Goal: Communication & Community: Ask a question

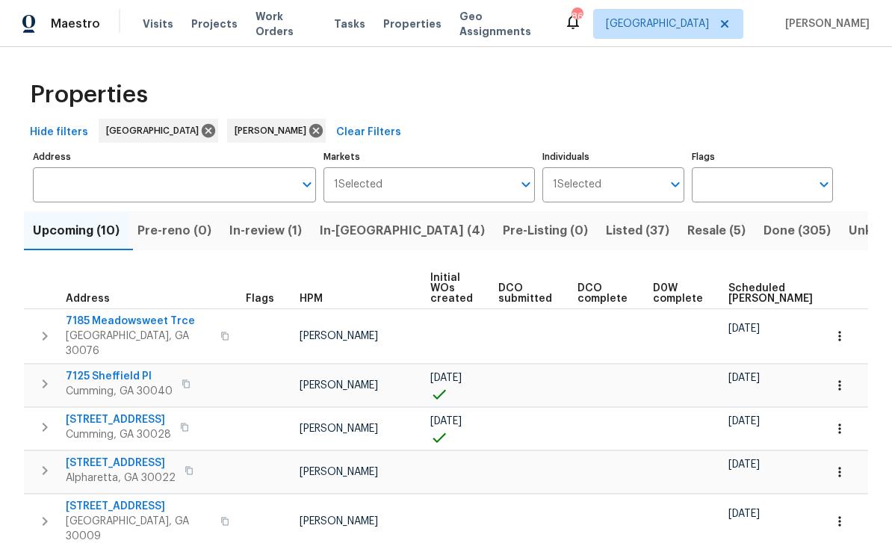
click at [362, 235] on span "In-reno (4)" at bounding box center [402, 230] width 165 height 21
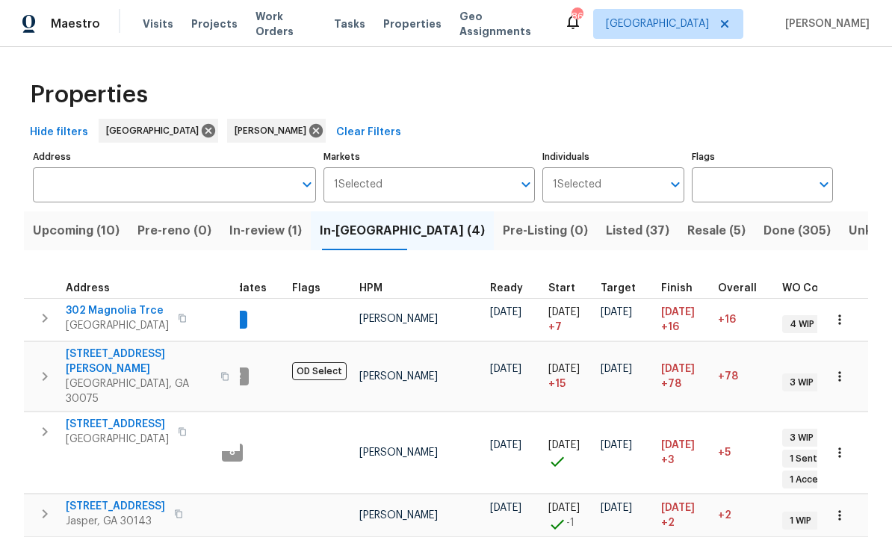
scroll to position [0, 19]
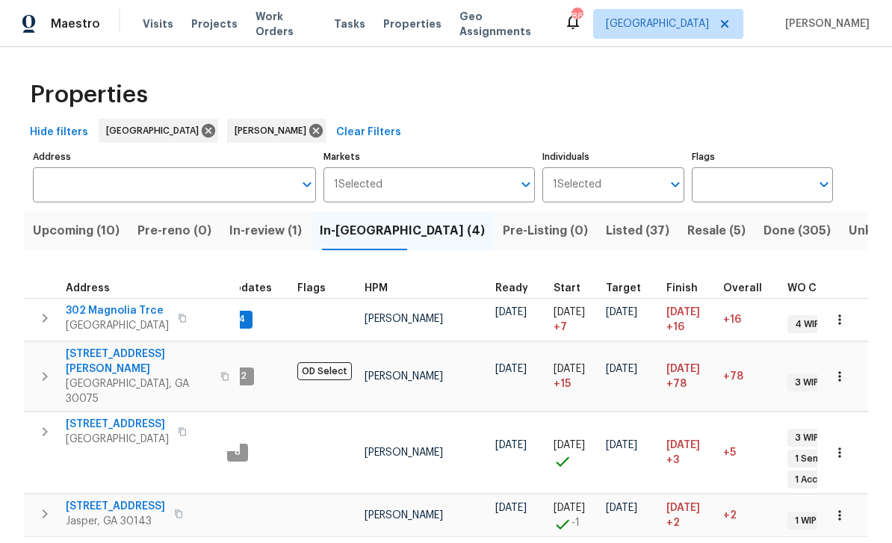
click at [90, 306] on span "302 Magnolia Trce" at bounding box center [117, 310] width 103 height 15
click at [687, 229] on span "Resale (5)" at bounding box center [716, 230] width 58 height 21
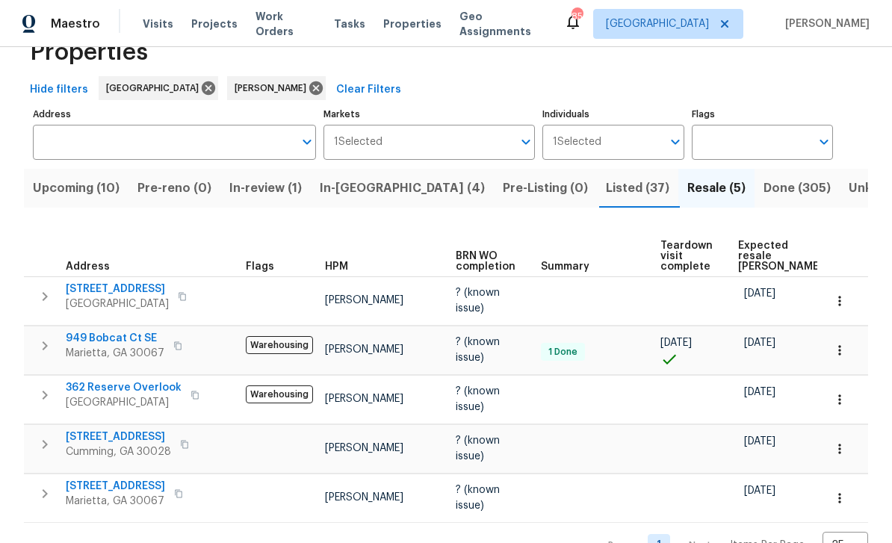
scroll to position [42, 0]
click at [606, 193] on span "Listed (37)" at bounding box center [637, 189] width 63 height 21
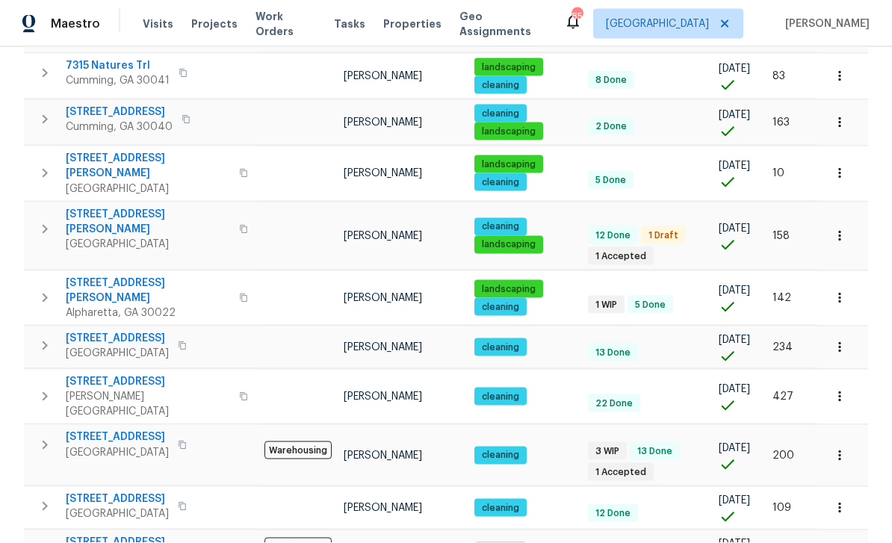
scroll to position [48, 0]
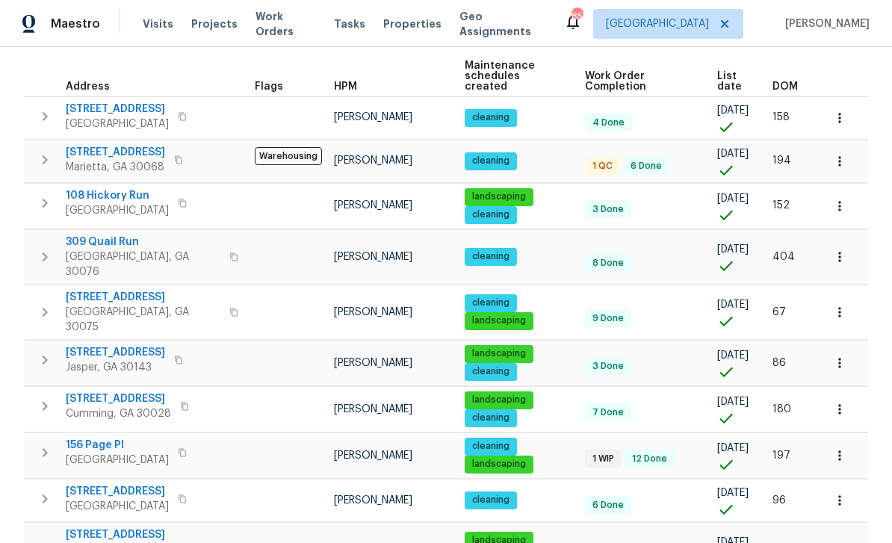
scroll to position [201, 0]
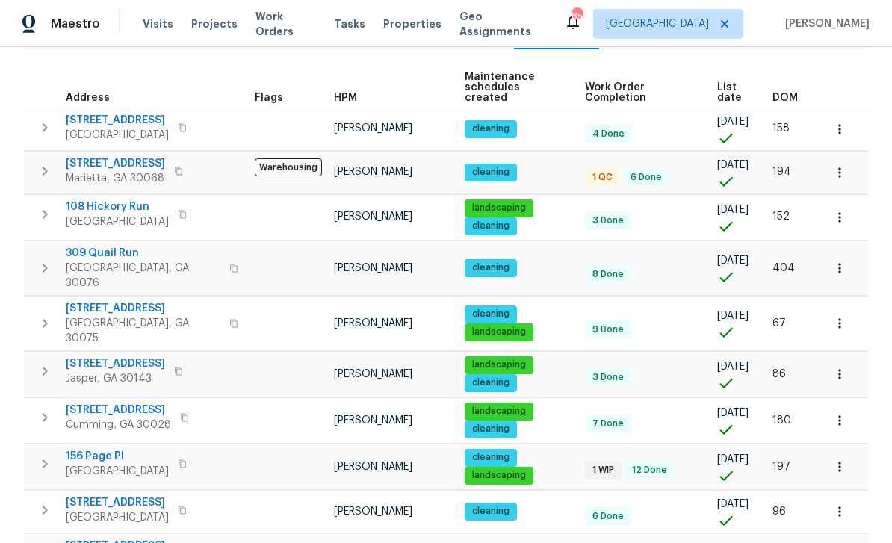
click at [100, 156] on span "4958 Meadow Ln" at bounding box center [115, 163] width 99 height 15
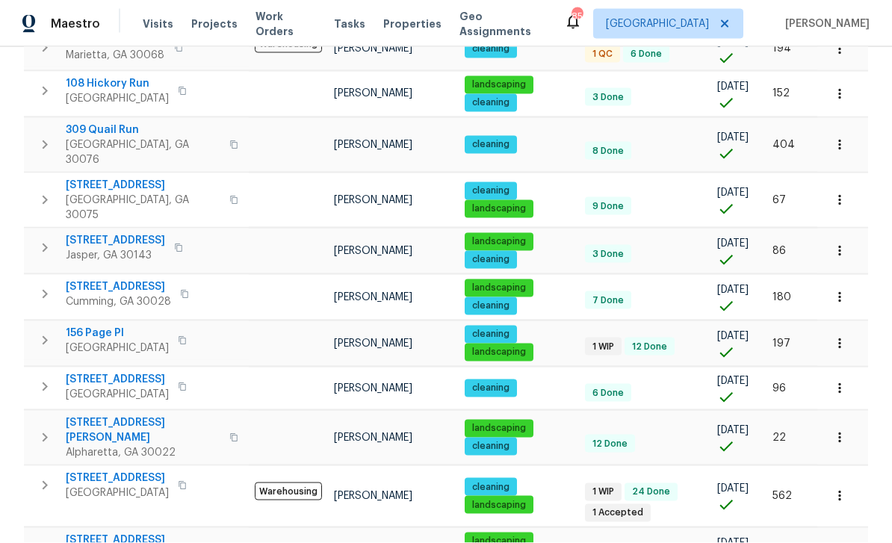
scroll to position [48, 0]
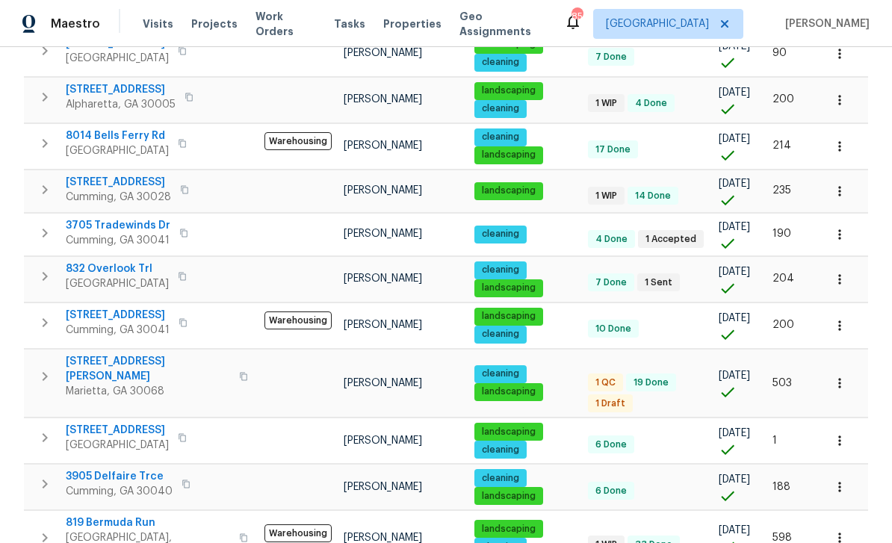
scroll to position [257, 0]
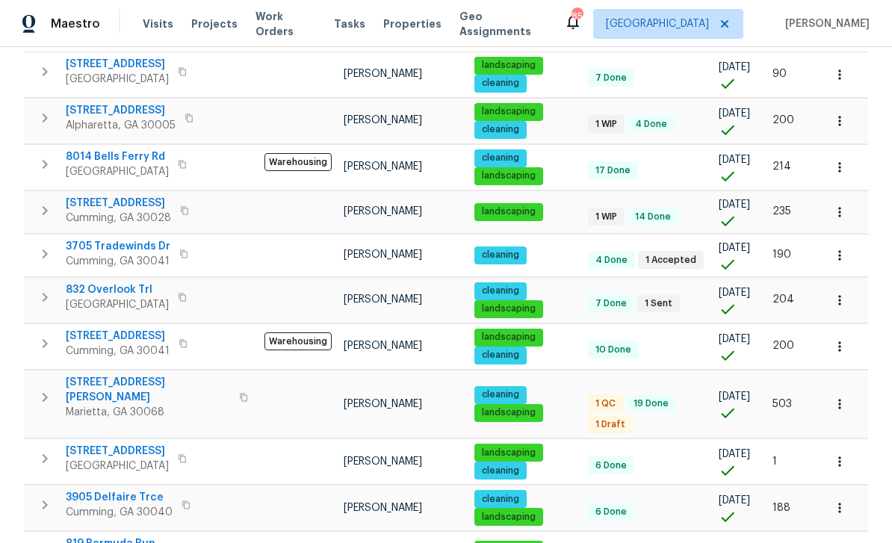
click at [101, 282] on span "832 Overlook Trl" at bounding box center [117, 289] width 103 height 15
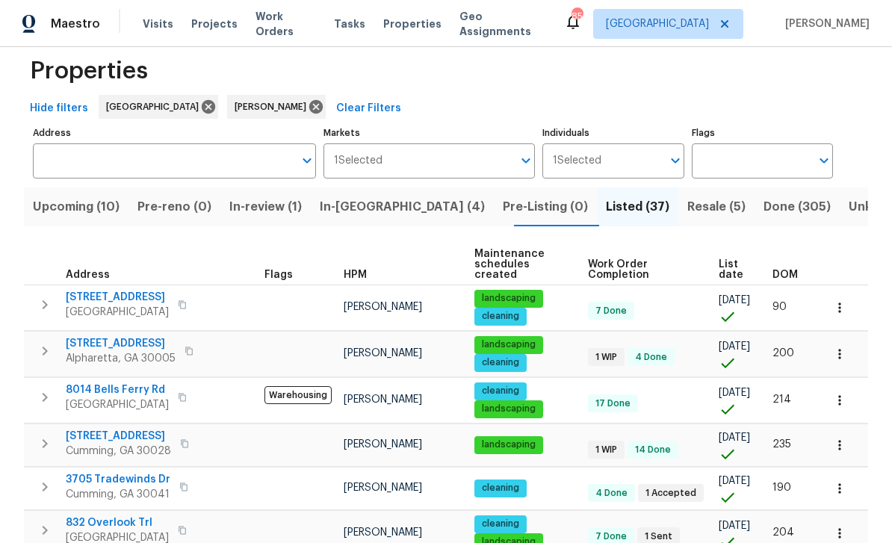
scroll to position [20, 0]
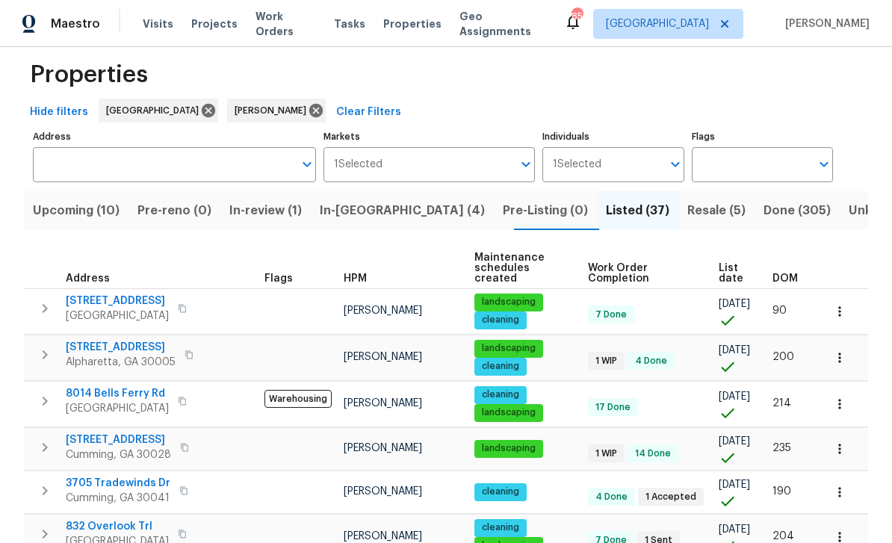
click at [366, 214] on span "In-reno (4)" at bounding box center [402, 210] width 165 height 21
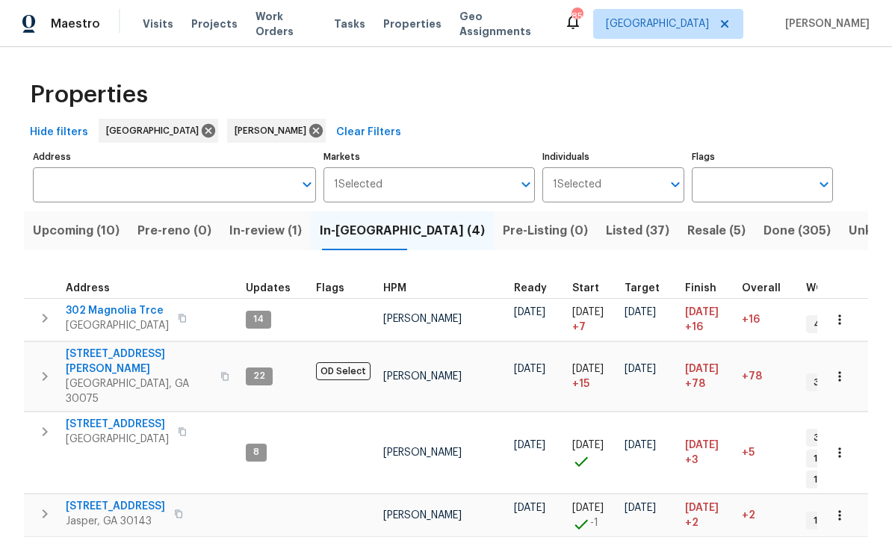
click at [95, 499] on span "[STREET_ADDRESS]" at bounding box center [115, 506] width 99 height 15
click at [42, 505] on icon "button" at bounding box center [45, 514] width 18 height 18
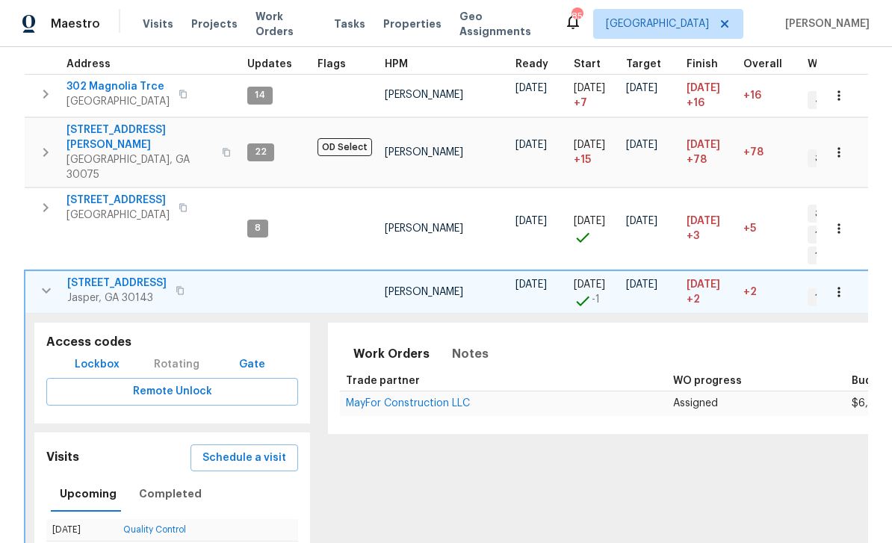
scroll to position [223, 0]
click at [93, 356] on span "Lockbox" at bounding box center [97, 365] width 45 height 19
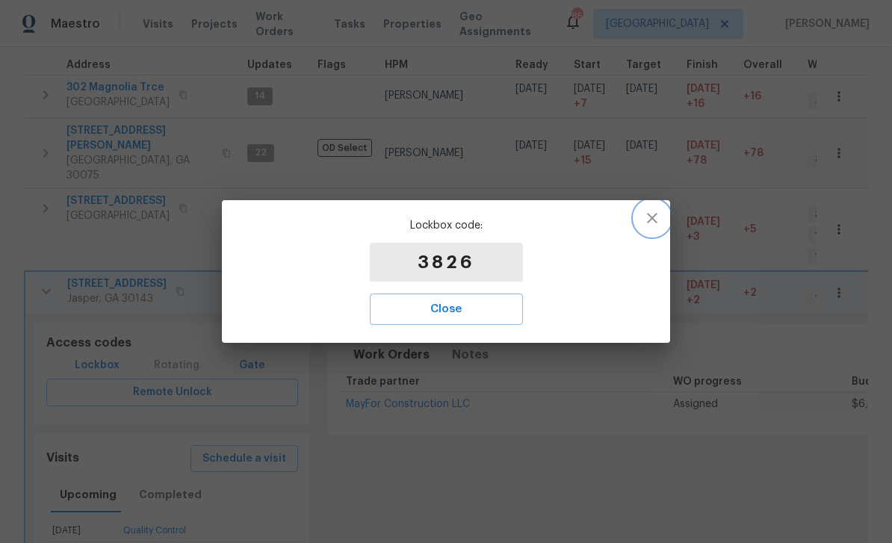
click at [653, 216] on icon "button" at bounding box center [652, 218] width 18 height 18
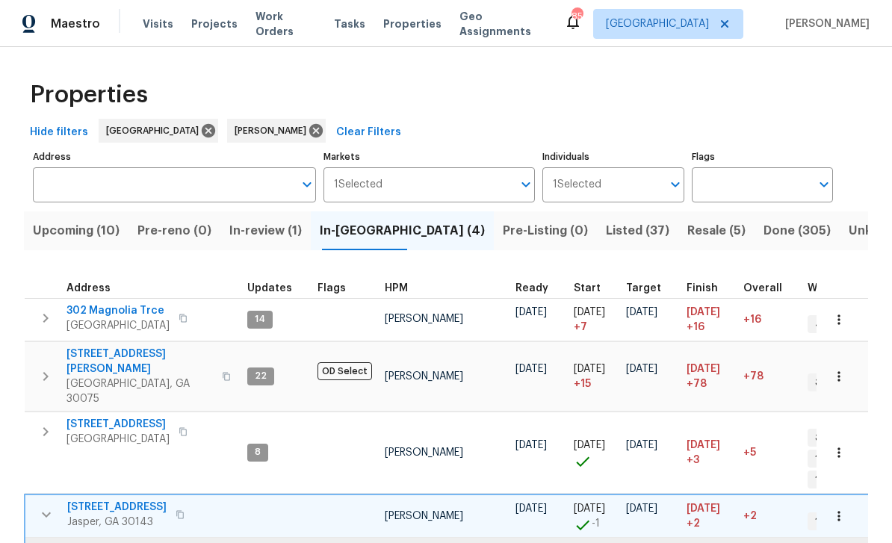
scroll to position [0, 0]
click at [71, 229] on span "Upcoming (10)" at bounding box center [76, 230] width 87 height 21
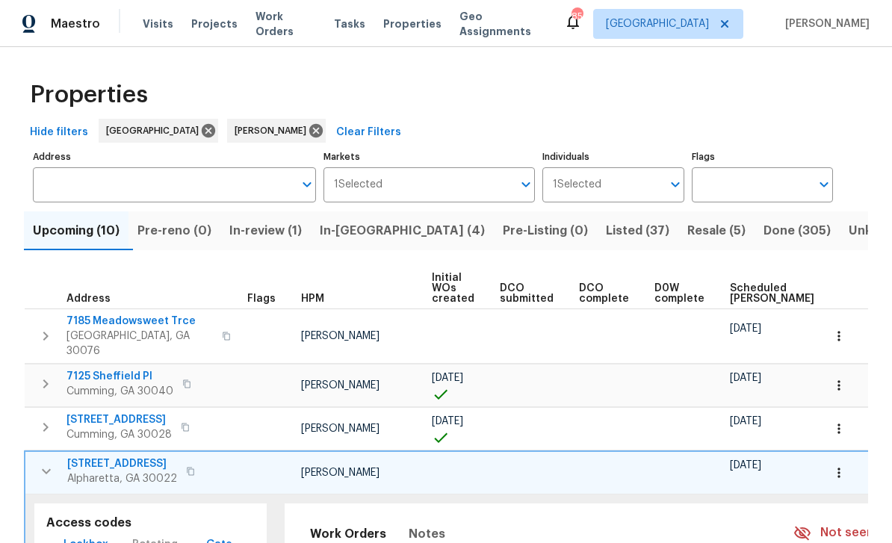
click at [370, 230] on span "In-reno (4)" at bounding box center [402, 230] width 165 height 21
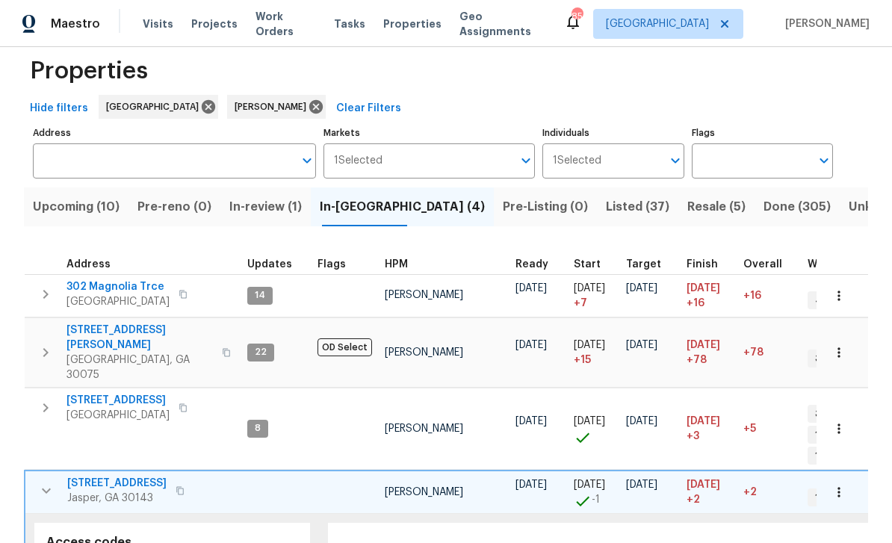
scroll to position [20, 0]
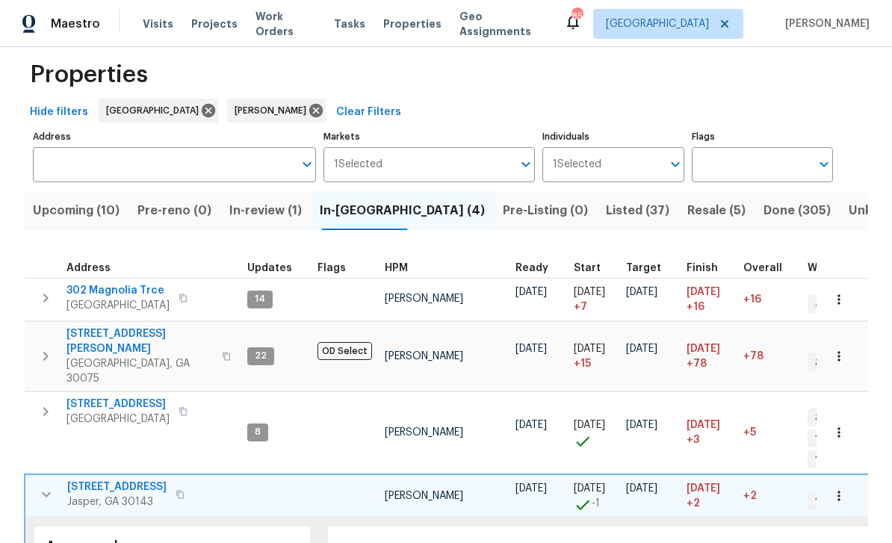
click at [69, 214] on span "Upcoming (10)" at bounding box center [76, 210] width 87 height 21
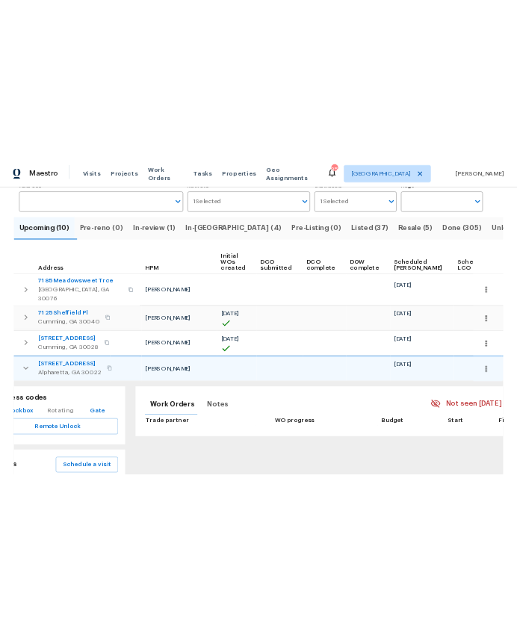
scroll to position [0, 45]
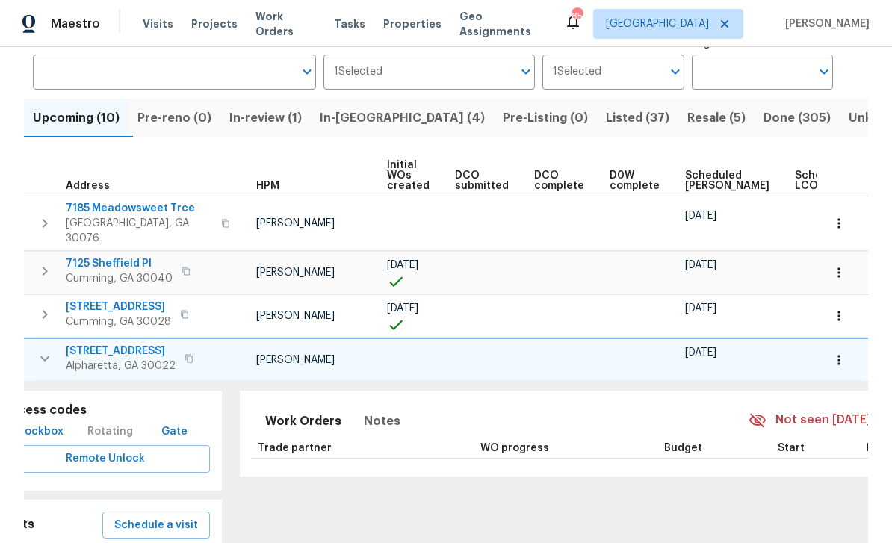
click at [182, 267] on icon "button" at bounding box center [186, 271] width 9 height 9
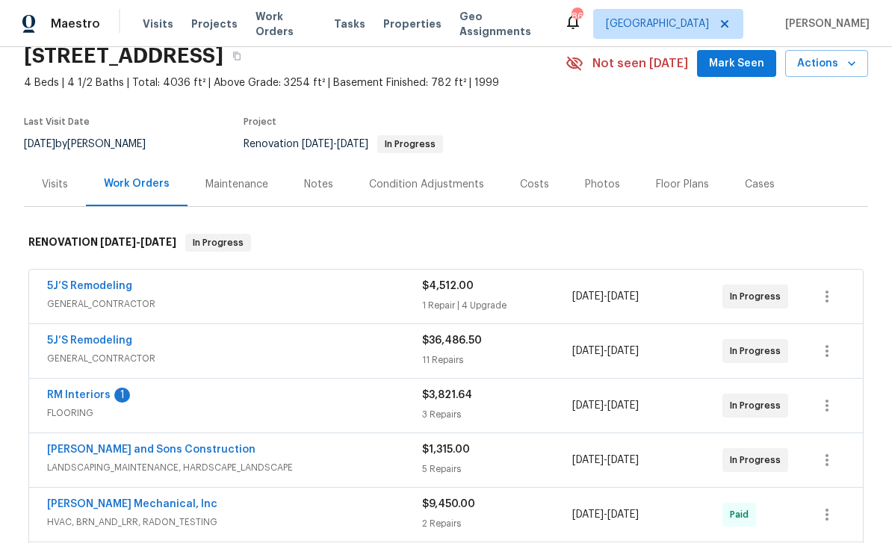
scroll to position [65, 0]
click at [66, 394] on link "RM Interiors" at bounding box center [78, 394] width 63 height 10
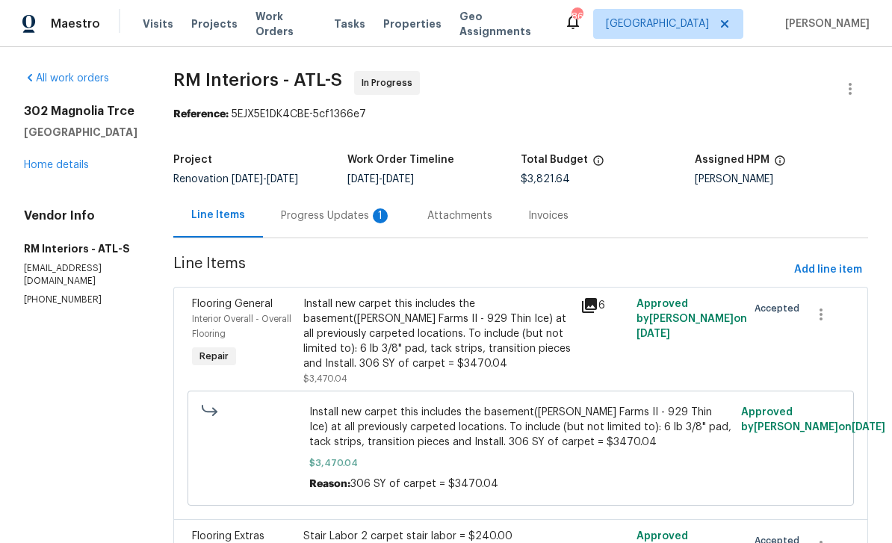
click at [312, 216] on div "Progress Updates 1" at bounding box center [336, 215] width 111 height 15
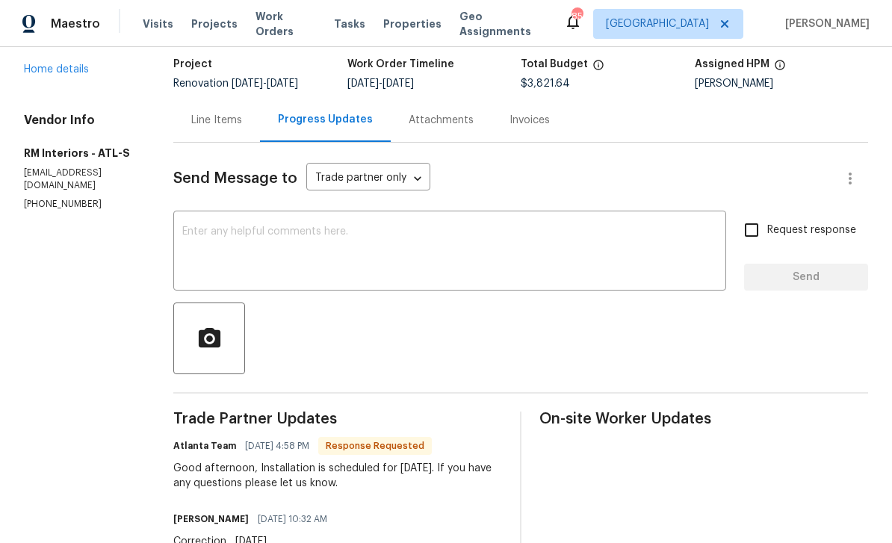
scroll to position [93, 0]
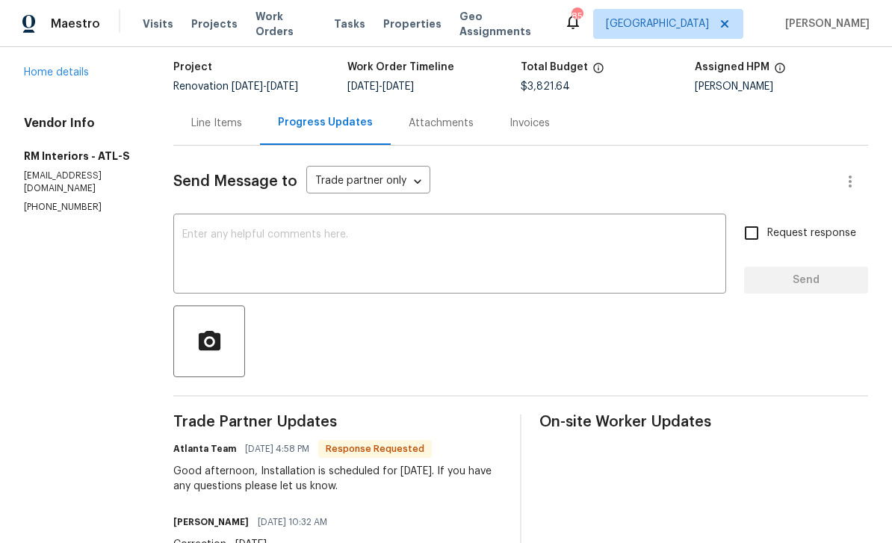
click at [61, 78] on link "Home details" at bounding box center [56, 72] width 65 height 10
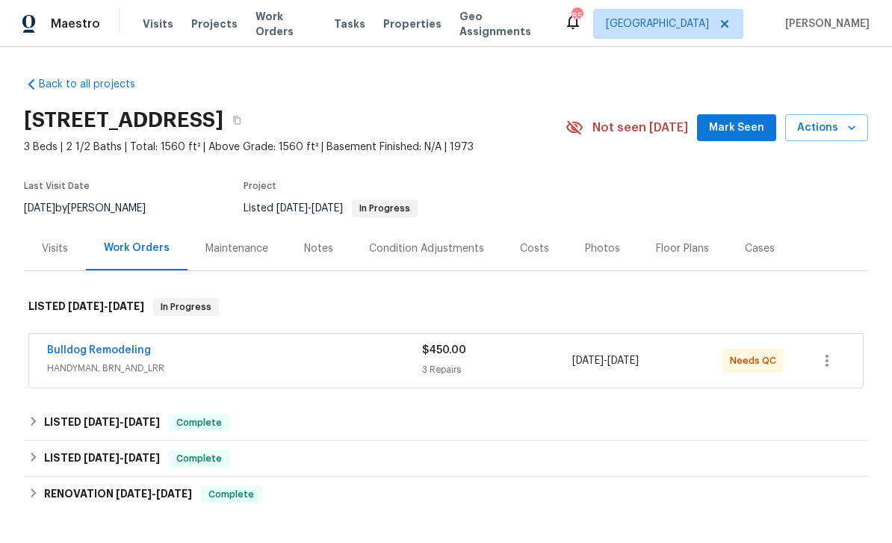
click at [86, 351] on link "Bulldog Remodeling" at bounding box center [99, 350] width 104 height 10
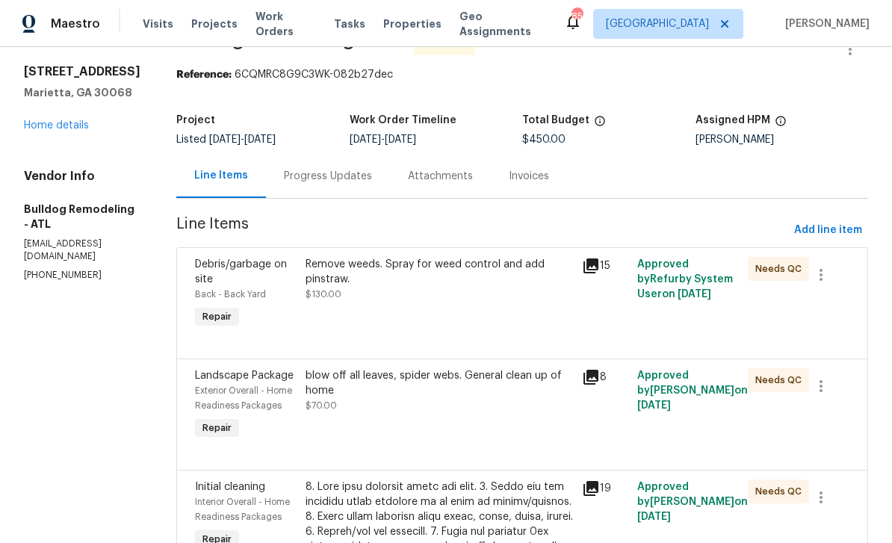
scroll to position [41, 0]
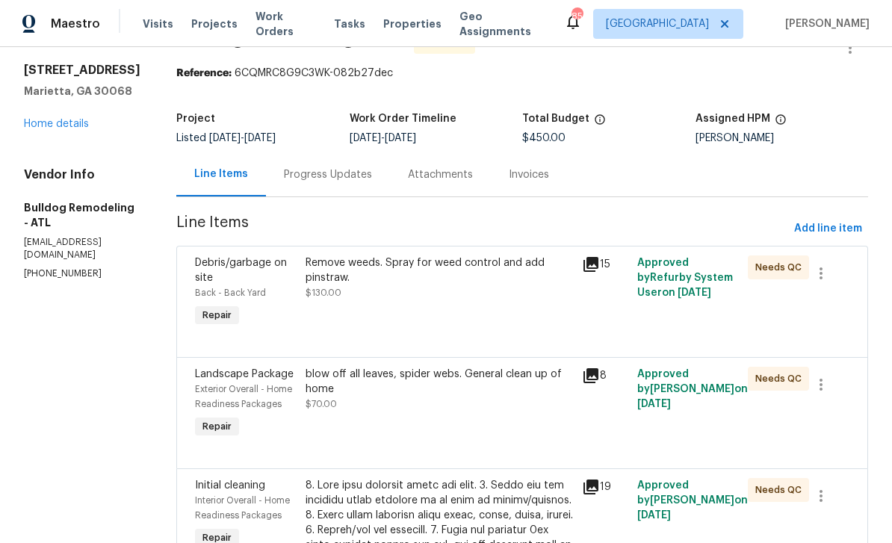
click at [586, 267] on icon at bounding box center [590, 264] width 15 height 15
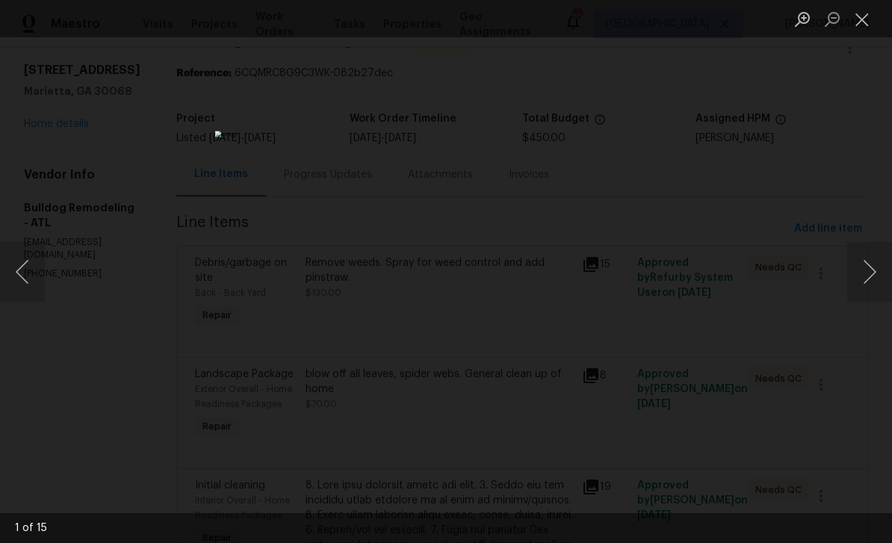
click at [860, 270] on button "Next image" at bounding box center [869, 272] width 45 height 60
click at [859, 269] on button "Next image" at bounding box center [869, 272] width 45 height 60
click at [855, 267] on button "Next image" at bounding box center [869, 272] width 45 height 60
click at [864, 268] on button "Next image" at bounding box center [869, 272] width 45 height 60
click at [862, 277] on button "Next image" at bounding box center [869, 272] width 45 height 60
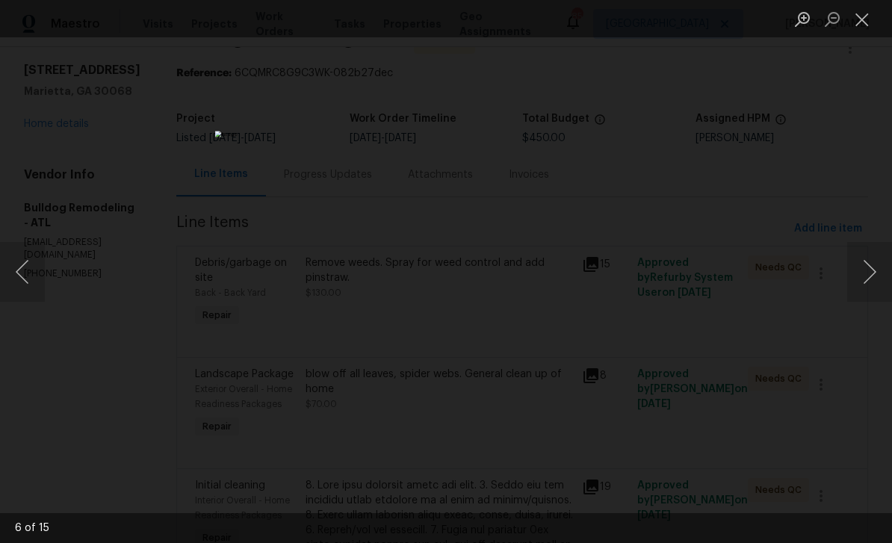
click at [861, 280] on button "Next image" at bounding box center [869, 272] width 45 height 60
click at [860, 282] on button "Next image" at bounding box center [869, 272] width 45 height 60
click at [862, 24] on button "Close lightbox" at bounding box center [862, 19] width 30 height 26
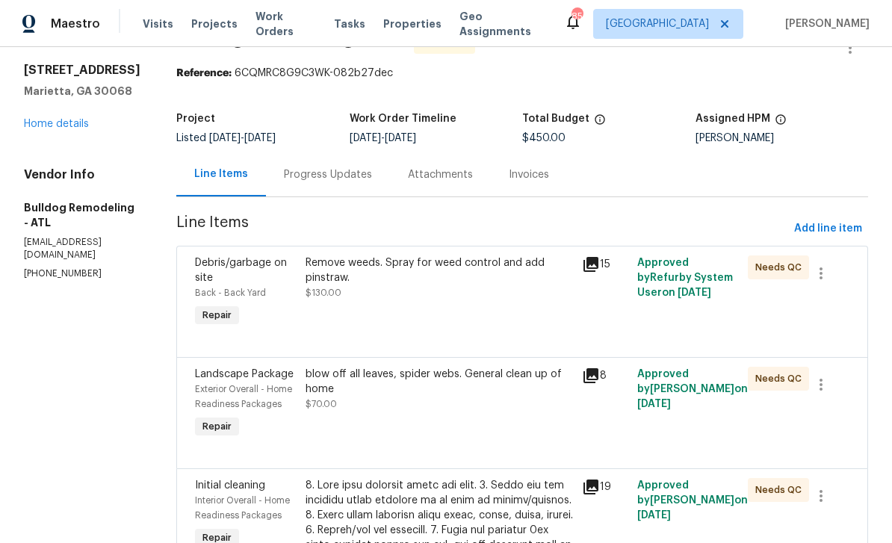
click at [220, 276] on div "Debris/garbage on site" at bounding box center [246, 270] width 102 height 30
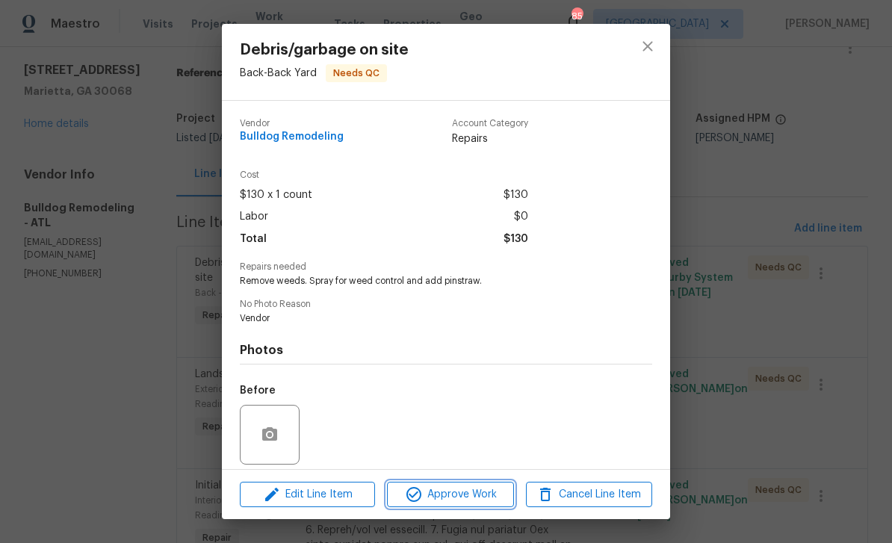
click at [477, 494] on span "Approve Work" at bounding box center [449, 495] width 117 height 19
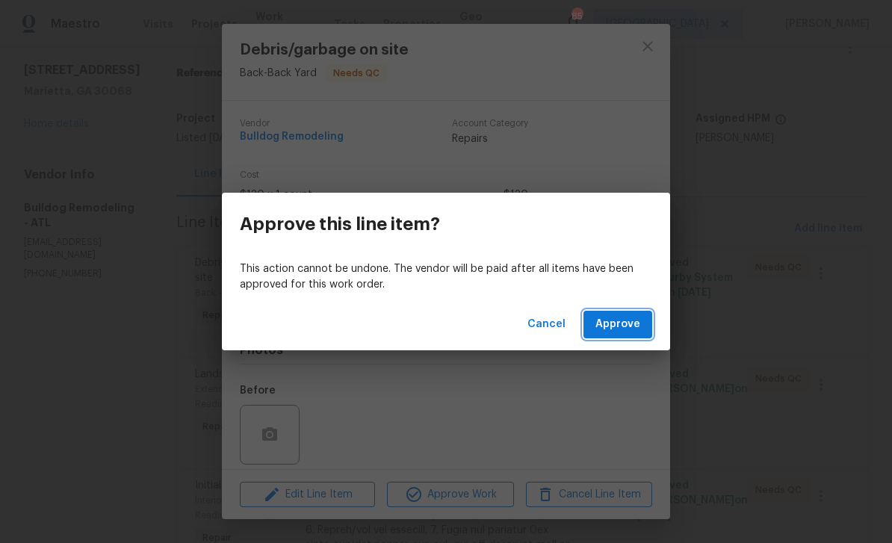
click at [632, 314] on button "Approve" at bounding box center [617, 325] width 69 height 28
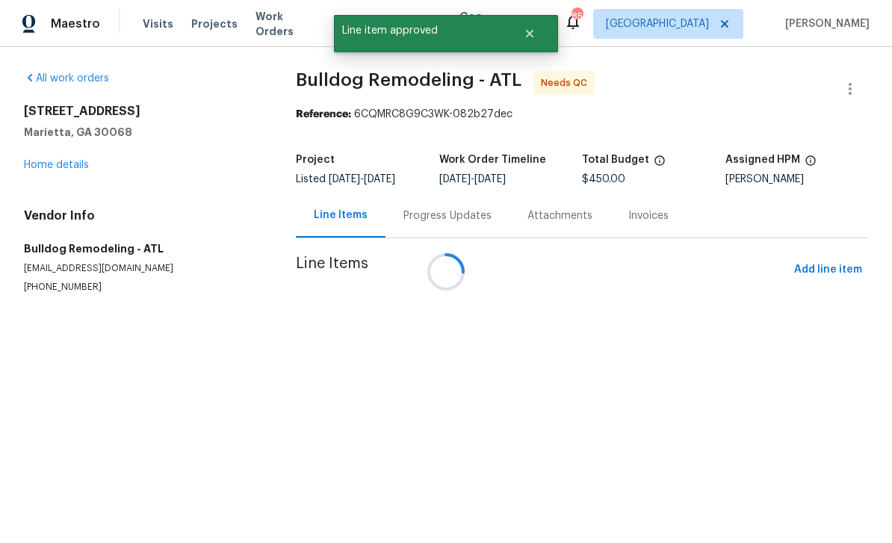
scroll to position [0, 0]
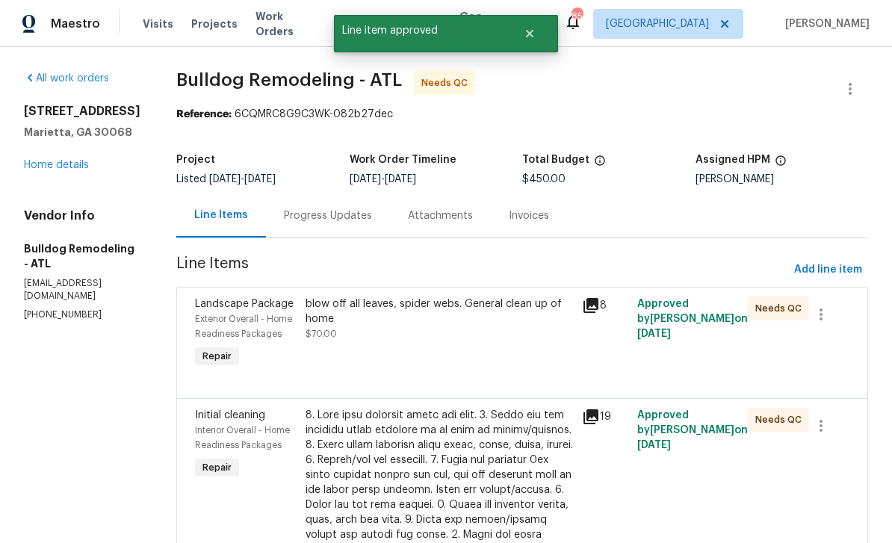
click at [227, 308] on span "Landscape Package" at bounding box center [244, 304] width 99 height 10
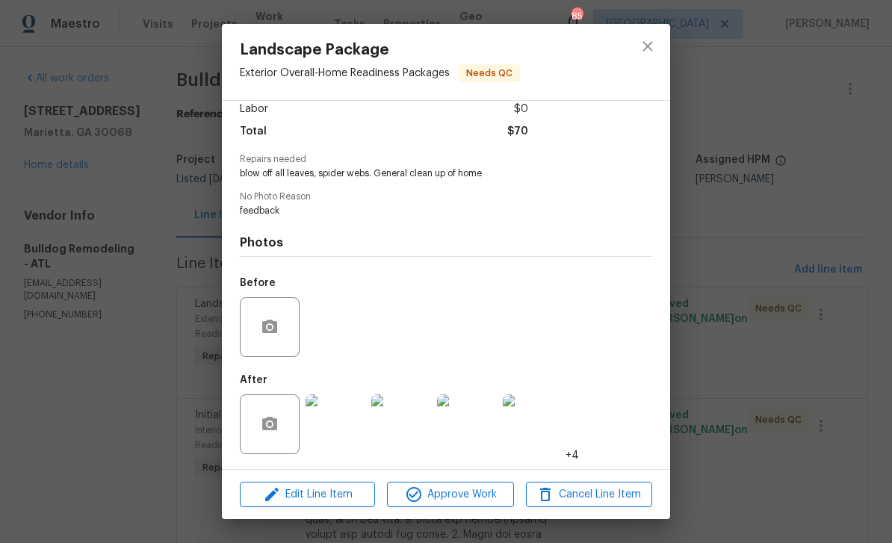
scroll to position [112, 0]
click at [478, 503] on span "Approve Work" at bounding box center [449, 495] width 117 height 19
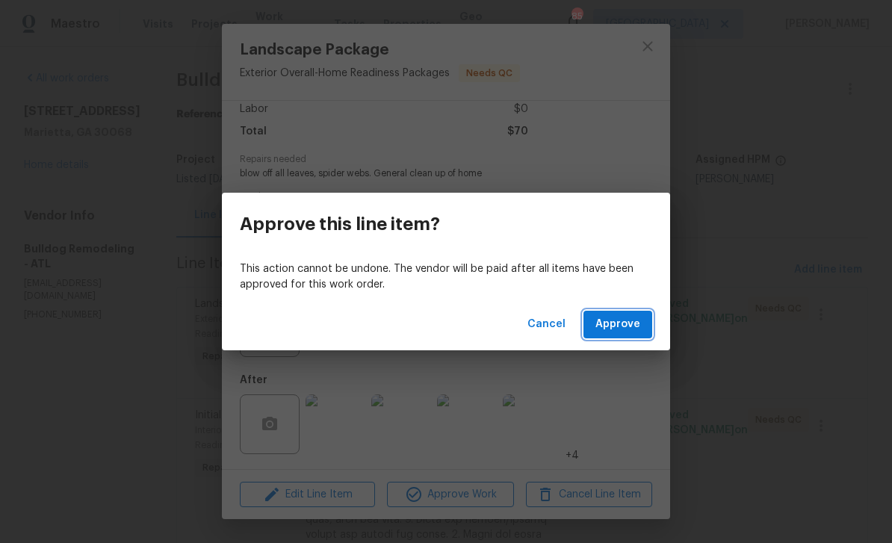
click at [620, 325] on span "Approve" at bounding box center [617, 324] width 45 height 19
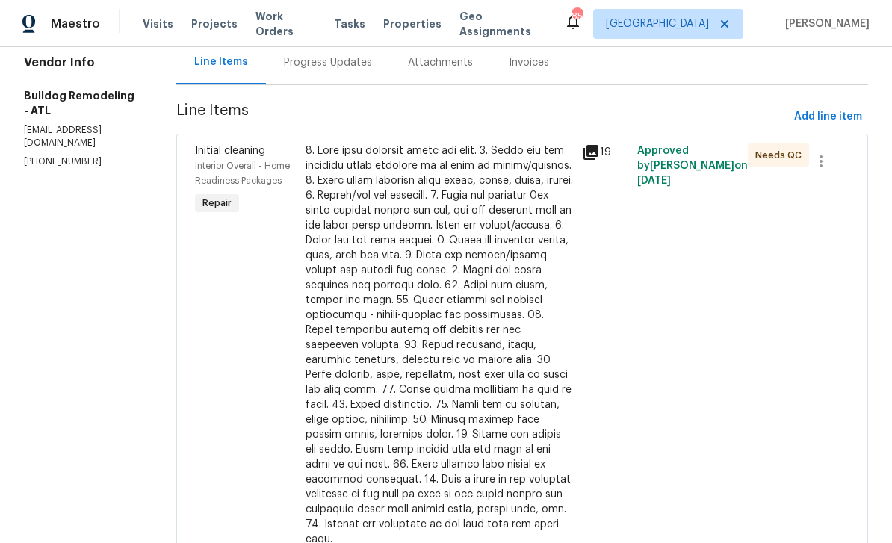
scroll to position [133, 0]
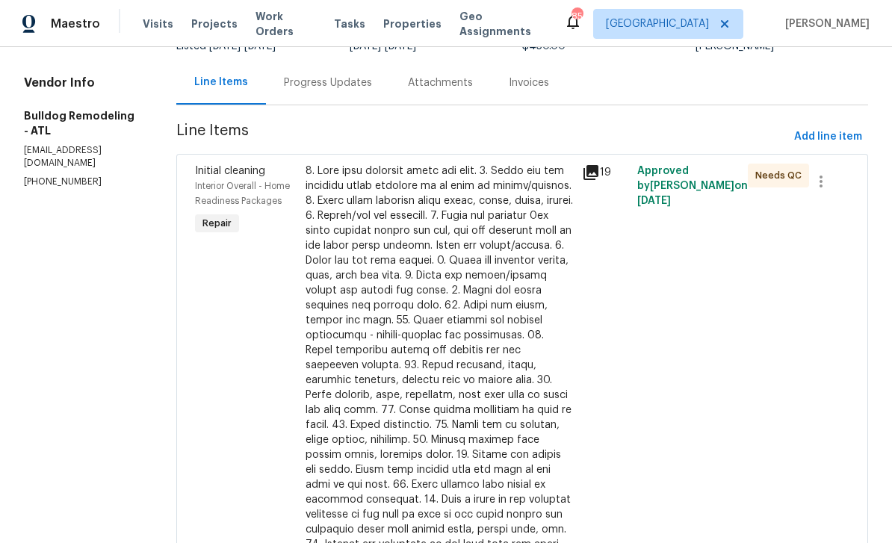
click at [217, 350] on div "Initial cleaning Interior Overall - Home Readiness Packages Repair" at bounding box center [245, 372] width 111 height 427
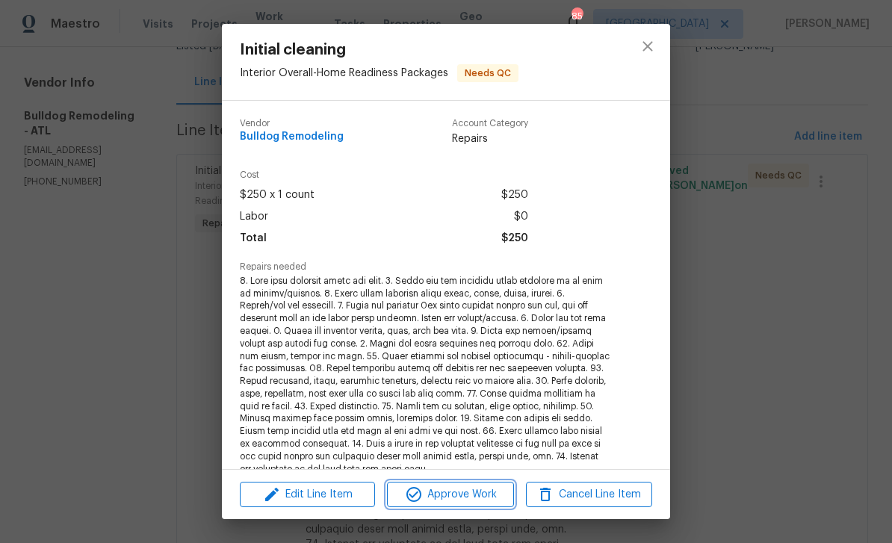
click at [483, 496] on span "Approve Work" at bounding box center [449, 495] width 117 height 19
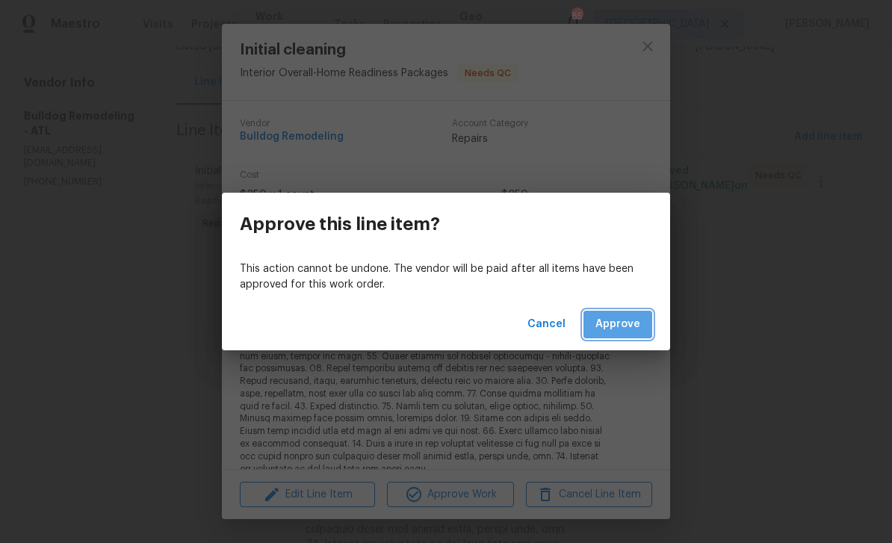
click at [630, 325] on span "Approve" at bounding box center [617, 324] width 45 height 19
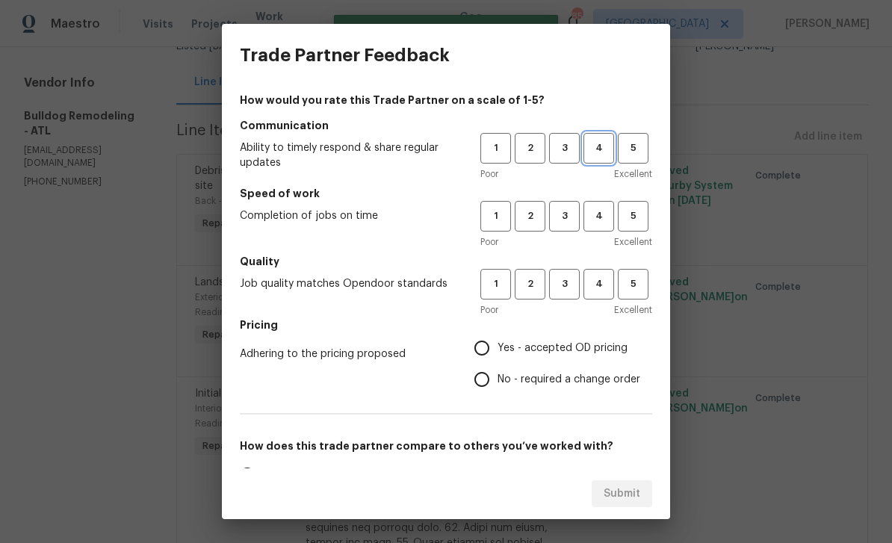
click at [594, 150] on span "4" at bounding box center [599, 148] width 28 height 17
click at [595, 217] on span "4" at bounding box center [599, 216] width 28 height 17
click at [601, 280] on span "4" at bounding box center [599, 284] width 28 height 17
click at [491, 344] on input "Yes - accepted OD pricing" at bounding box center [481, 347] width 31 height 31
radio input "true"
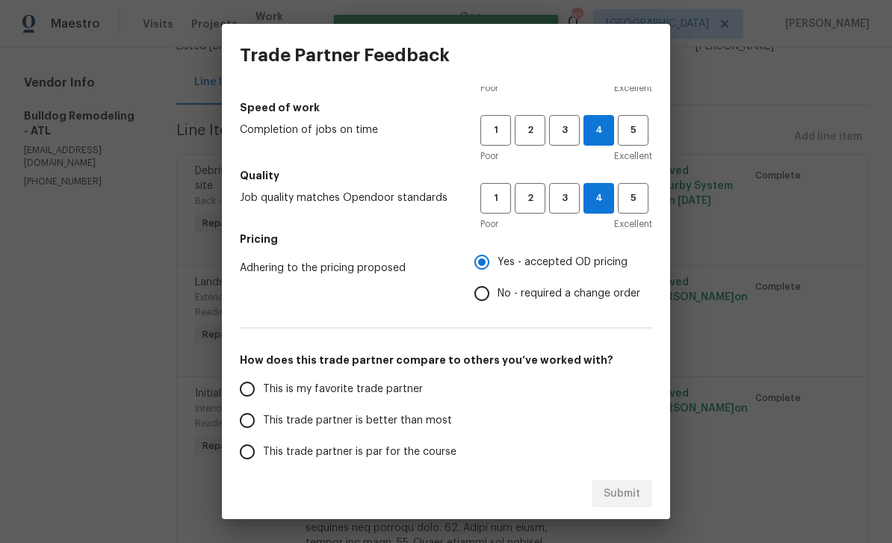
scroll to position [87, 0]
click at [247, 423] on input "This trade partner is better than most" at bounding box center [247, 418] width 31 height 31
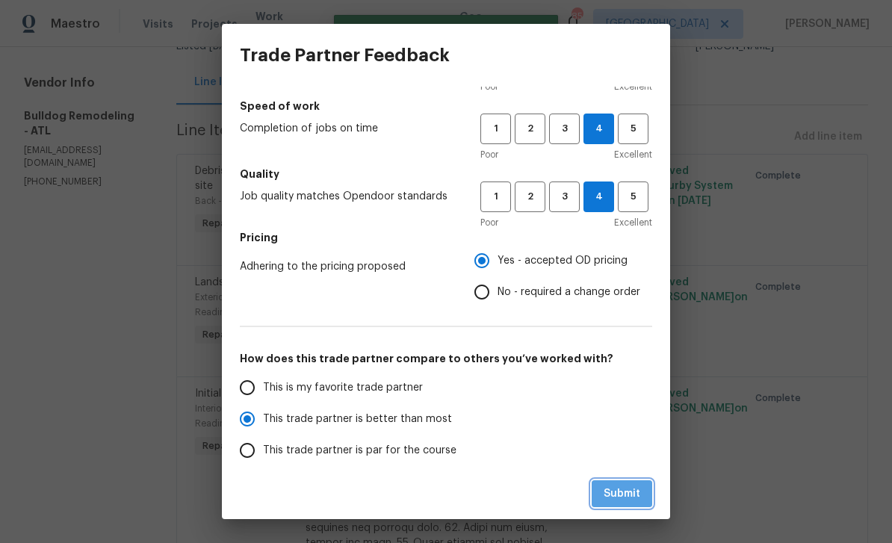
click at [635, 492] on span "Submit" at bounding box center [622, 494] width 37 height 19
radio input "true"
radio input "false"
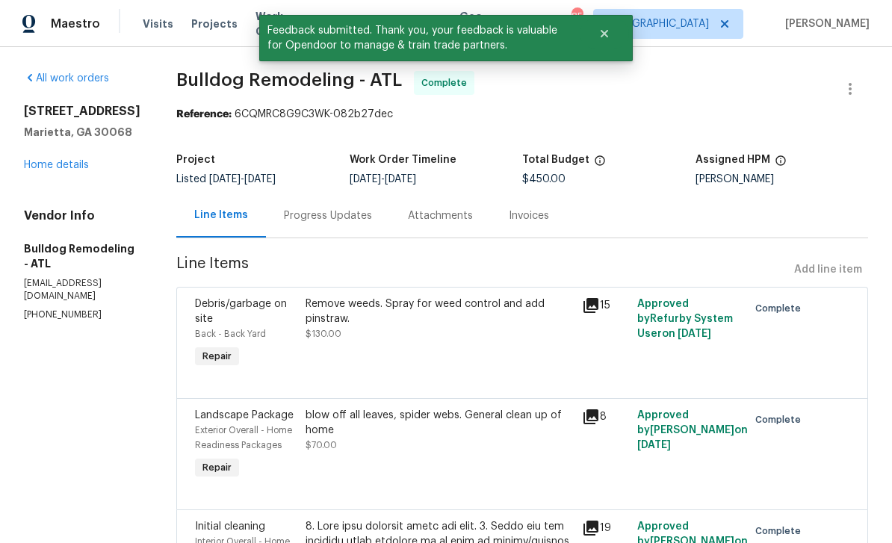
scroll to position [0, 0]
click at [57, 166] on link "Home details" at bounding box center [56, 165] width 65 height 10
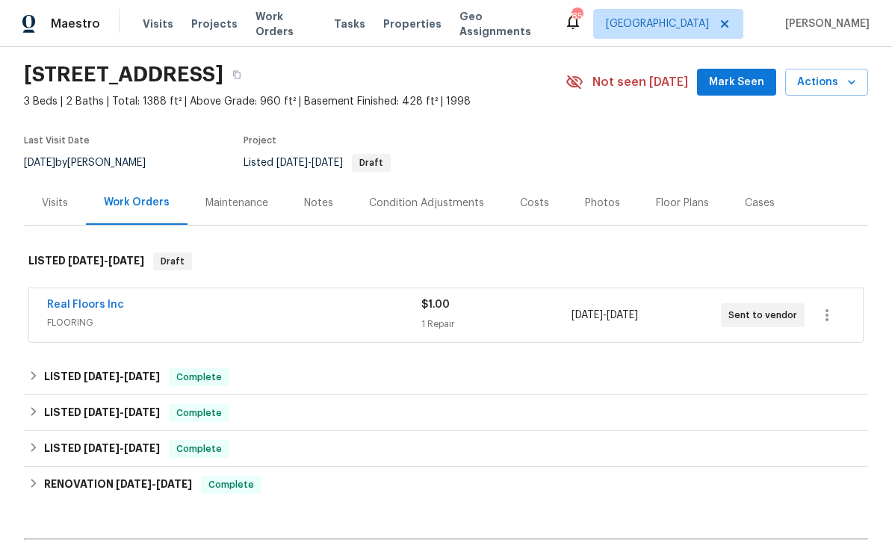
scroll to position [49, 0]
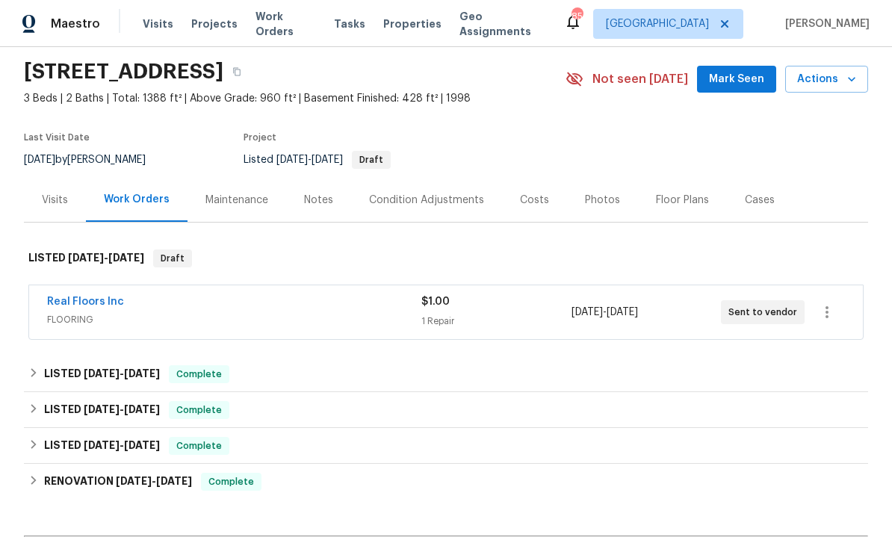
click at [72, 297] on link "Real Floors Inc" at bounding box center [85, 302] width 77 height 10
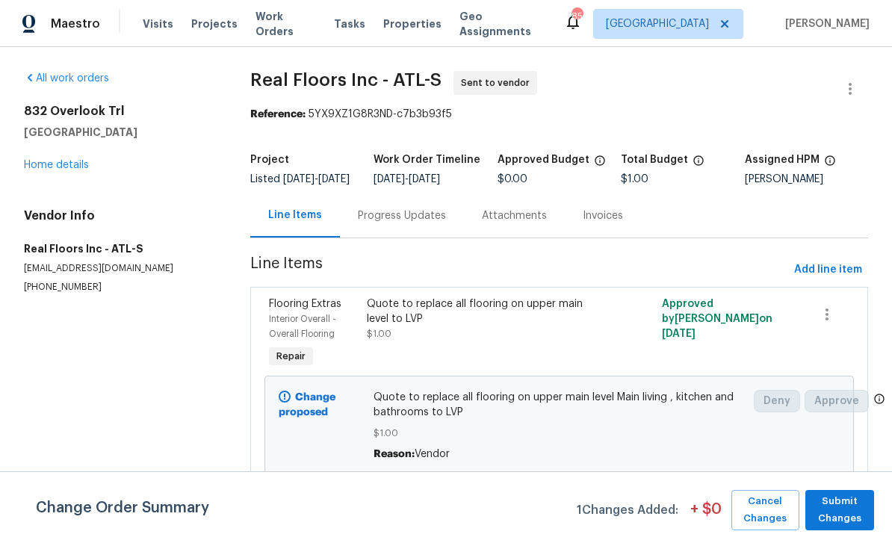
click at [389, 223] on div "Progress Updates" at bounding box center [402, 215] width 88 height 15
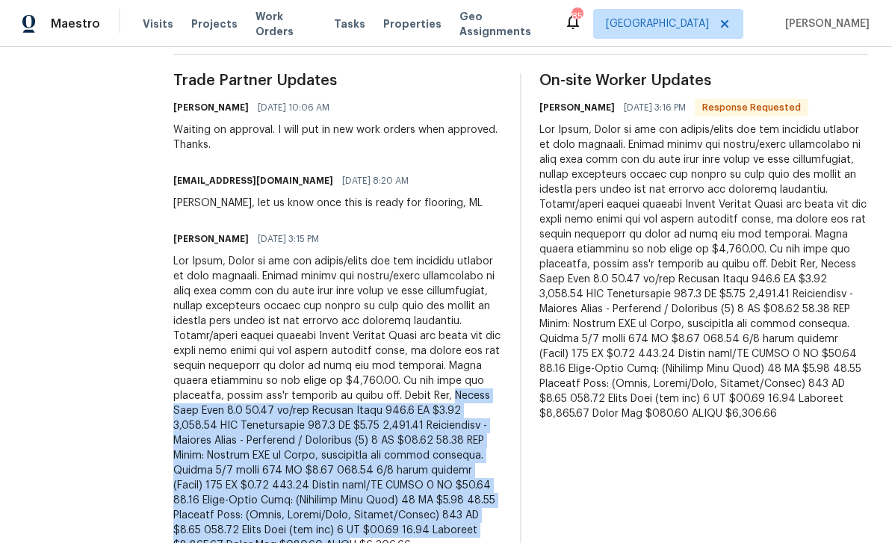
scroll to position [48, 0]
copy div "Mohawk Best Door 4.5 32.15 sf/box Sweeper Beige 964.5 SF $2.40 2,314.80 LVP Ins…"
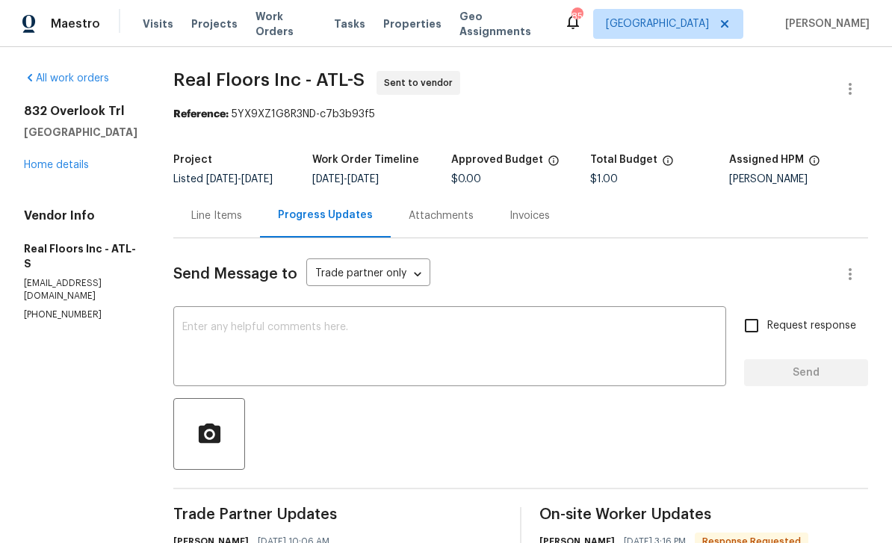
scroll to position [0, 0]
click at [219, 208] on div "Line Items" at bounding box center [216, 215] width 51 height 15
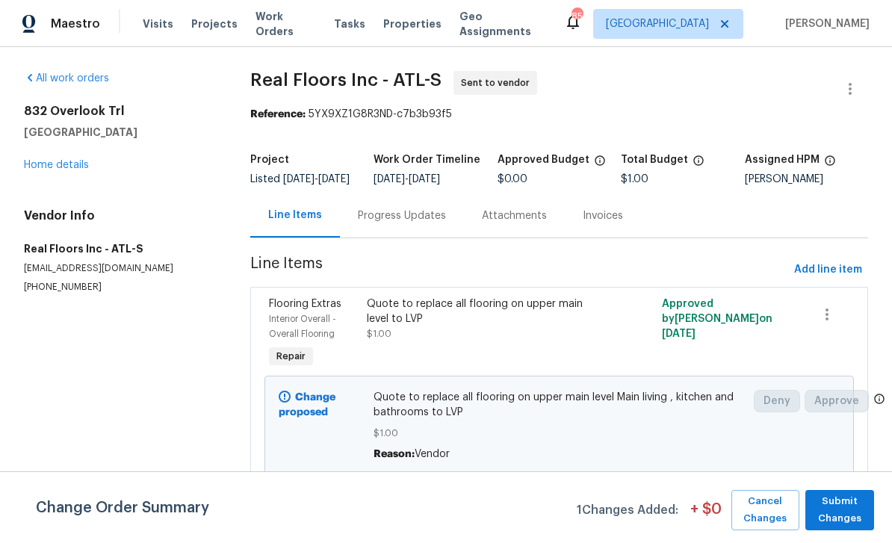
scroll to position [1, 0]
click at [306, 326] on span "Interior Overall - Overall Flooring" at bounding box center [302, 326] width 67 height 24
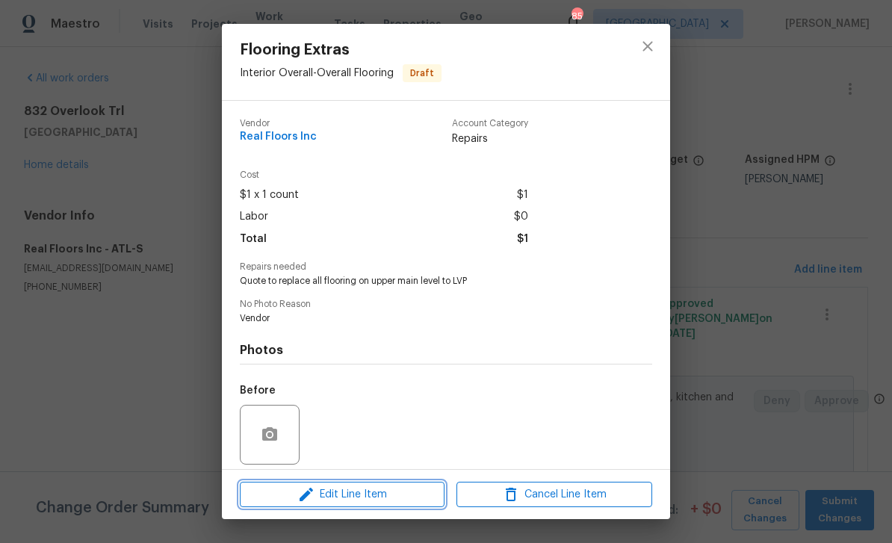
click at [317, 497] on span "Edit Line Item" at bounding box center [342, 495] width 196 height 19
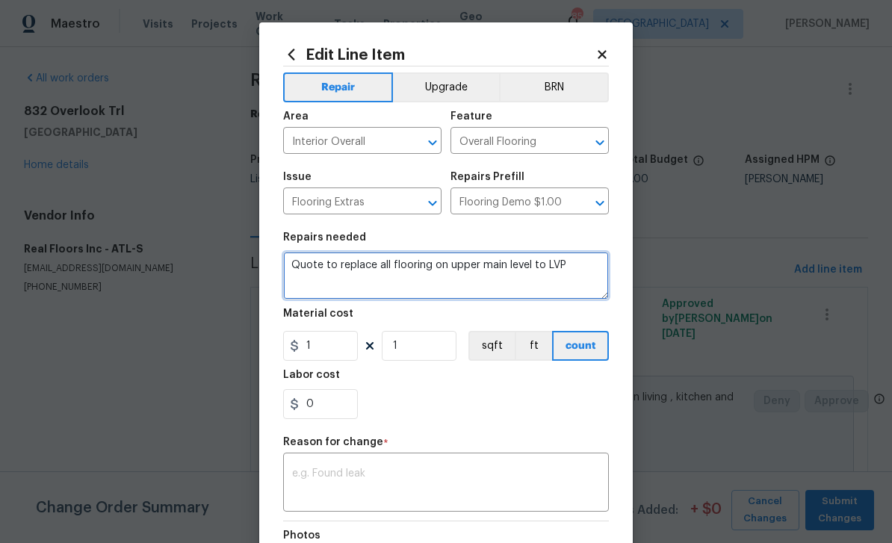
click at [302, 264] on textarea "Quote to replace all flooring on upper main level to LVP" at bounding box center [446, 276] width 326 height 48
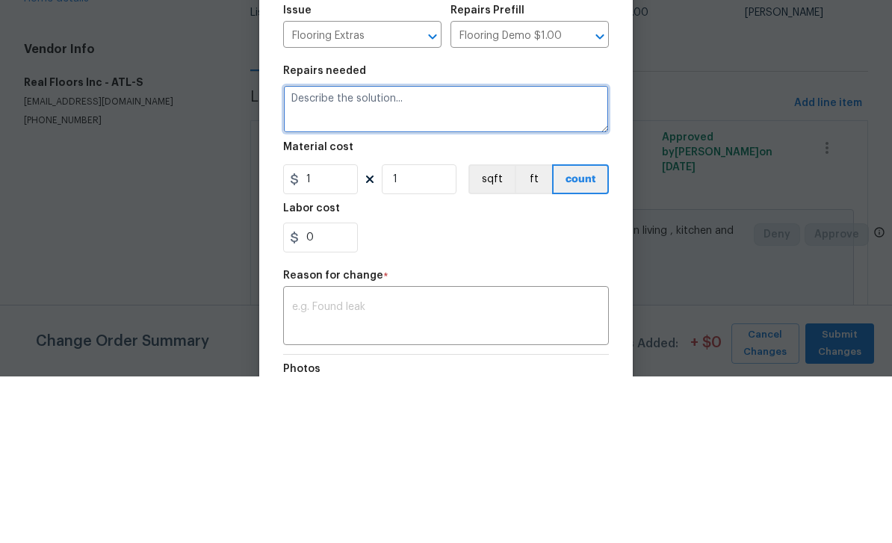
paste textarea "Mohawk Best Door 4.5 32.15 sf/box Sweeper Beige 964.5 SF $2.40 2,314.80 LVP Ins…"
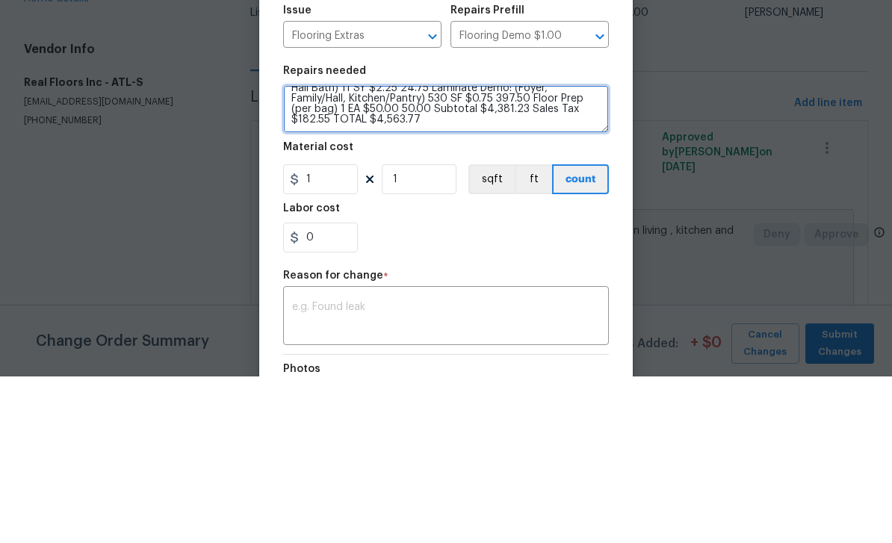
scroll to position [84, 0]
type textarea "Mohawk Best Door 4.5 32.15 sf/box Sweeper Beige 964.5 SF $2.40 2,314.80 LVP Ins…"
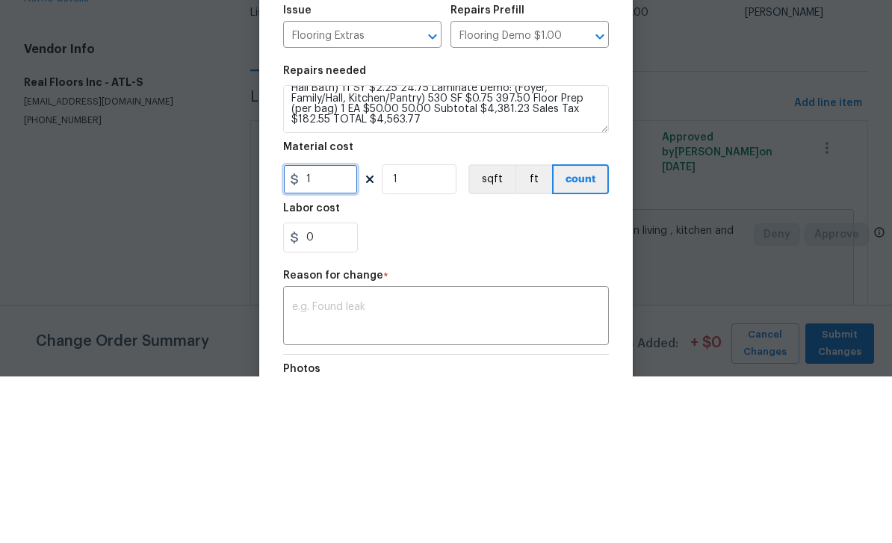
click at [330, 331] on input "1" at bounding box center [320, 346] width 75 height 30
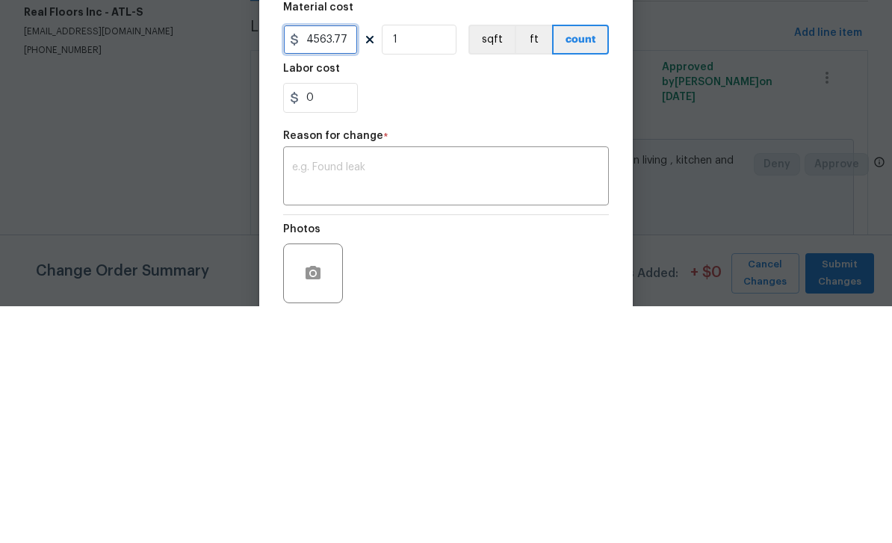
scroll to position [74, 0]
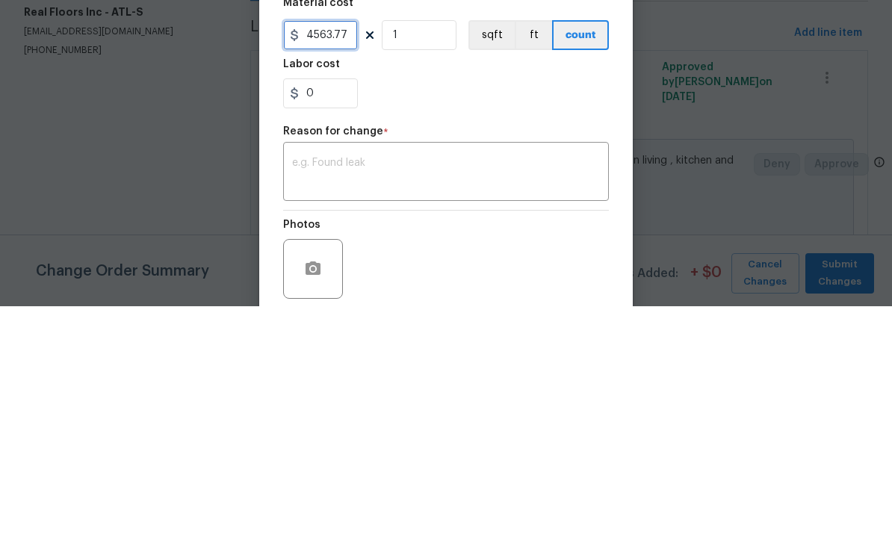
type input "4563.77"
click at [509, 394] on textarea at bounding box center [446, 409] width 308 height 31
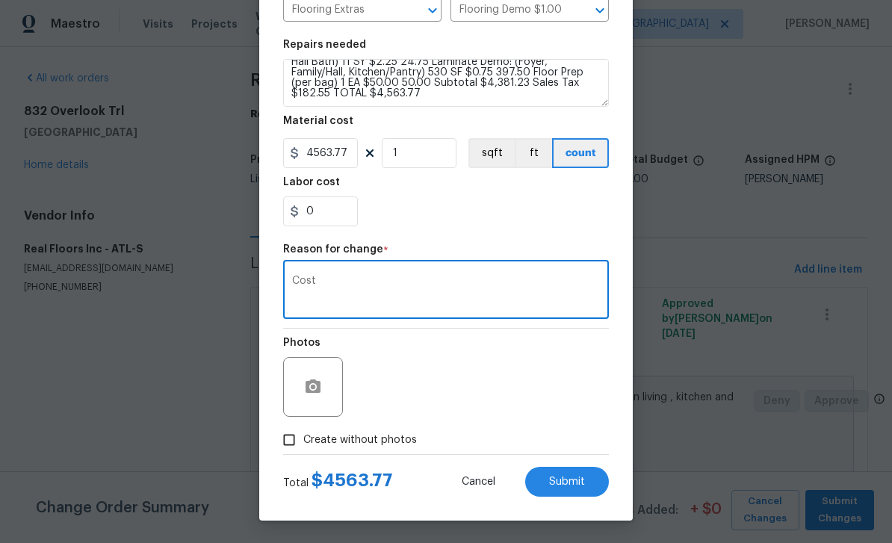
scroll to position [196, 0]
type textarea "Cost"
click at [297, 444] on input "Create without photos" at bounding box center [289, 440] width 28 height 28
checkbox input "true"
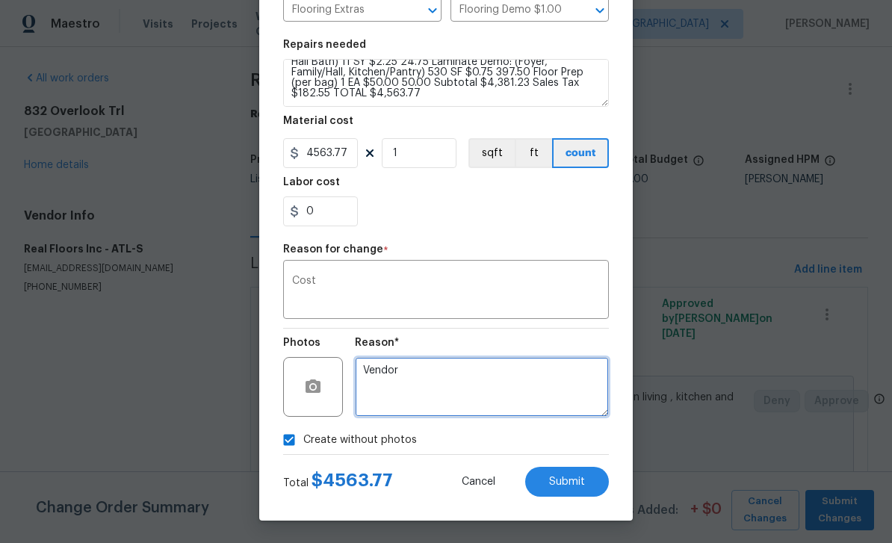
click at [552, 386] on textarea "Vendor" at bounding box center [482, 387] width 254 height 60
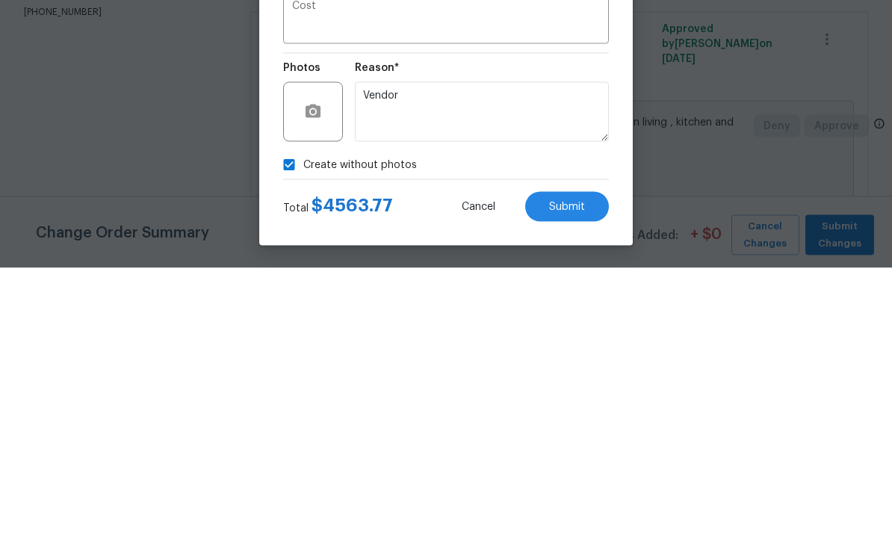
click at [584, 477] on span "Submit" at bounding box center [567, 482] width 36 height 11
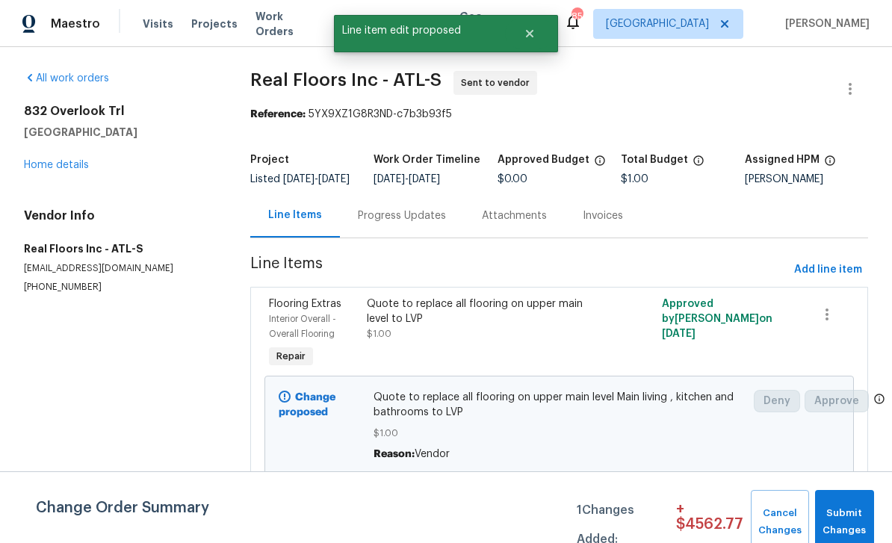
scroll to position [0, 0]
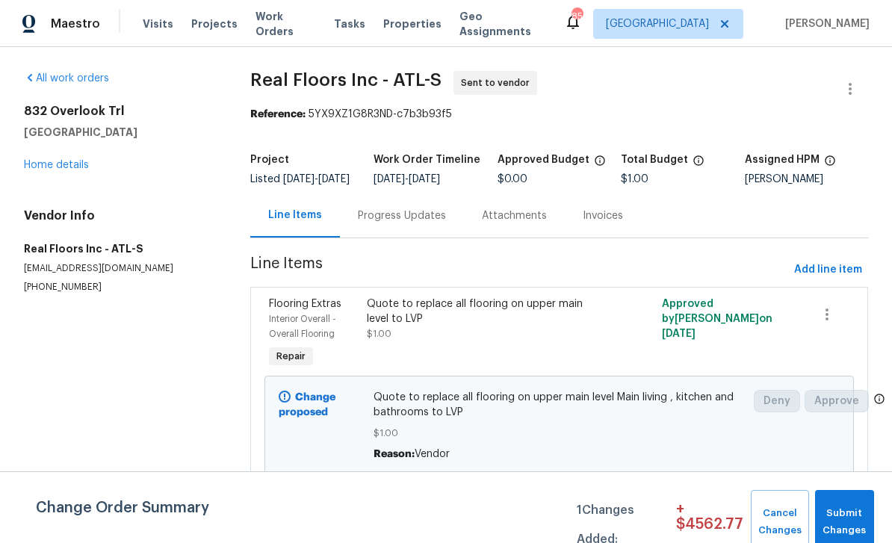
click at [292, 311] on div "Flooring Extras" at bounding box center [314, 304] width 90 height 15
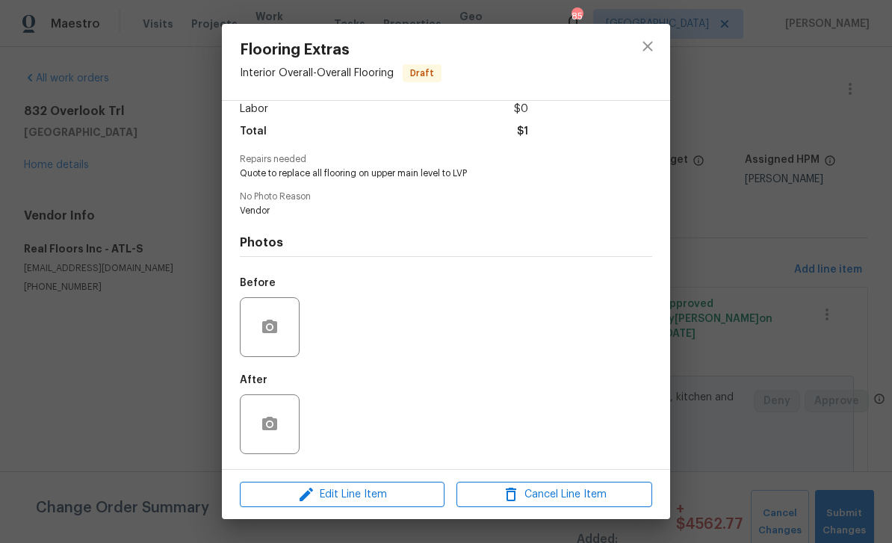
scroll to position [112, 0]
click at [320, 497] on span "Edit Line Item" at bounding box center [342, 495] width 196 height 19
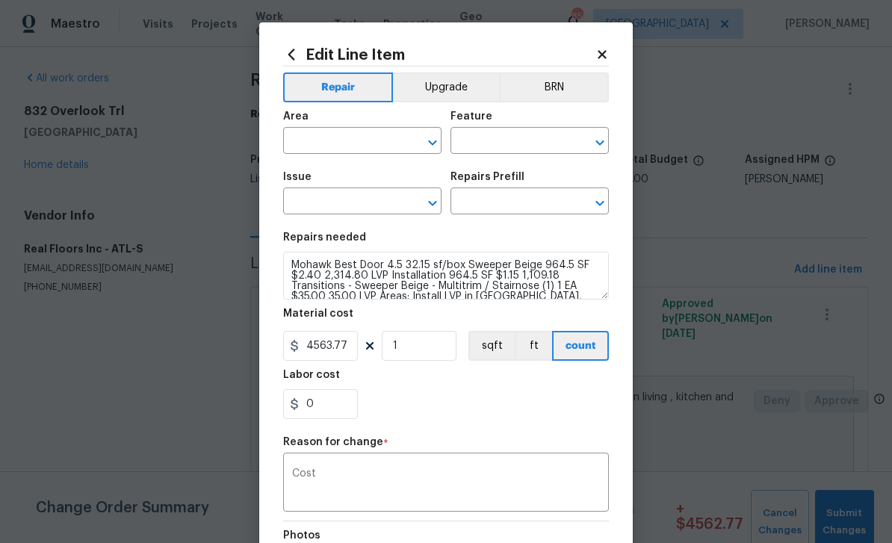
type input "Interior Overall"
type input "Overall Flooring"
type input "Flooring Extras"
type input "Flooring Demo $1.00"
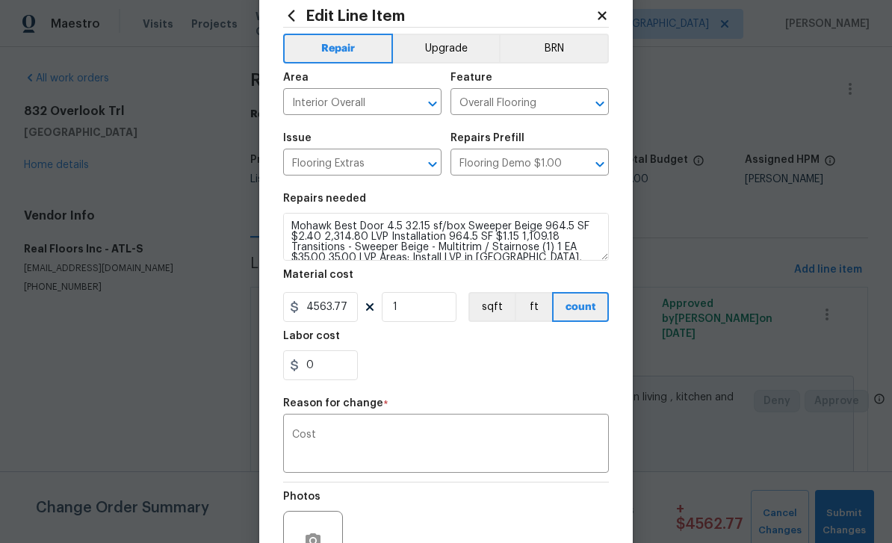
scroll to position [42, 0]
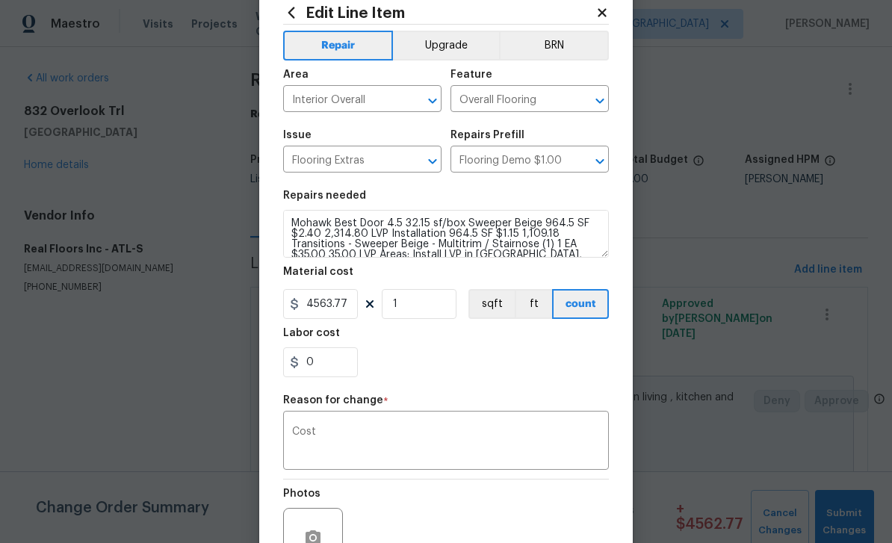
click at [444, 49] on button "Upgrade" at bounding box center [446, 46] width 107 height 30
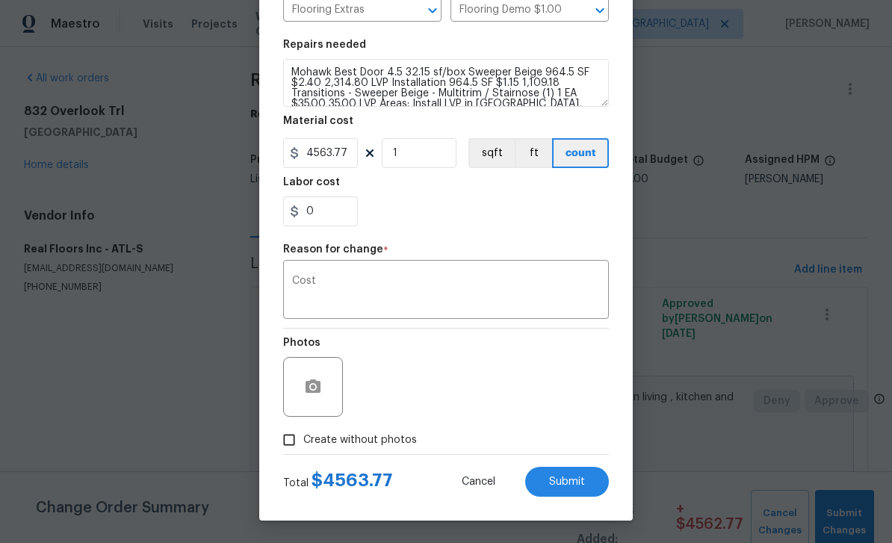
scroll to position [196, 0]
click at [583, 479] on span "Submit" at bounding box center [567, 482] width 36 height 11
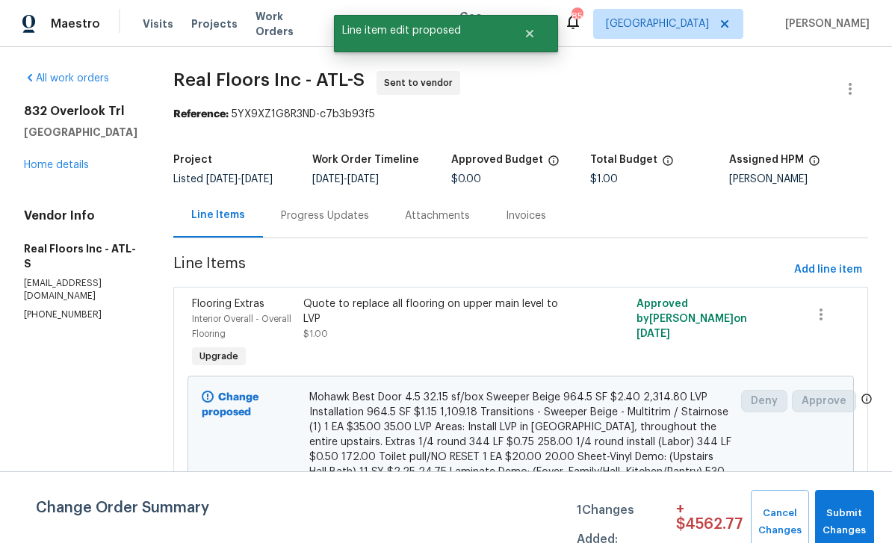
scroll to position [0, 0]
click at [854, 515] on span "Submit Changes" at bounding box center [844, 522] width 44 height 34
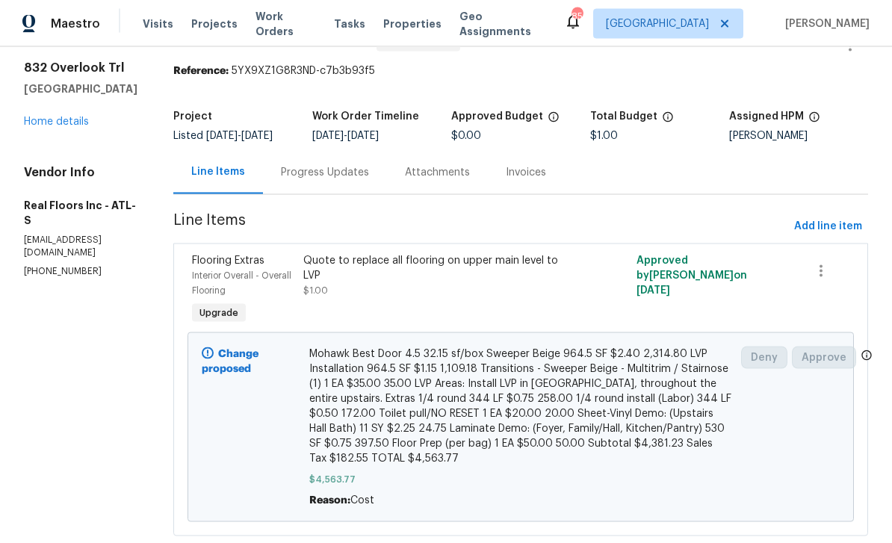
scroll to position [48, 0]
click at [58, 117] on link "Home details" at bounding box center [56, 122] width 65 height 10
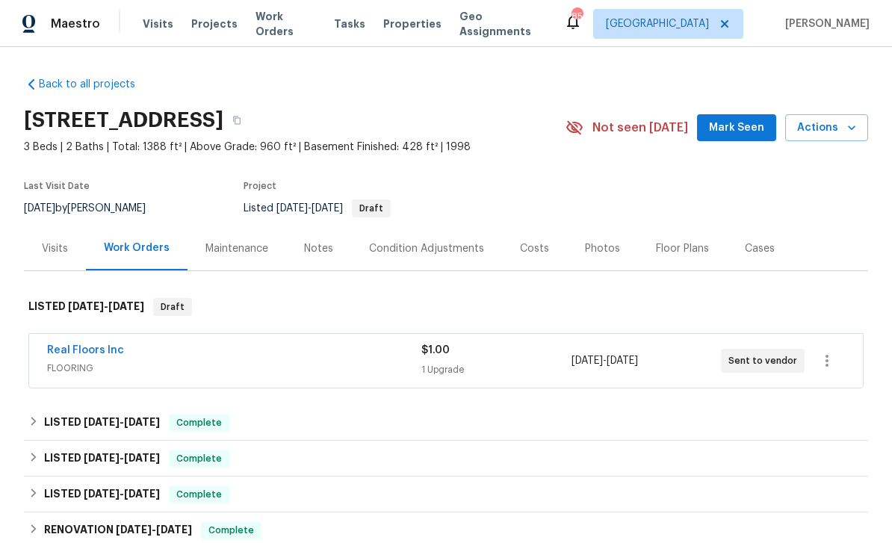
click at [737, 128] on span "Mark Seen" at bounding box center [736, 128] width 55 height 19
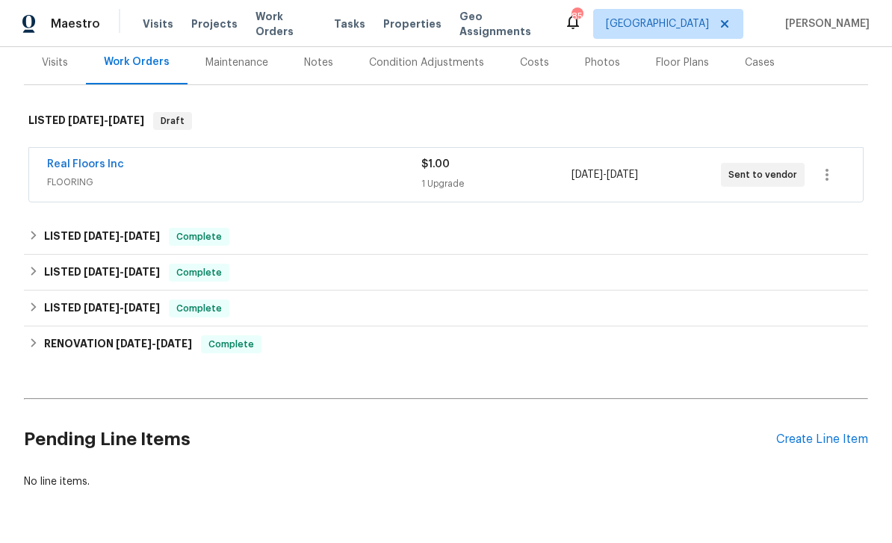
scroll to position [185, 0]
click at [809, 444] on div "Create Line Item" at bounding box center [822, 440] width 92 height 14
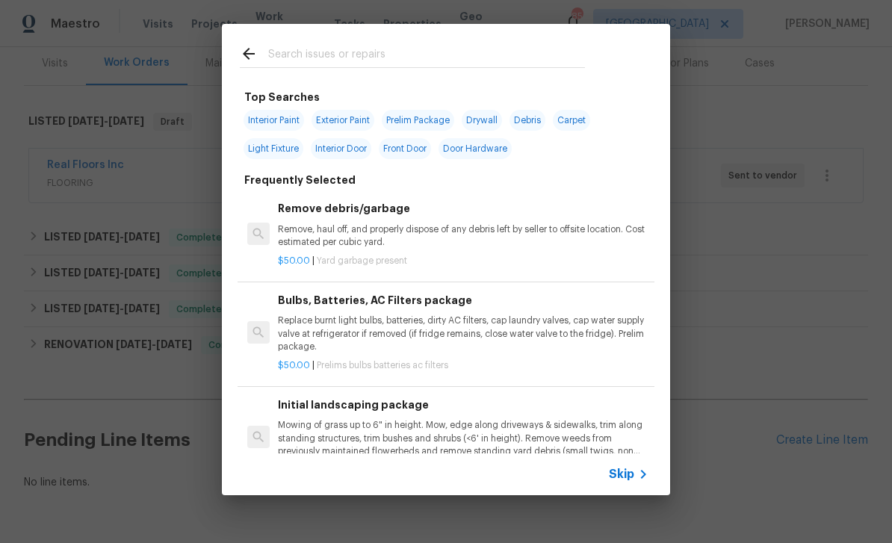
click at [286, 53] on input "text" at bounding box center [426, 56] width 317 height 22
type input "Ini"
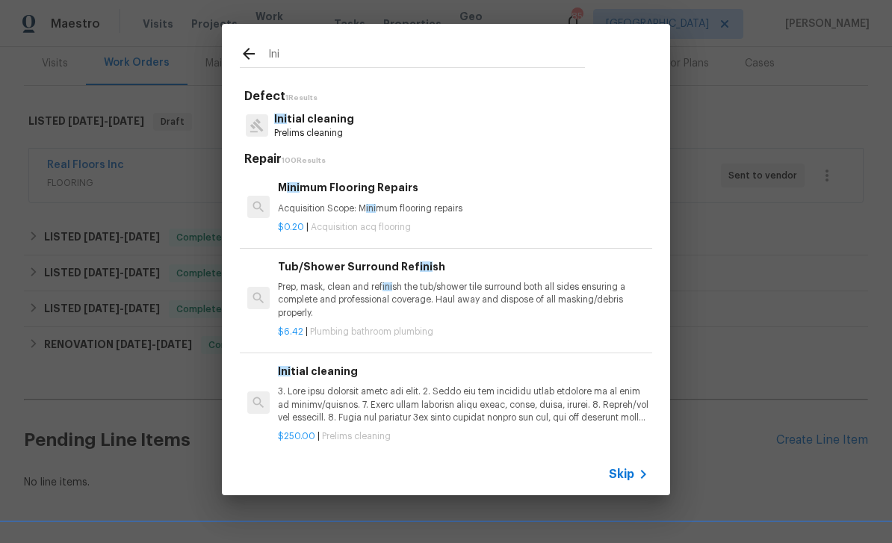
click at [308, 123] on p "Ini tial cleaning" at bounding box center [314, 119] width 80 height 16
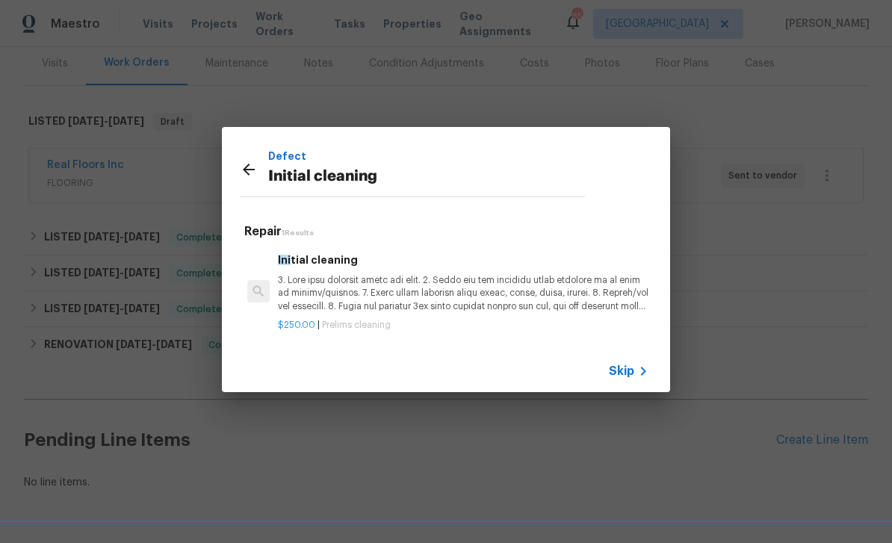
click at [565, 281] on p at bounding box center [463, 293] width 370 height 38
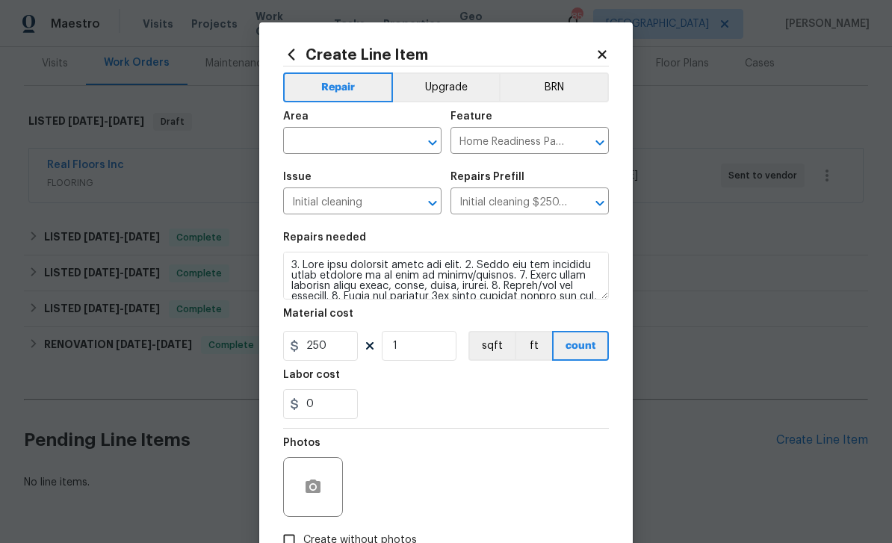
scroll to position [0, 0]
click at [319, 137] on input "text" at bounding box center [341, 142] width 117 height 23
click at [314, 200] on li "Interior Overall" at bounding box center [362, 201] width 158 height 25
type input "Interior Overall"
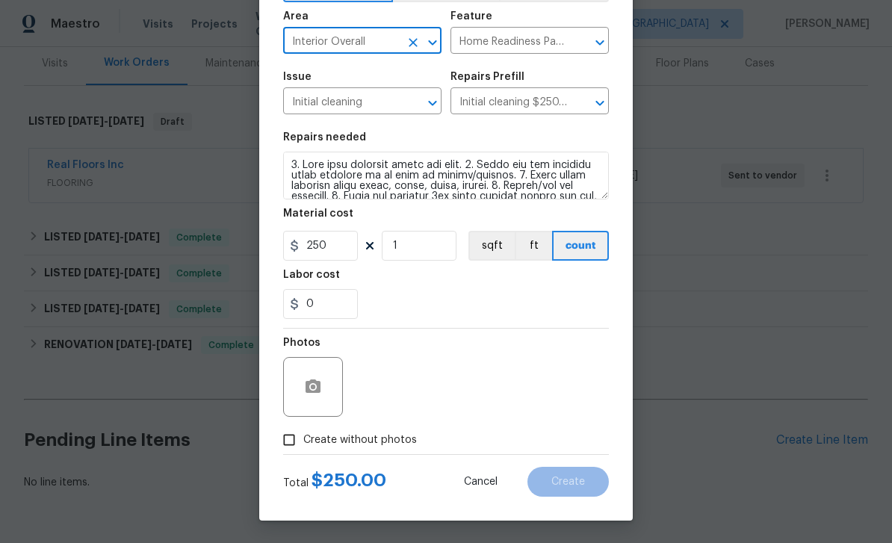
scroll to position [103, 0]
click at [547, 379] on div "Photos" at bounding box center [446, 377] width 326 height 97
click at [299, 445] on input "Create without photos" at bounding box center [289, 440] width 28 height 28
checkbox input "true"
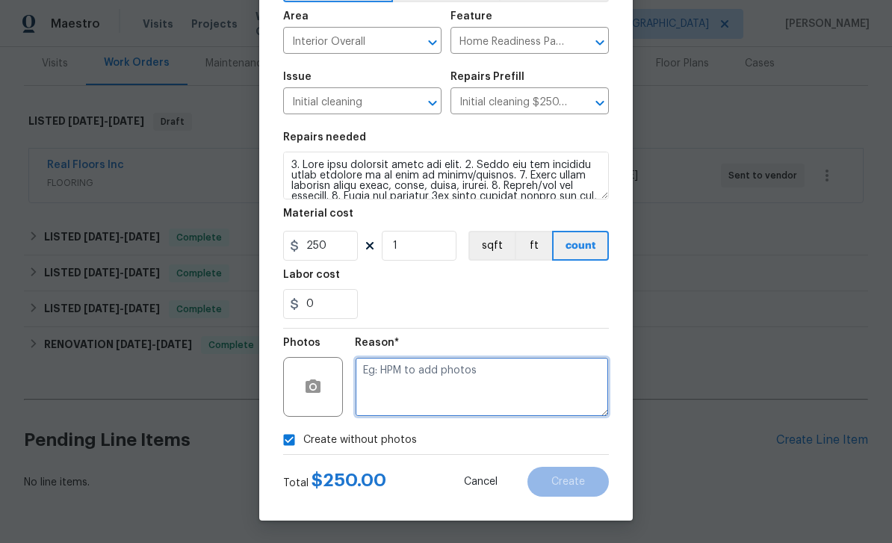
click at [543, 383] on textarea at bounding box center [482, 387] width 254 height 60
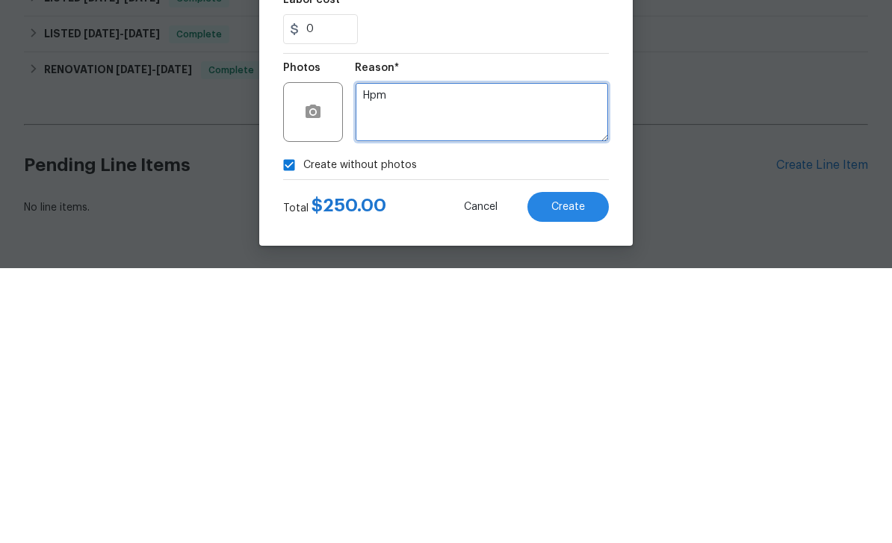
type textarea "Hpm"
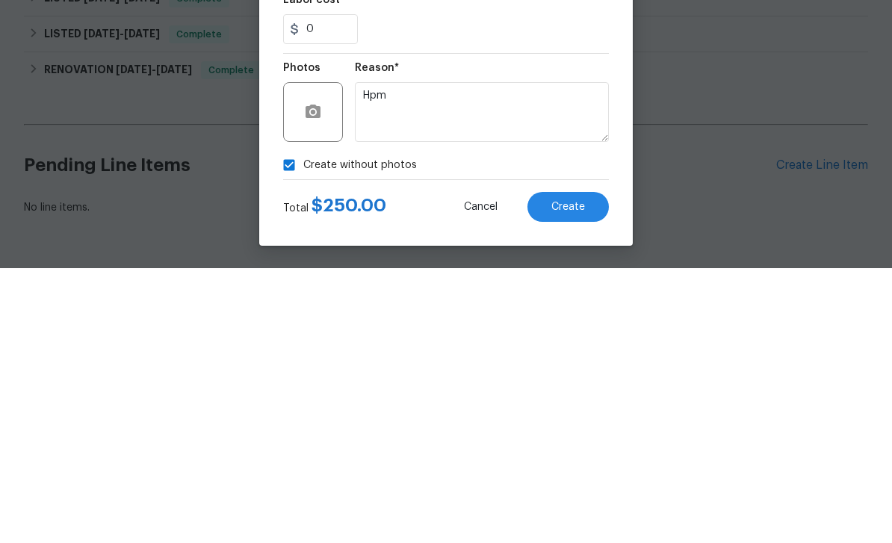
click at [583, 477] on span "Create" at bounding box center [568, 482] width 34 height 11
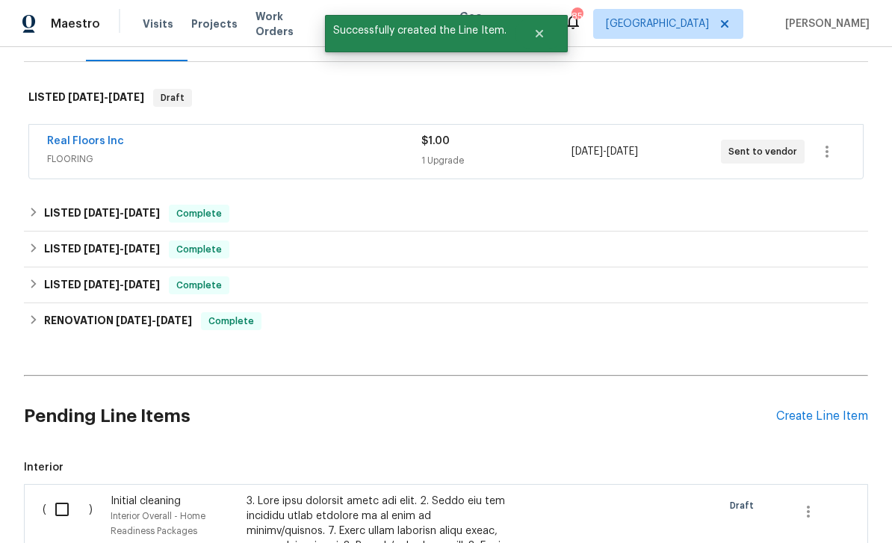
scroll to position [235, 0]
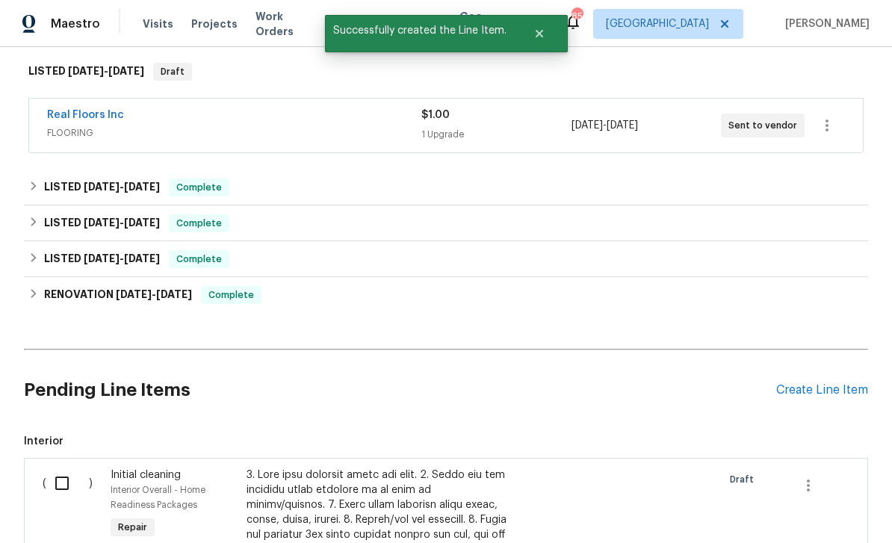
click at [817, 383] on div "Create Line Item" at bounding box center [822, 390] width 92 height 14
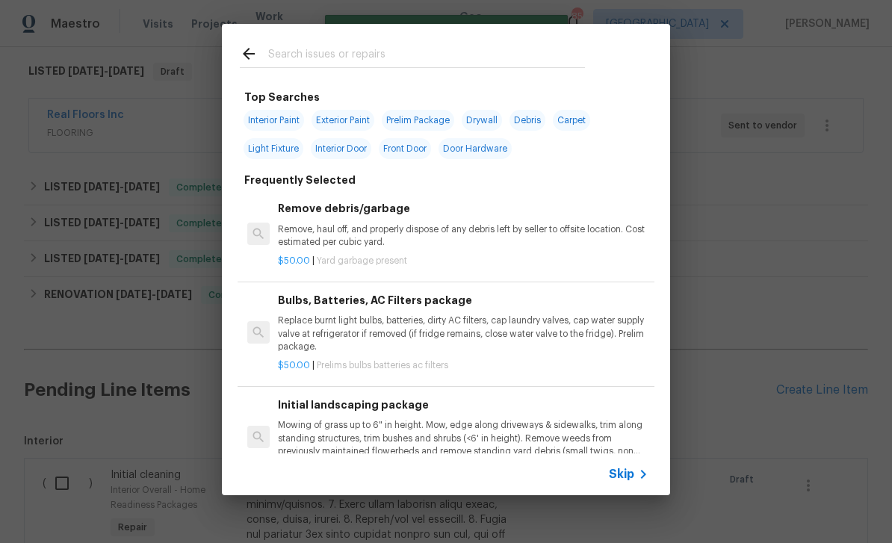
click at [294, 53] on input "text" at bounding box center [426, 56] width 317 height 22
type input "Trim"
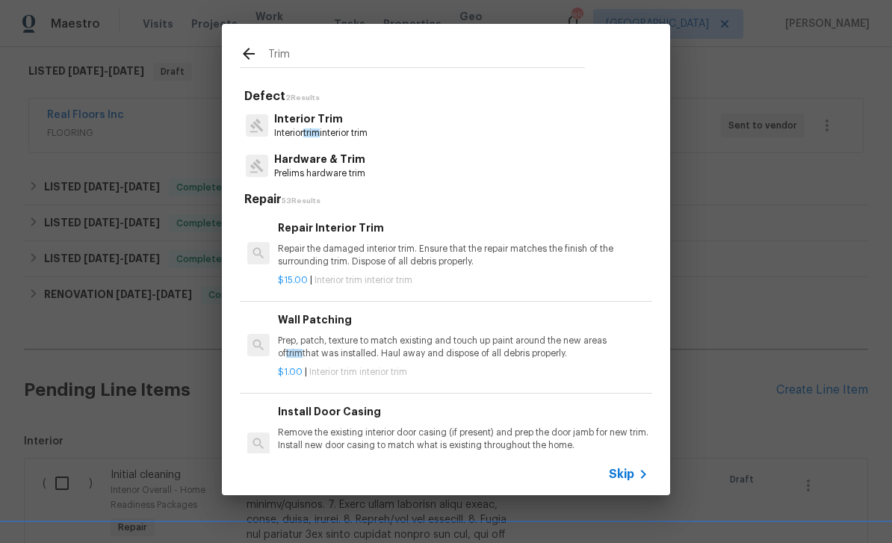
click at [297, 120] on p "Interior Trim" at bounding box center [320, 119] width 93 height 16
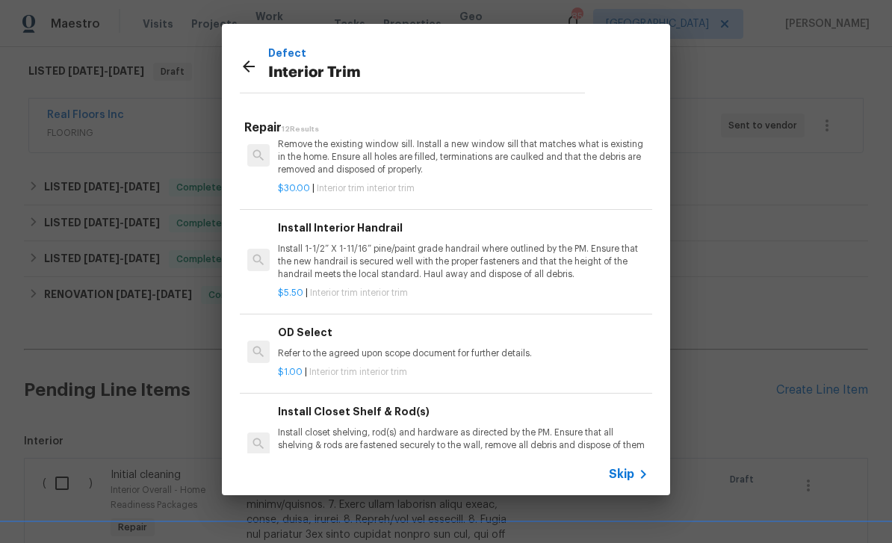
scroll to position [756, 1]
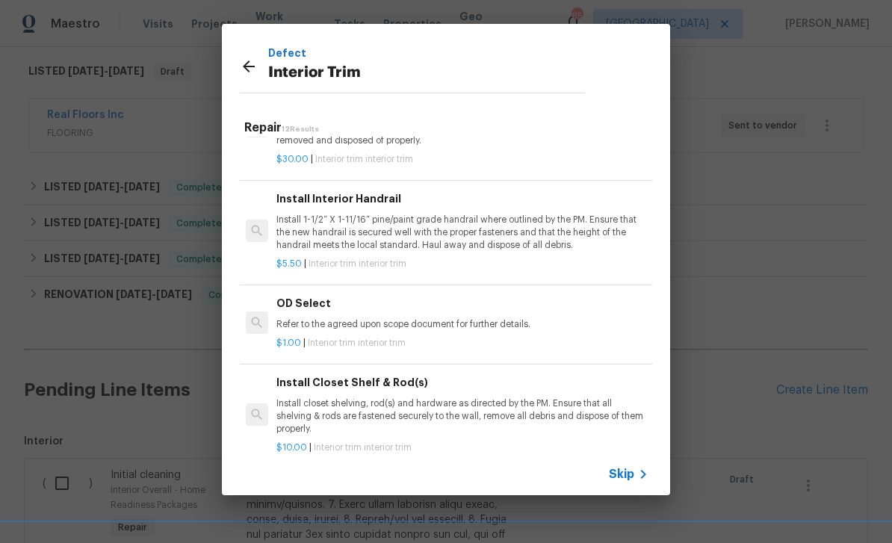
click at [607, 331] on div "$1.00 | Interior trim interior trim" at bounding box center [461, 340] width 370 height 19
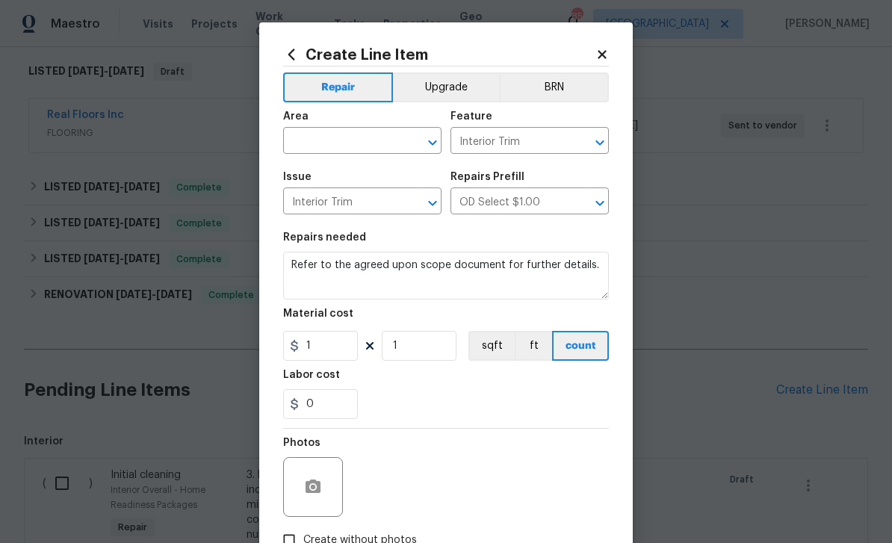
scroll to position [0, 0]
click at [608, 53] on icon at bounding box center [601, 54] width 13 height 13
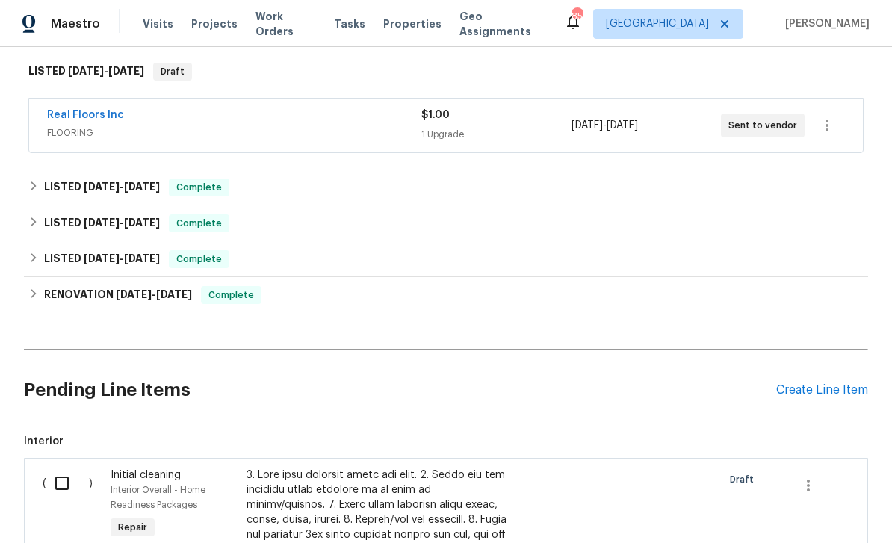
click at [822, 383] on div "Create Line Item" at bounding box center [822, 390] width 92 height 14
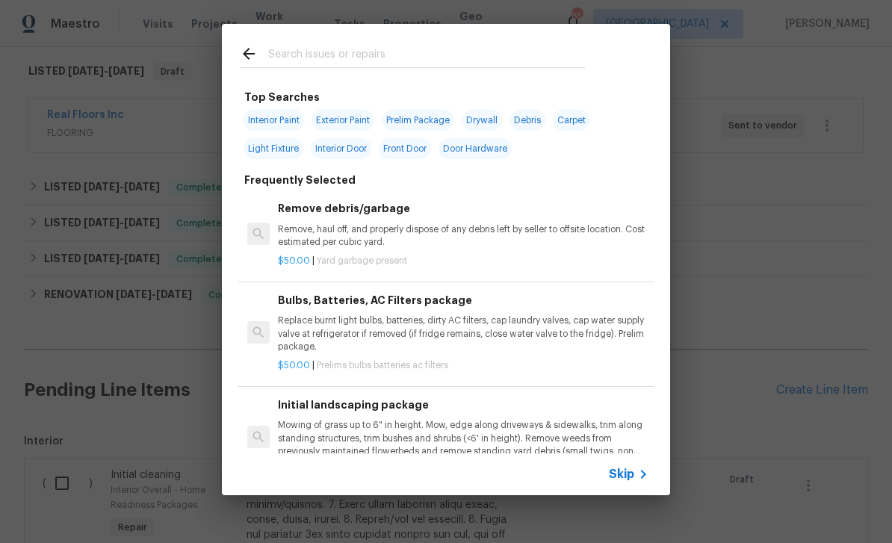
click at [294, 40] on div at bounding box center [412, 53] width 381 height 59
click at [292, 51] on input "text" at bounding box center [426, 56] width 317 height 22
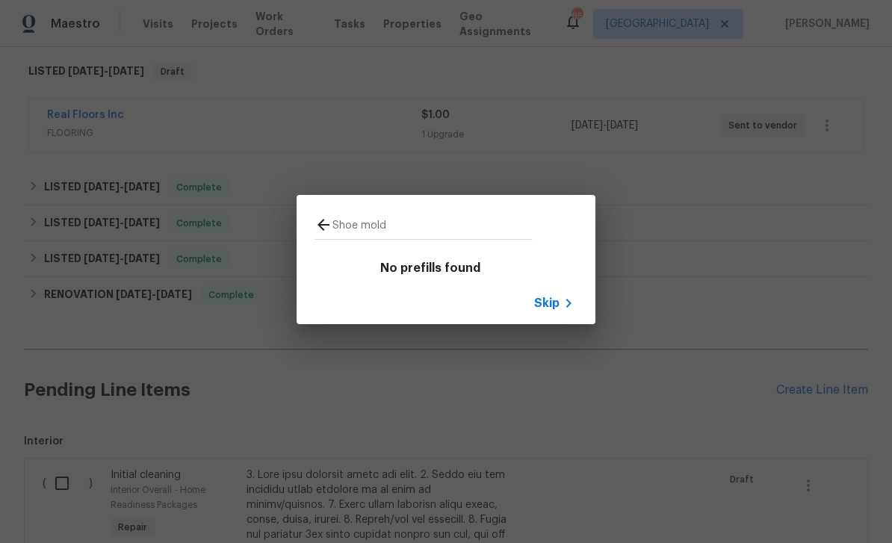
click at [404, 223] on input "Shoe mold" at bounding box center [432, 227] width 200 height 22
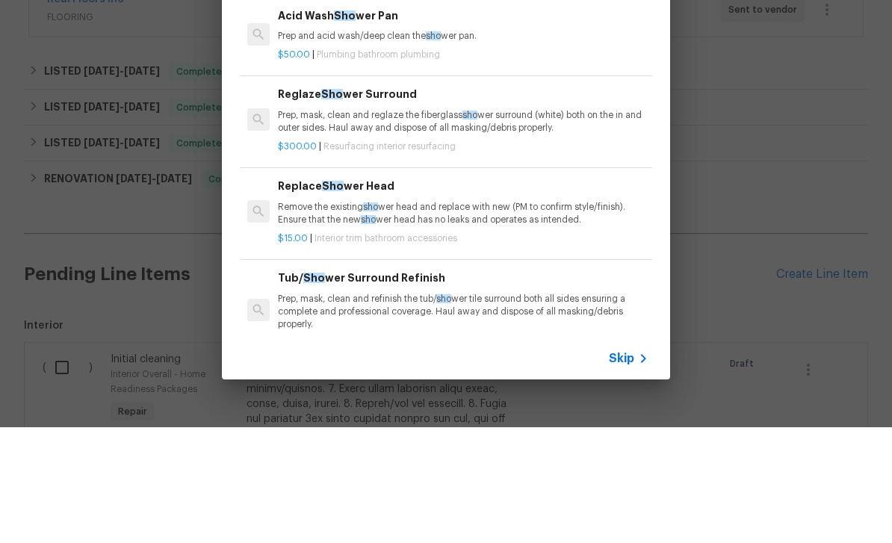
type input "S"
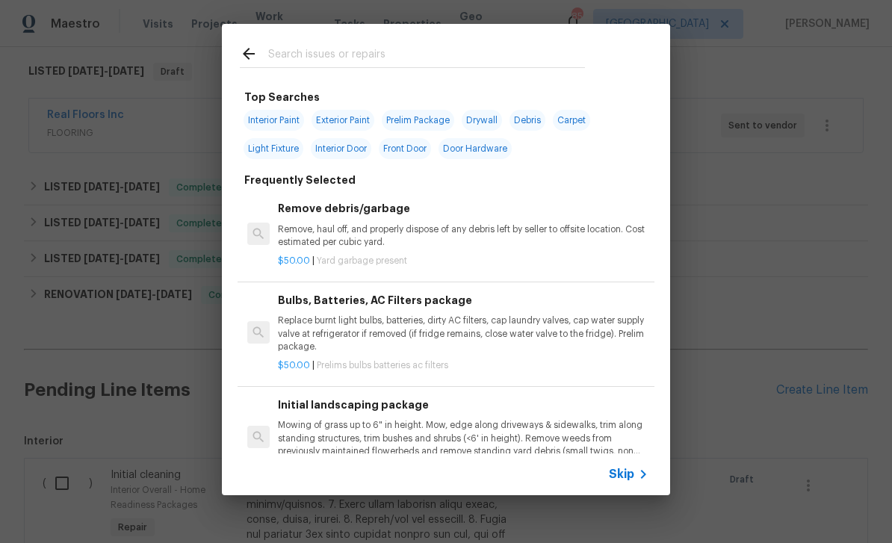
click at [282, 49] on input "text" at bounding box center [426, 56] width 317 height 22
type input "Trim"
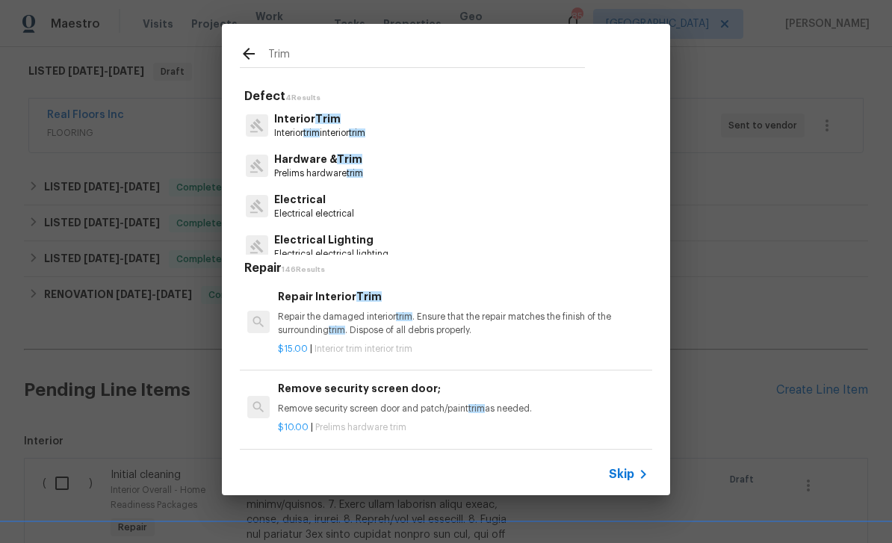
click at [295, 123] on p "Interior Trim" at bounding box center [319, 119] width 91 height 16
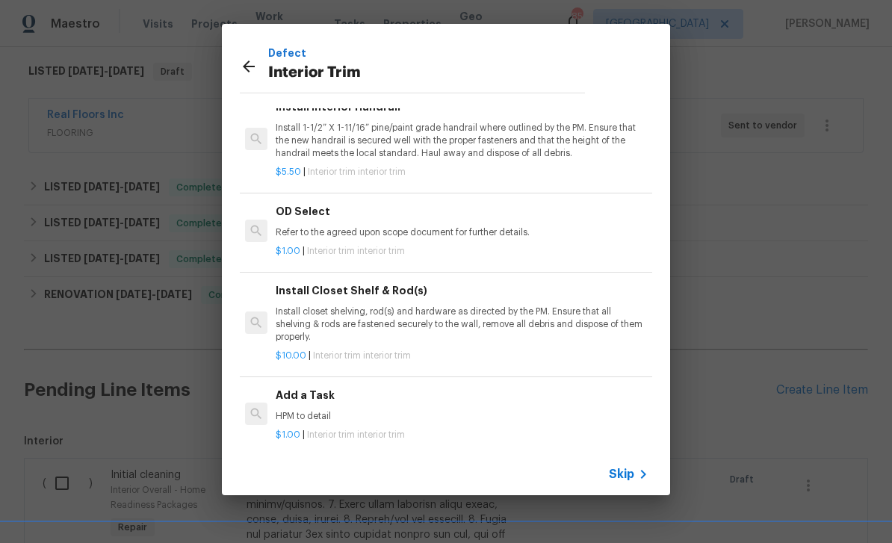
scroll to position [62, 0]
click at [495, 413] on p "HPM to detail" at bounding box center [461, 416] width 370 height 13
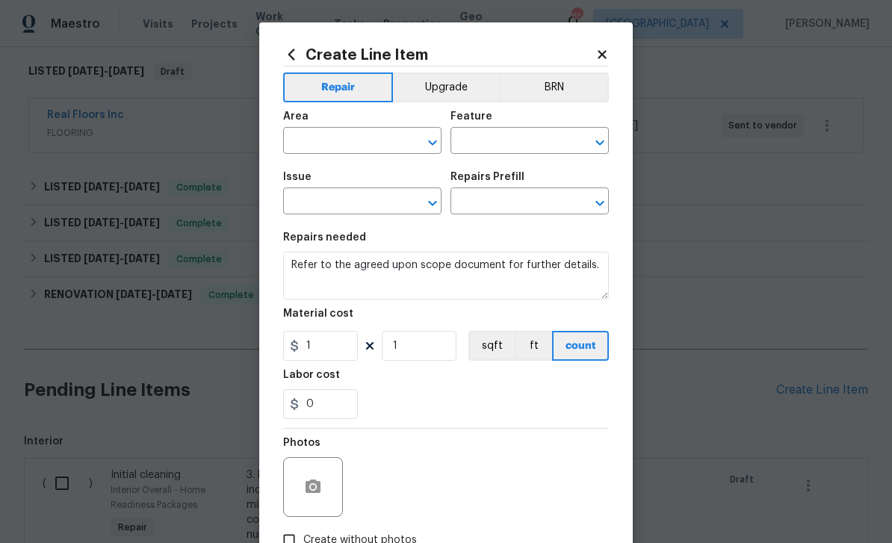
type input "Interior Trim"
type input "OD Select $1.00"
type textarea "HPM to detail"
type input "Add a Task $1.00"
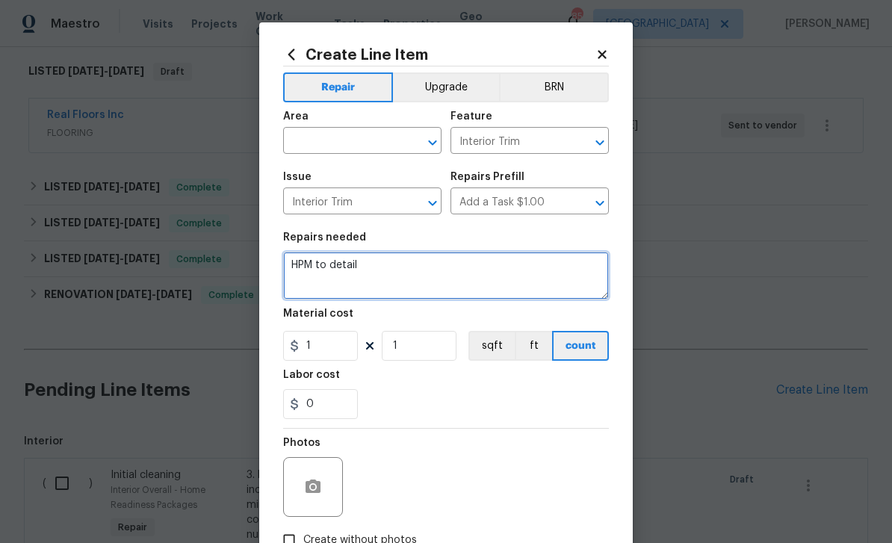
click at [367, 269] on textarea "HPM to detail" at bounding box center [446, 276] width 326 height 48
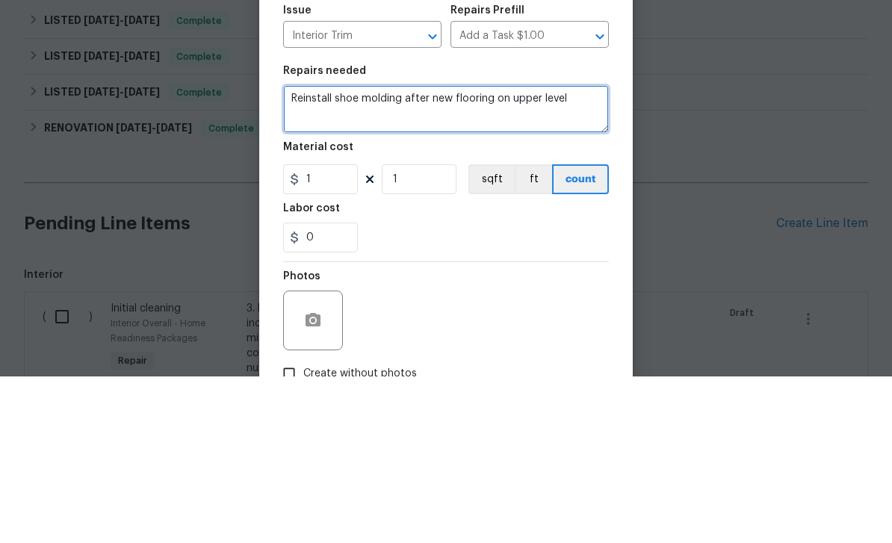
click at [450, 252] on textarea "Reinstall shoe molding after new flooring on upper level" at bounding box center [446, 276] width 326 height 48
click at [455, 252] on textarea "Reinstall shoe molding after new flooring on upper level" at bounding box center [446, 276] width 326 height 48
click at [593, 252] on textarea "Reinstall shoe molding after new LVP flooring on upper level" at bounding box center [446, 276] width 326 height 48
click at [586, 252] on textarea "Reinstall shoe molding after new LVP flooring on upper level" at bounding box center [446, 276] width 326 height 48
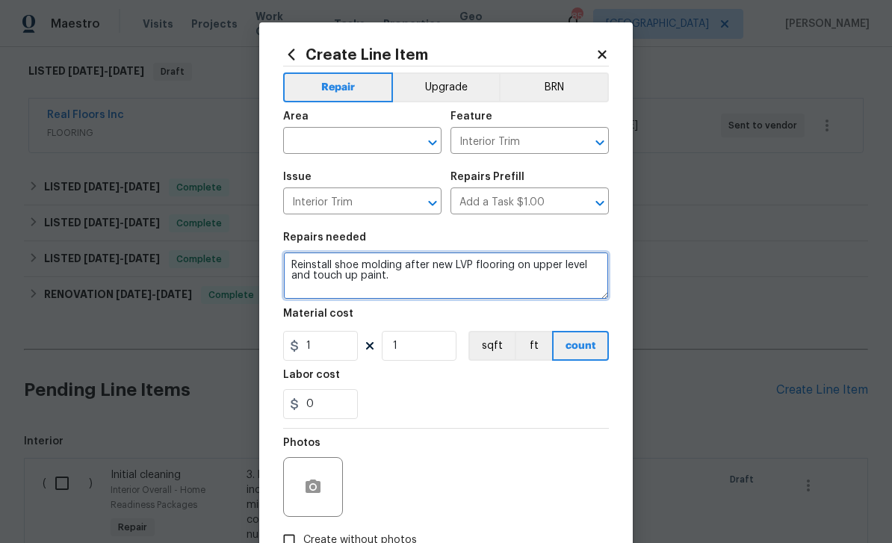
type textarea "Reinstall shoe molding after new LVP flooring on upper level and touch up paint."
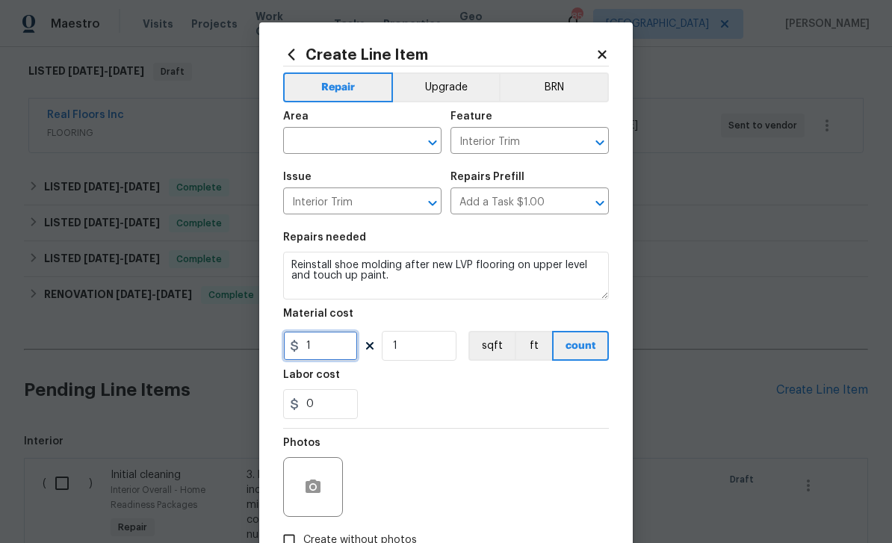
click at [323, 343] on input "1" at bounding box center [320, 346] width 75 height 30
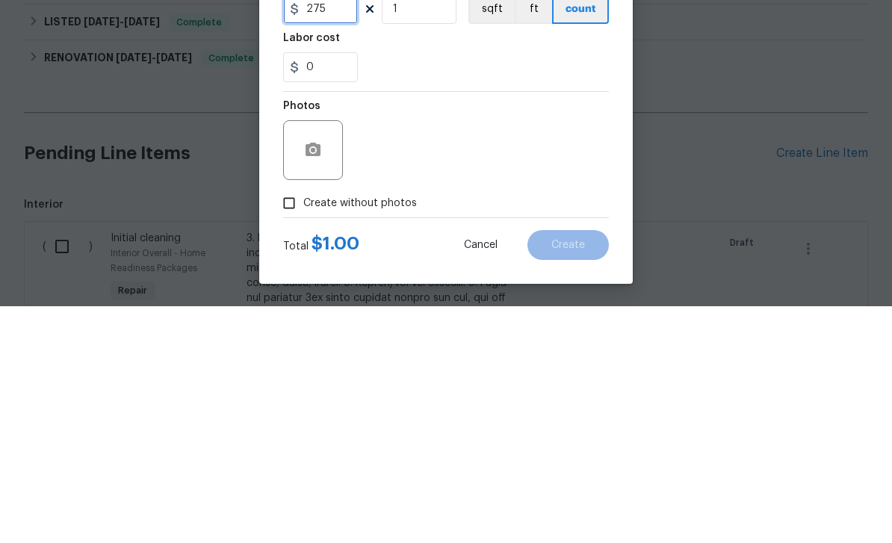
scroll to position [103, 0]
type input "275"
click at [291, 426] on input "Create without photos" at bounding box center [289, 440] width 28 height 28
checkbox input "true"
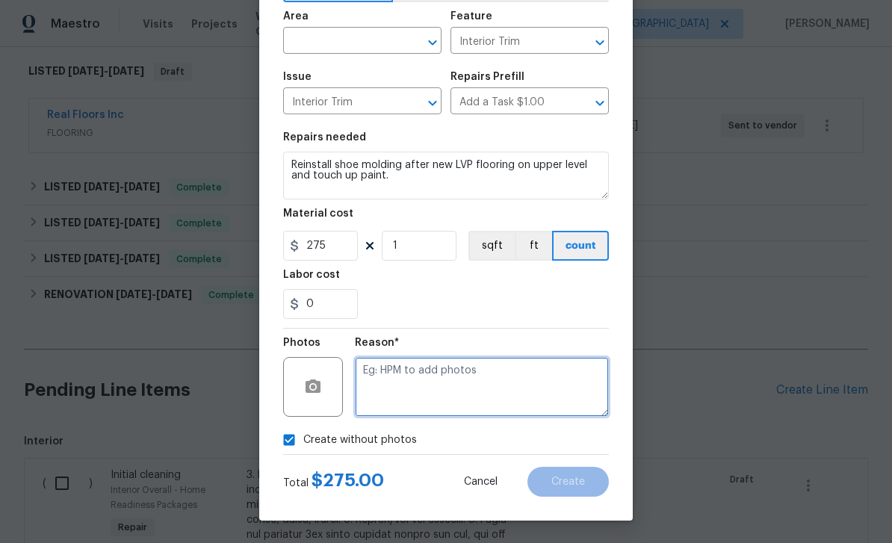
click at [525, 370] on textarea at bounding box center [482, 387] width 254 height 60
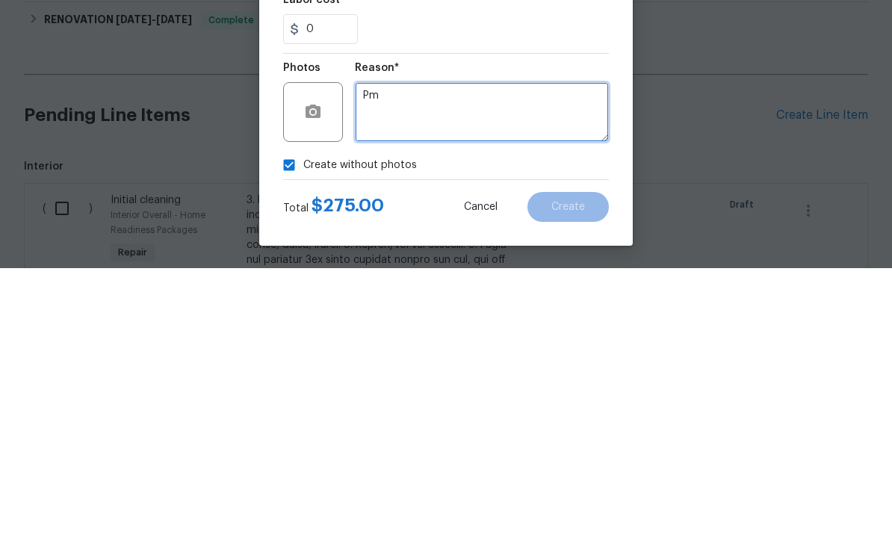
type textarea "Pm"
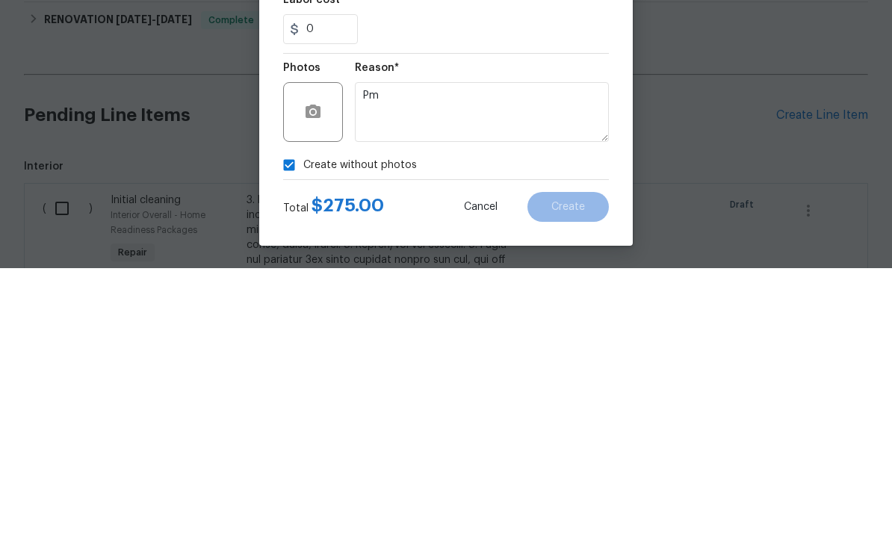
click at [604, 426] on div "Create without photos" at bounding box center [446, 440] width 326 height 28
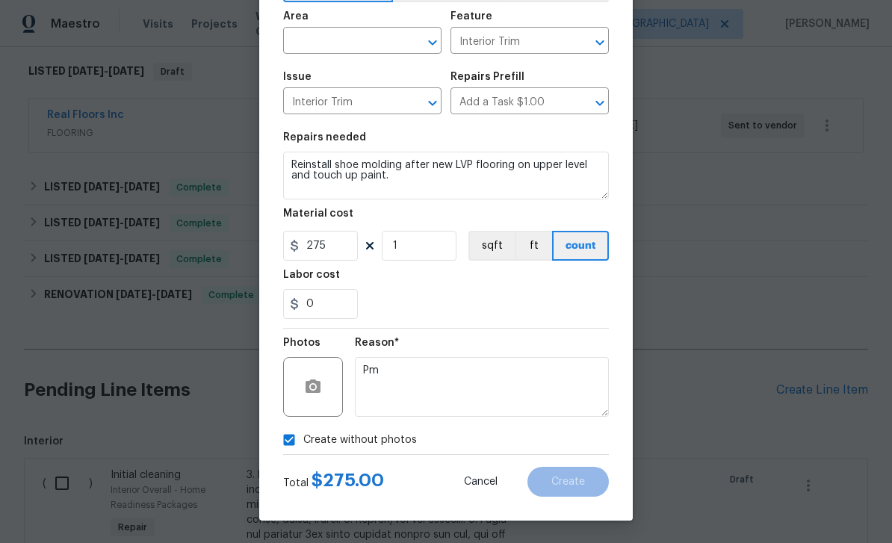
click at [311, 35] on input "text" at bounding box center [341, 42] width 117 height 23
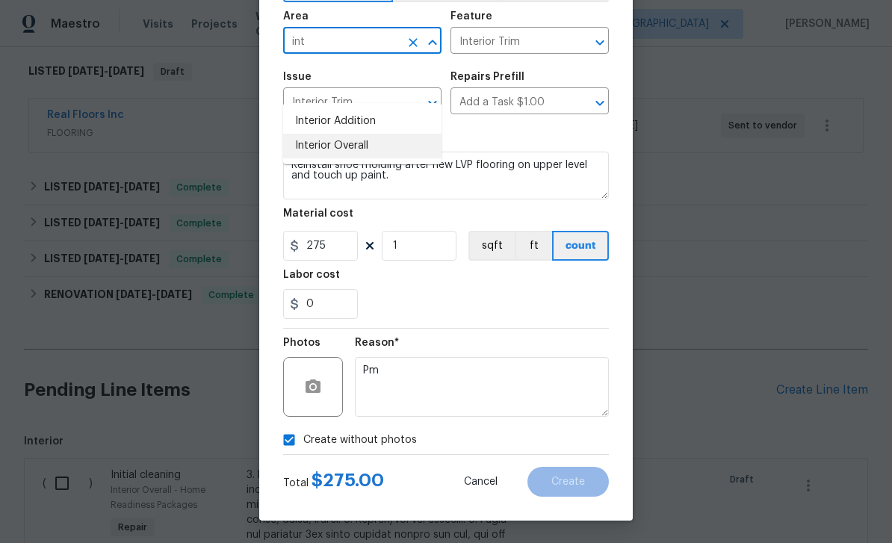
click at [323, 134] on li "Interior Overall" at bounding box center [362, 146] width 158 height 25
type input "Interior Overall"
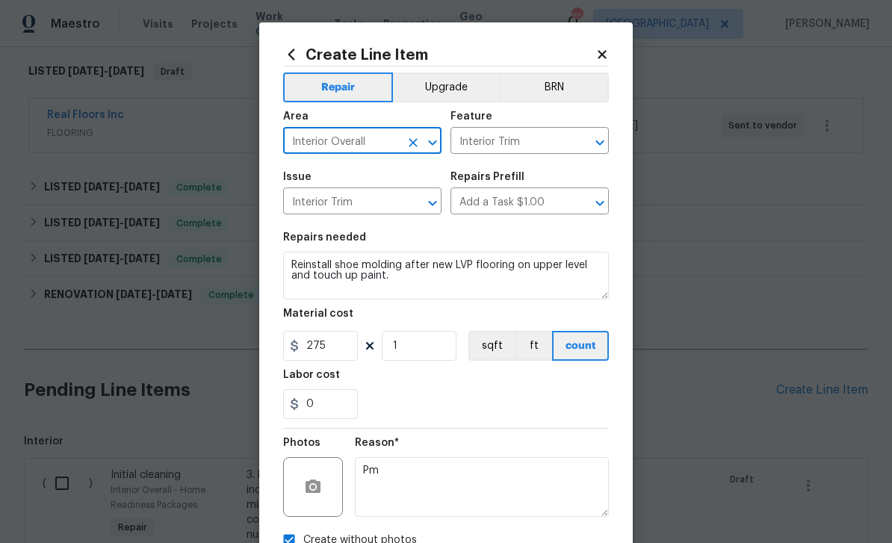
scroll to position [0, 0]
click at [435, 91] on button "Upgrade" at bounding box center [446, 87] width 107 height 30
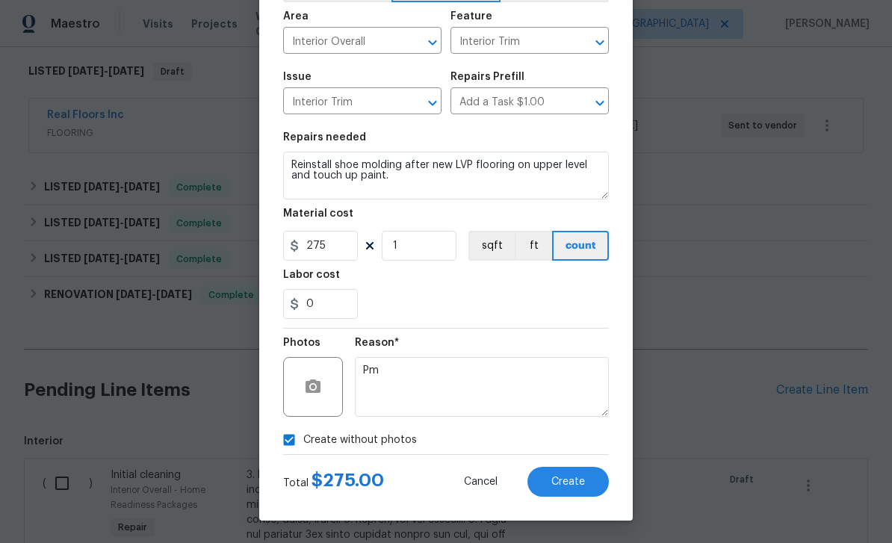
scroll to position [103, 0]
click at [583, 480] on span "Create" at bounding box center [568, 482] width 34 height 11
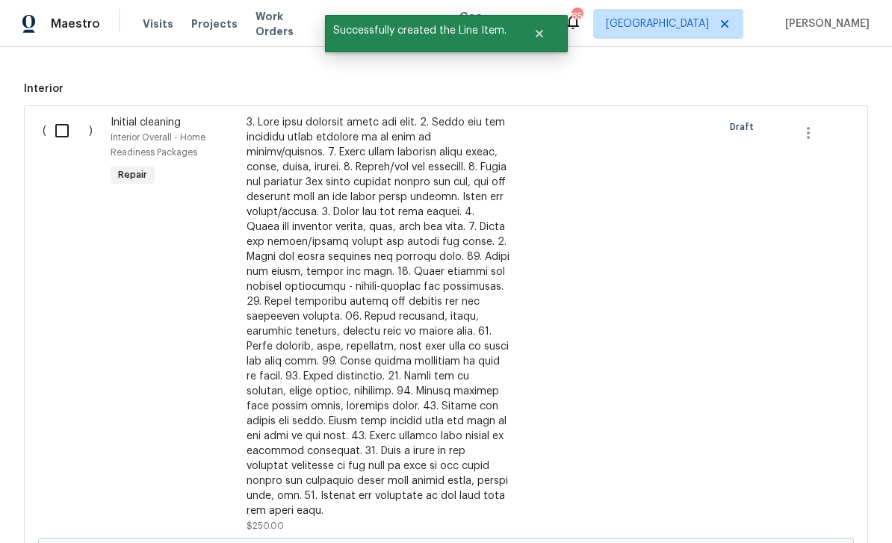
scroll to position [611, 0]
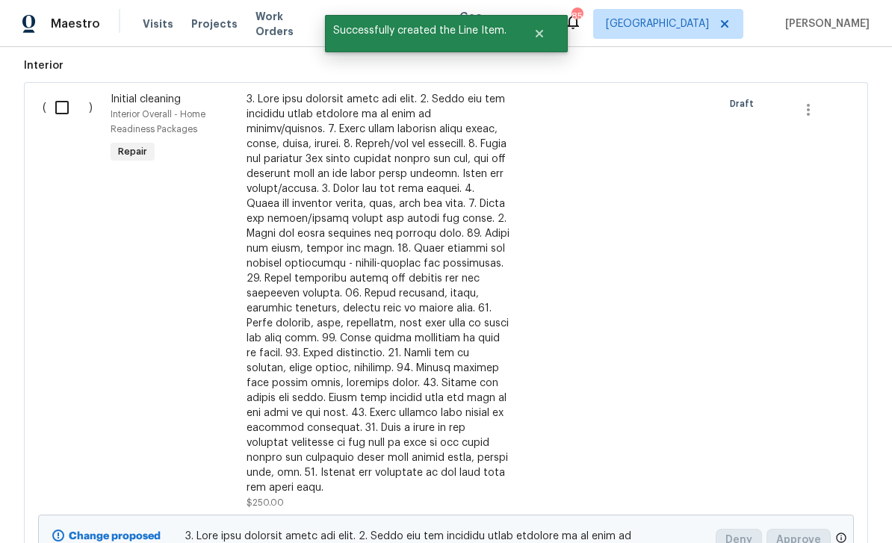
click at [66, 92] on input "checkbox" at bounding box center [67, 107] width 43 height 31
checkbox input "true"
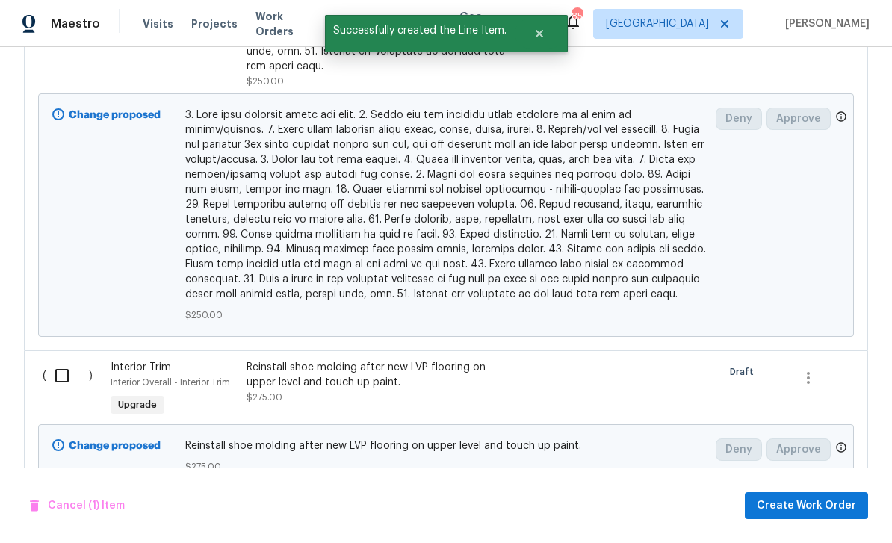
scroll to position [1032, 0]
click at [70, 361] on input "checkbox" at bounding box center [67, 376] width 43 height 31
checkbox input "true"
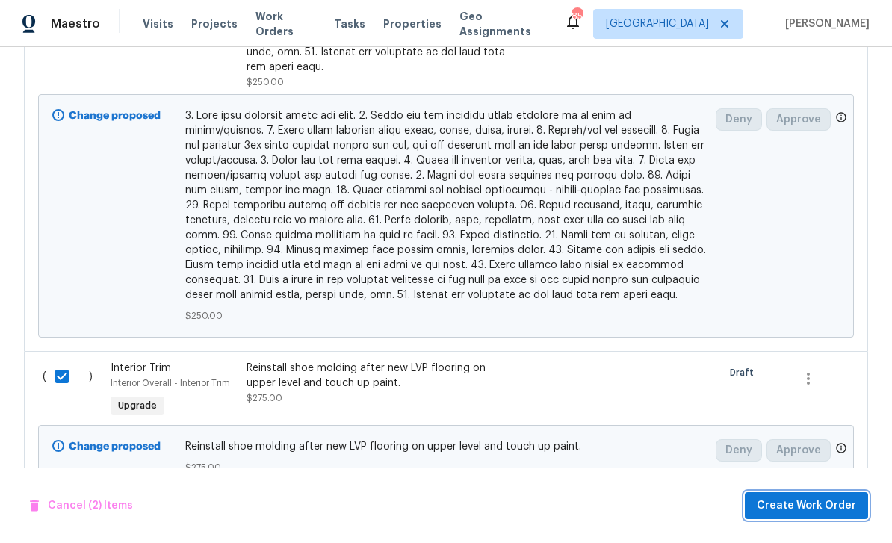
click at [821, 500] on span "Create Work Order" at bounding box center [806, 506] width 99 height 19
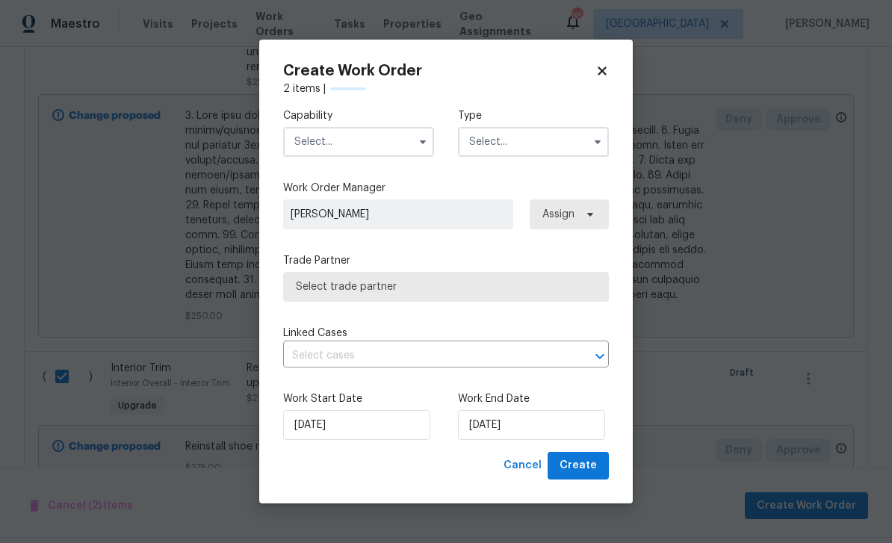
checkbox input "false"
click at [316, 140] on input "text" at bounding box center [358, 142] width 151 height 30
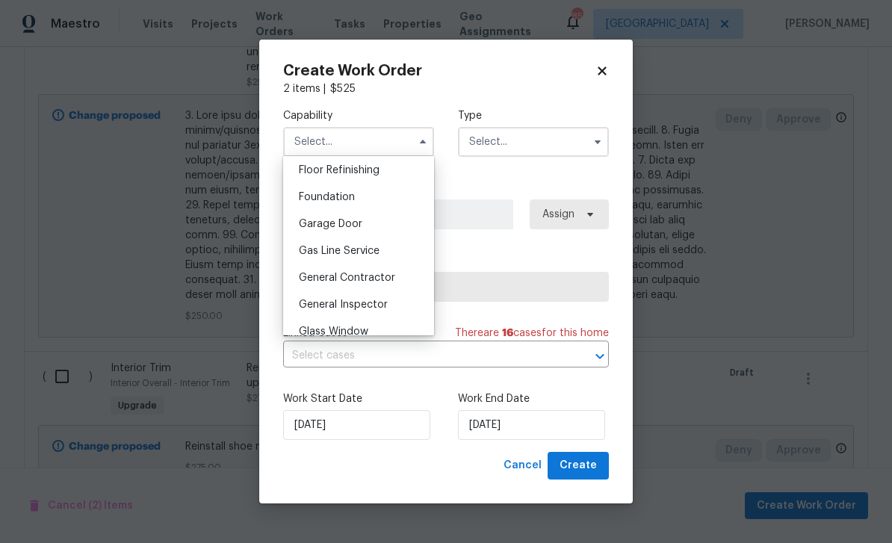
scroll to position [611, 0]
click at [311, 279] on span "General Contractor" at bounding box center [347, 276] width 96 height 10
type input "General Contractor"
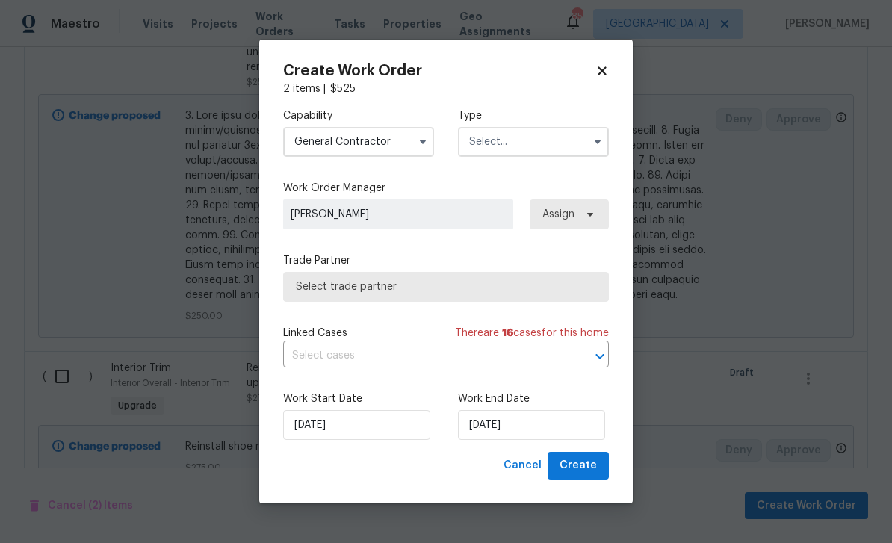
click at [557, 143] on input "text" at bounding box center [533, 142] width 151 height 30
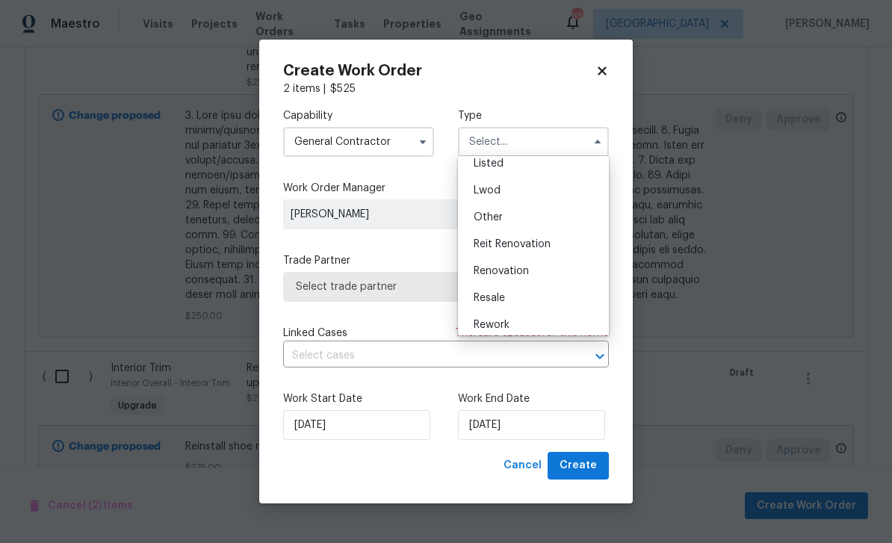
scroll to position [137, 0]
click at [559, 167] on div "Listed" at bounding box center [533, 171] width 143 height 27
type input "Listed"
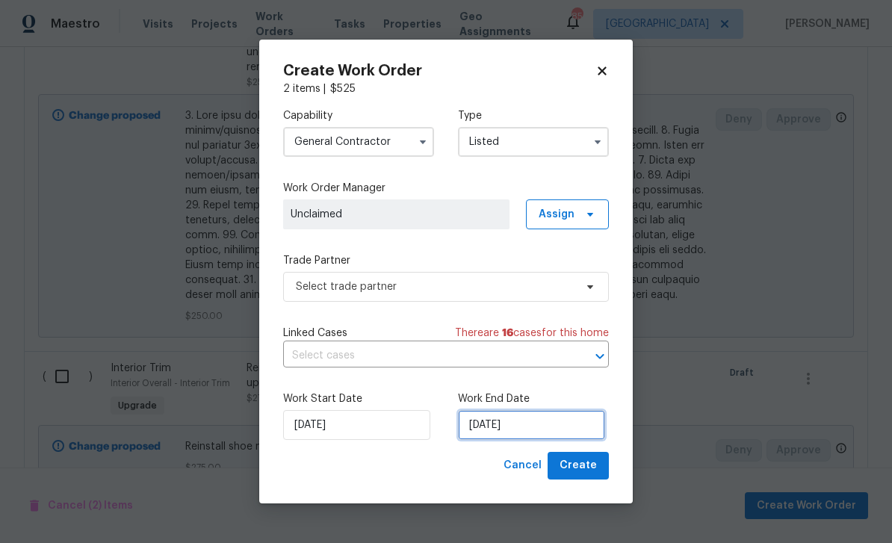
click at [567, 430] on input "9/28/2025" at bounding box center [531, 425] width 147 height 30
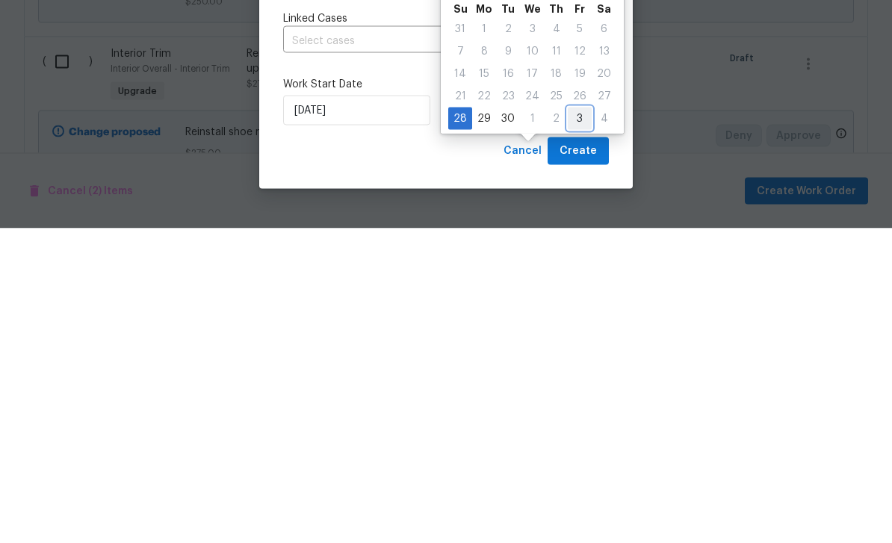
click at [579, 423] on div "3" at bounding box center [580, 433] width 24 height 21
type input "10/3/2025"
select select "9"
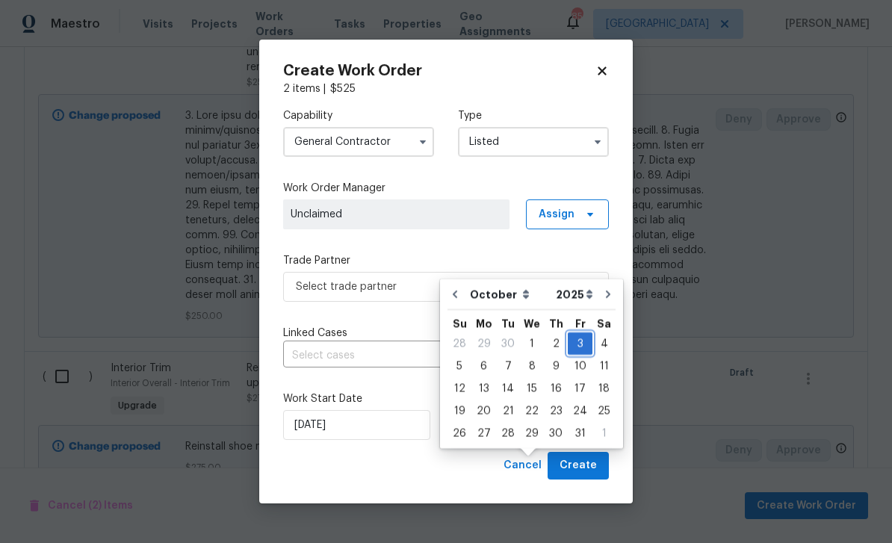
click at [576, 333] on div "3" at bounding box center [580, 343] width 25 height 21
click at [324, 430] on input "9/28/2025" at bounding box center [356, 425] width 147 height 30
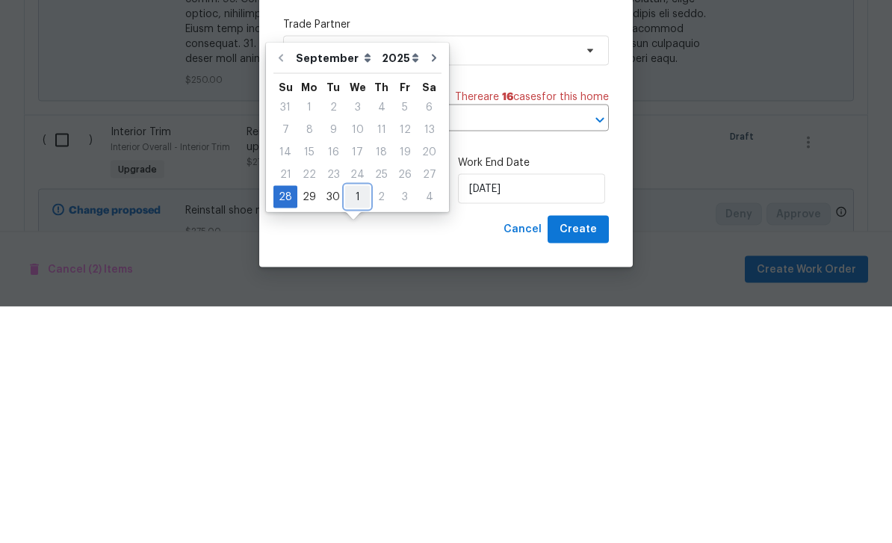
click at [353, 423] on div "1" at bounding box center [357, 433] width 25 height 21
type input "[DATE]"
select select "9"
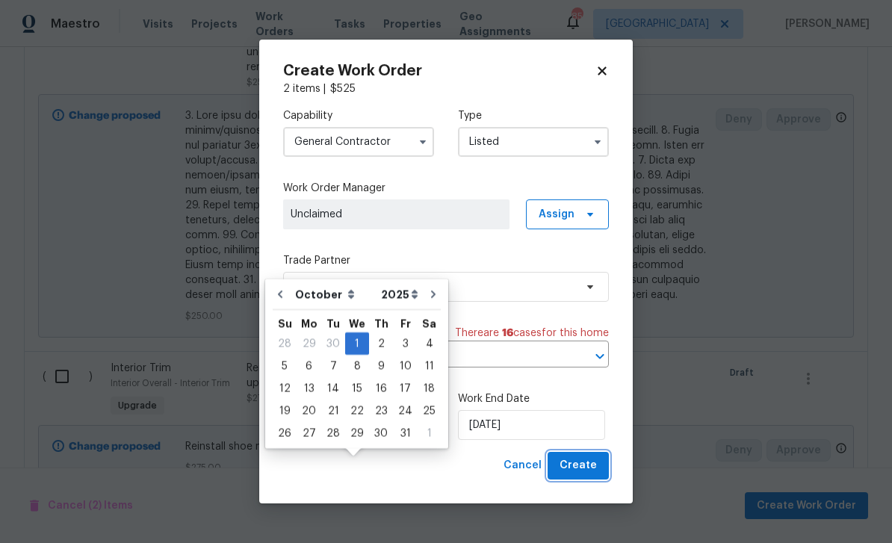
click at [583, 469] on span "Create" at bounding box center [577, 465] width 37 height 19
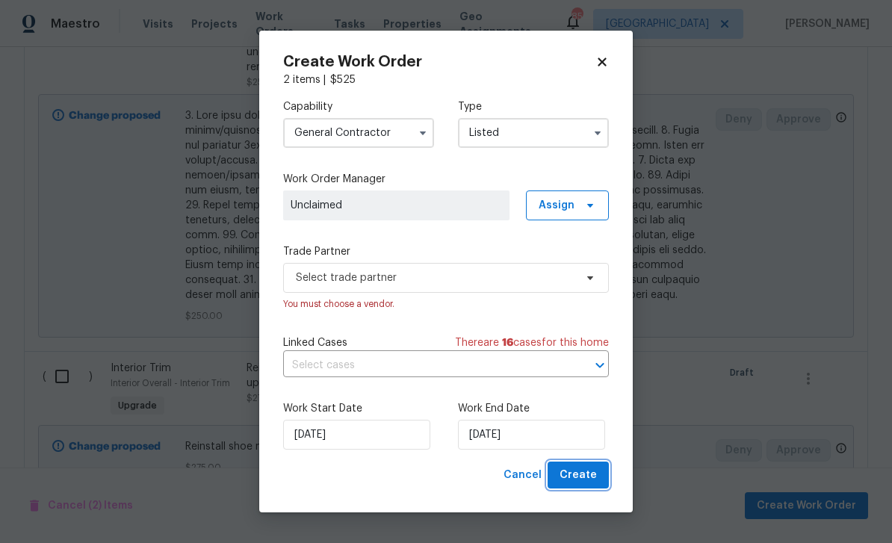
click at [586, 477] on span "Create" at bounding box center [577, 475] width 37 height 19
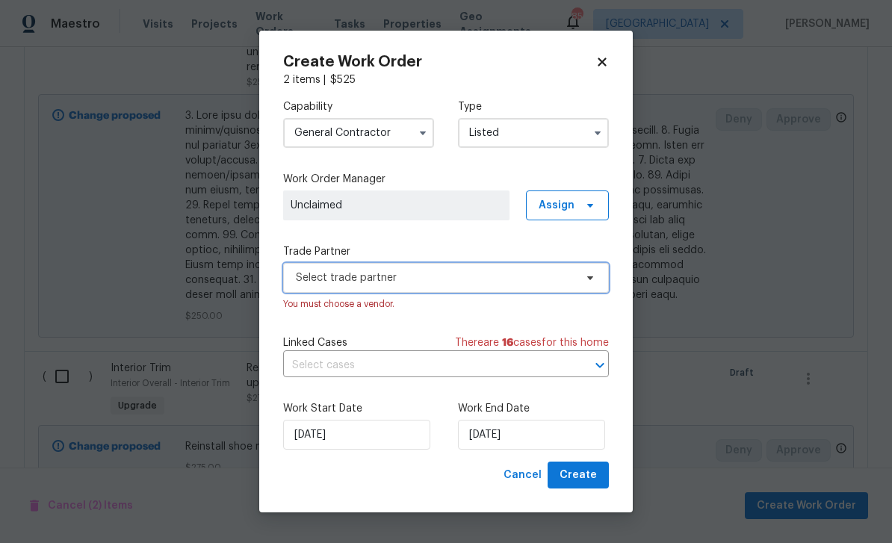
click at [549, 276] on span "Select trade partner" at bounding box center [435, 277] width 279 height 15
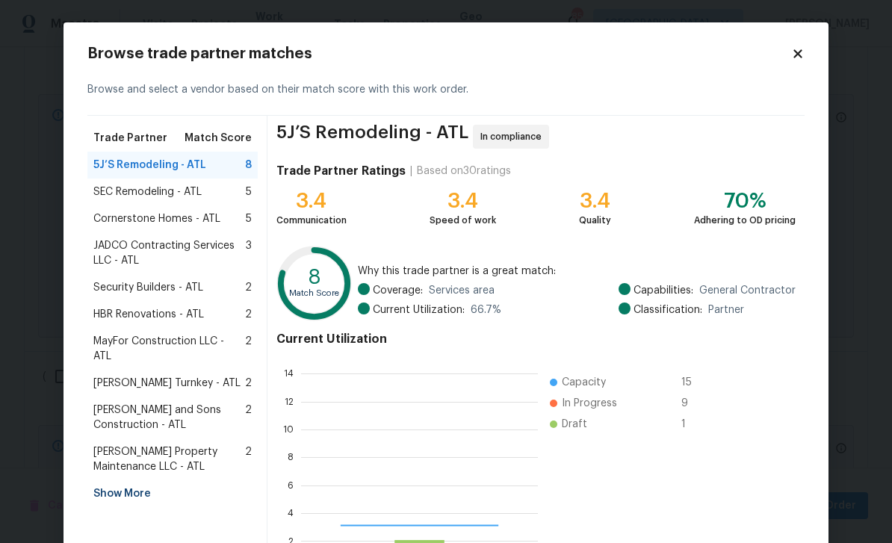
scroll to position [209, 237]
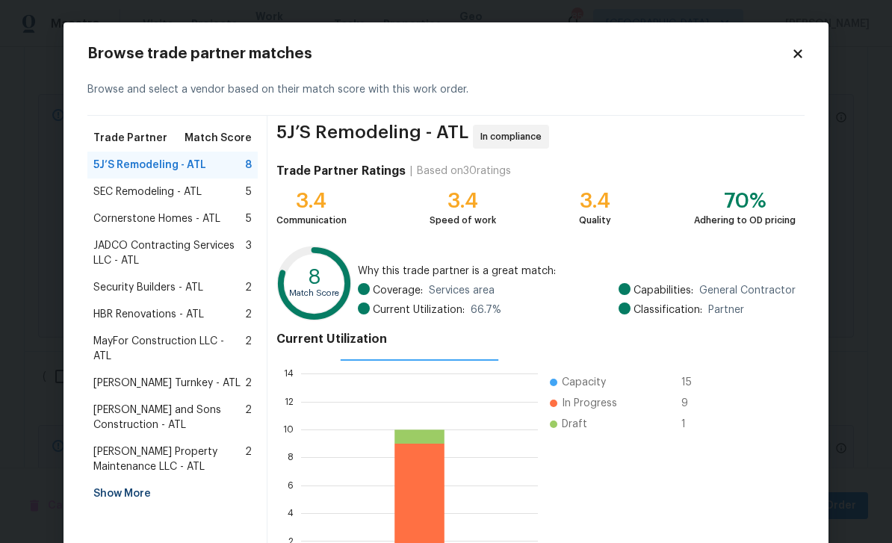
click at [131, 341] on span "MayFor Construction LLC - ATL" at bounding box center [169, 349] width 152 height 30
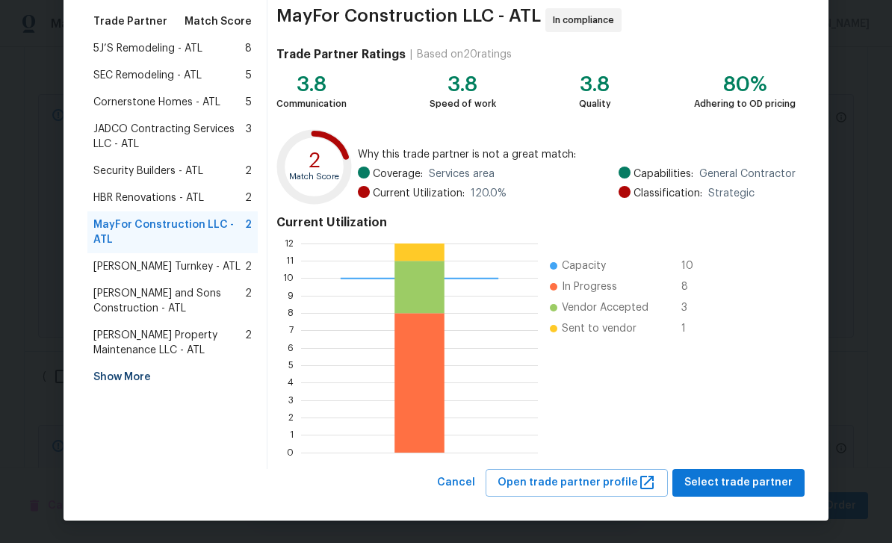
scroll to position [116, 0]
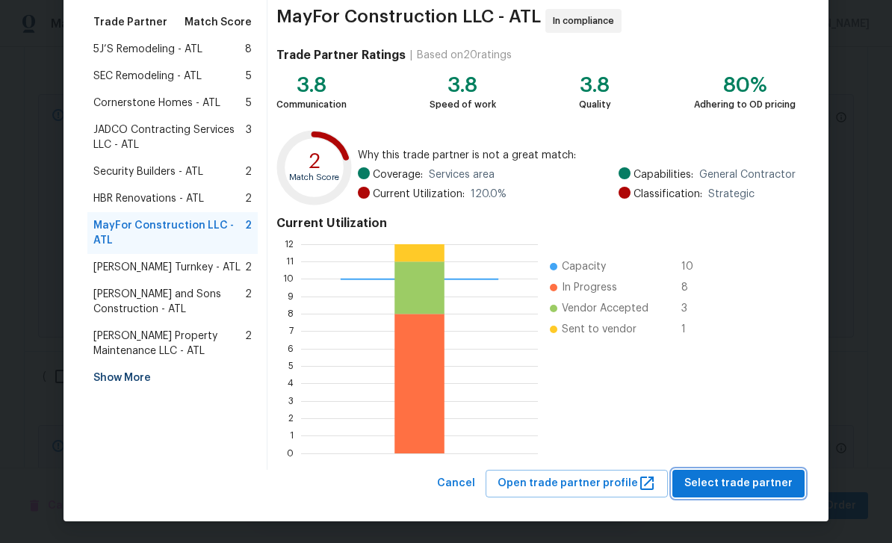
click at [753, 483] on span "Select trade partner" at bounding box center [738, 483] width 108 height 19
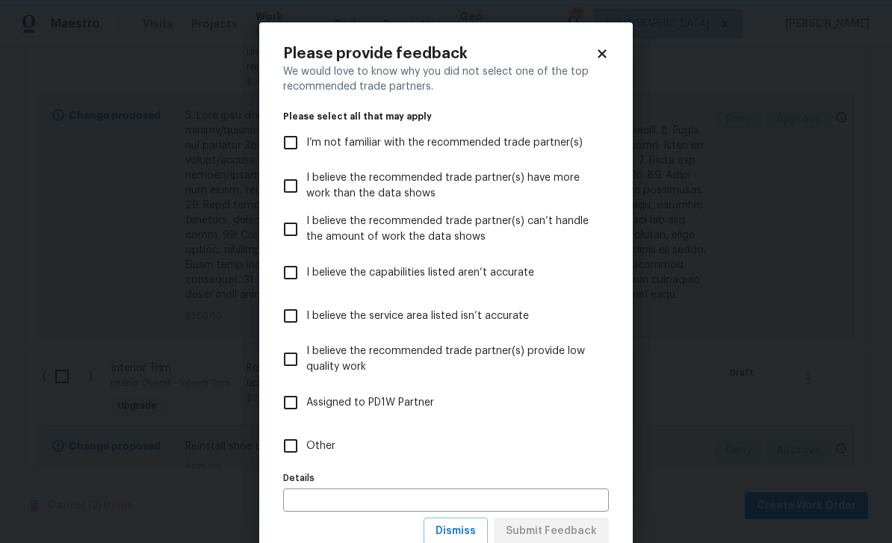
scroll to position [0, 0]
click at [297, 452] on input "Other" at bounding box center [290, 445] width 31 height 31
checkbox input "true"
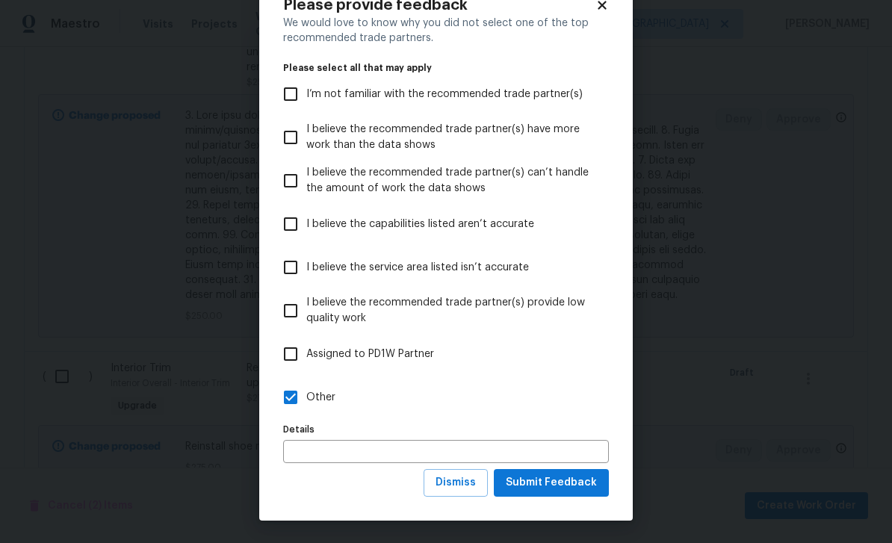
scroll to position [49, 0]
click at [580, 485] on span "Submit Feedback" at bounding box center [551, 483] width 91 height 19
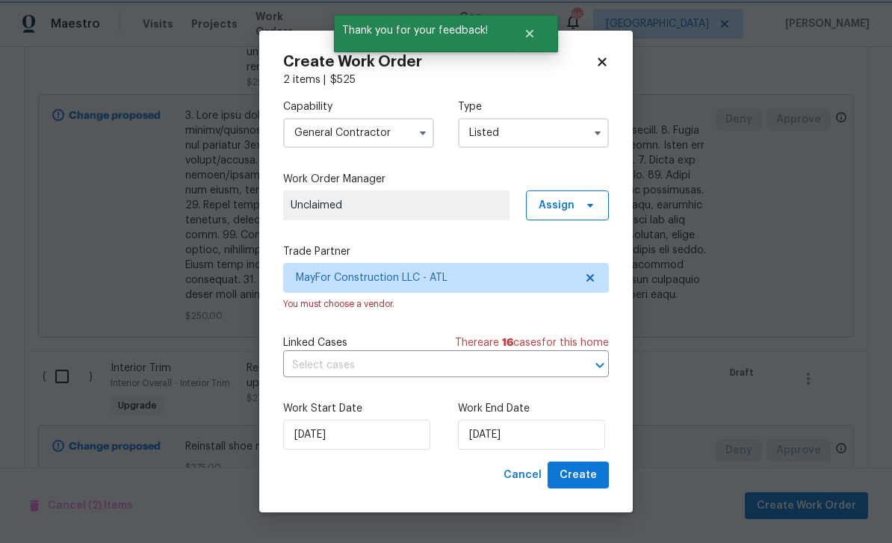
scroll to position [0, 0]
click at [606, 466] on button "Create" at bounding box center [578, 476] width 61 height 28
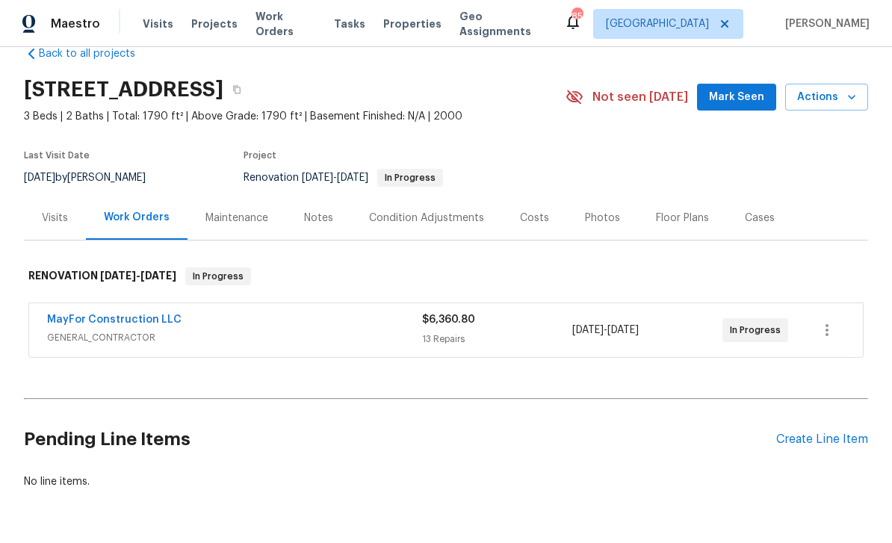
scroll to position [30, 0]
click at [739, 96] on span "Mark Seen" at bounding box center [736, 98] width 55 height 19
click at [229, 211] on div "Maintenance" at bounding box center [236, 218] width 63 height 15
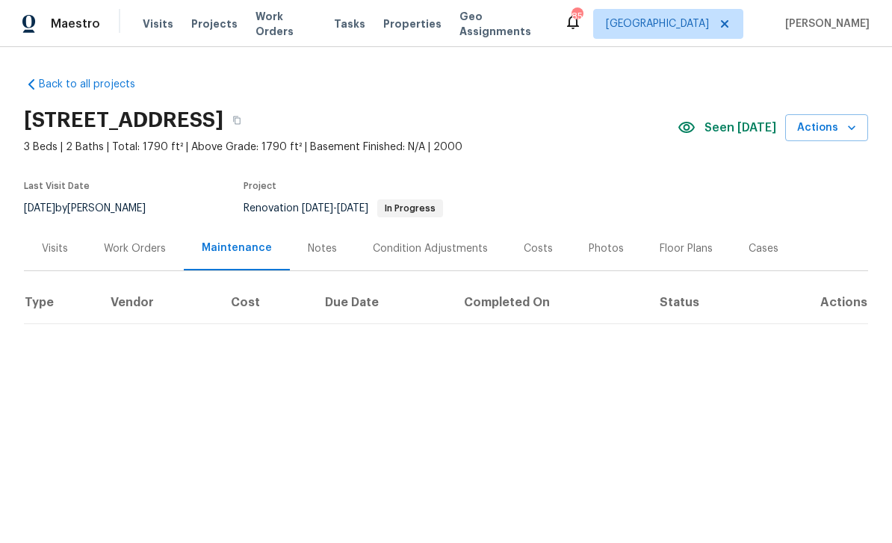
click at [58, 245] on div "Visits" at bounding box center [55, 248] width 26 height 15
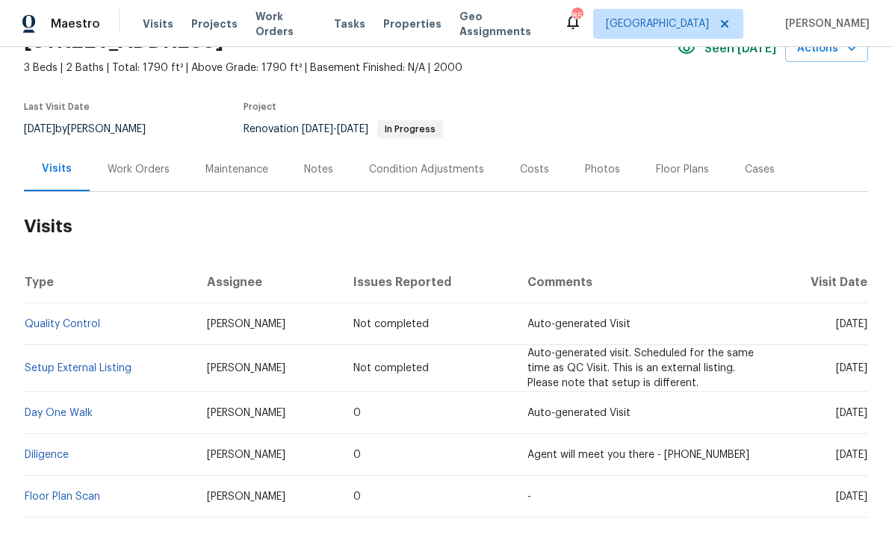
scroll to position [76, 0]
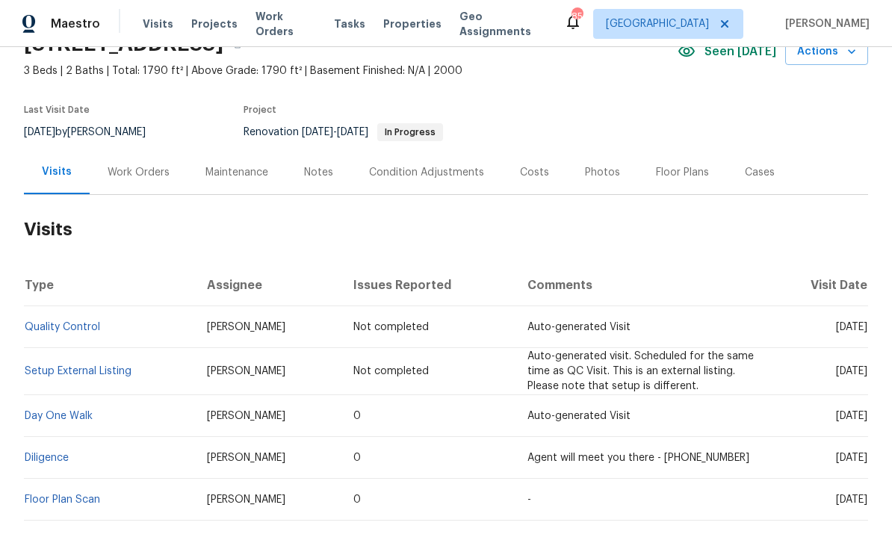
click at [227, 174] on div "Maintenance" at bounding box center [236, 172] width 63 height 15
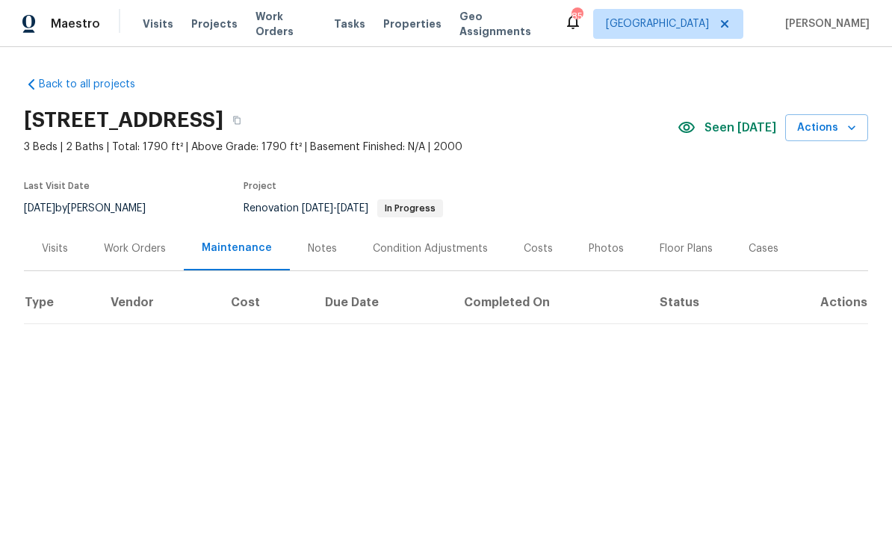
click at [136, 246] on div "Work Orders" at bounding box center [135, 248] width 62 height 15
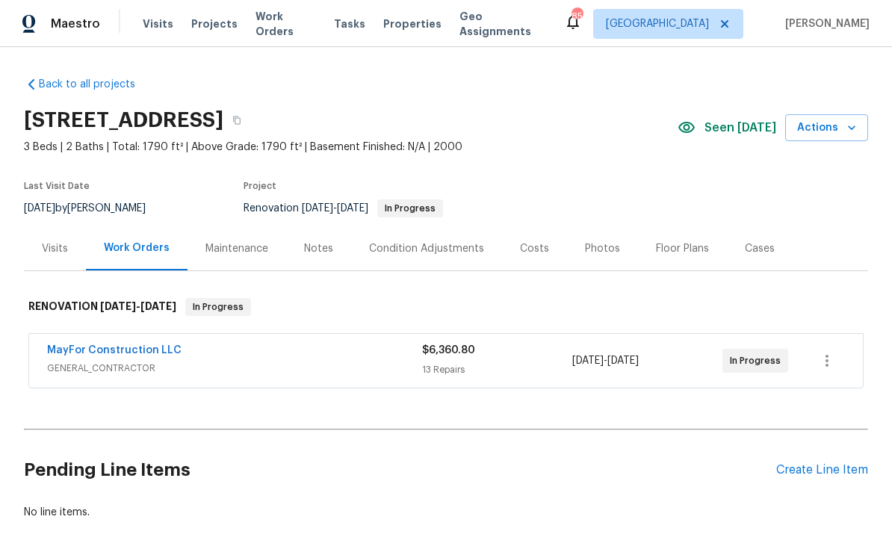
click at [321, 244] on div "Notes" at bounding box center [318, 248] width 29 height 15
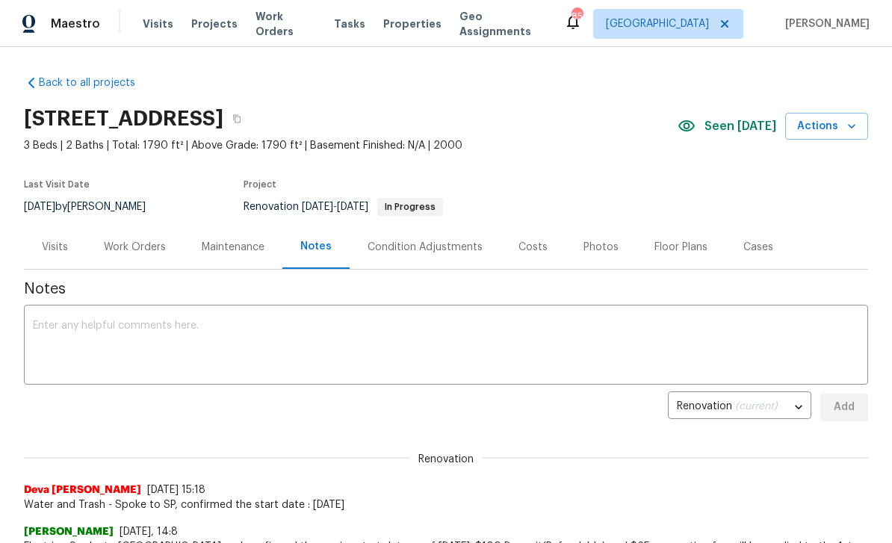
scroll to position [16, 0]
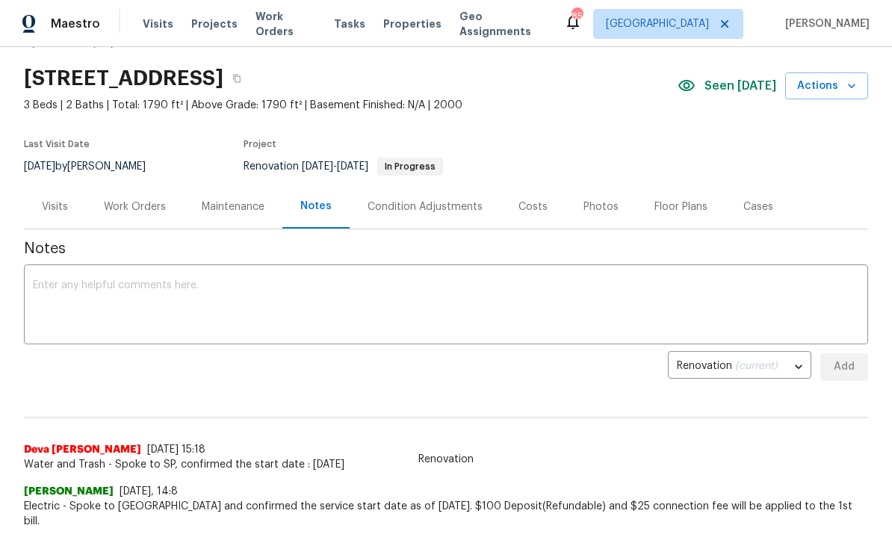
click at [143, 205] on div "Work Orders" at bounding box center [135, 206] width 62 height 15
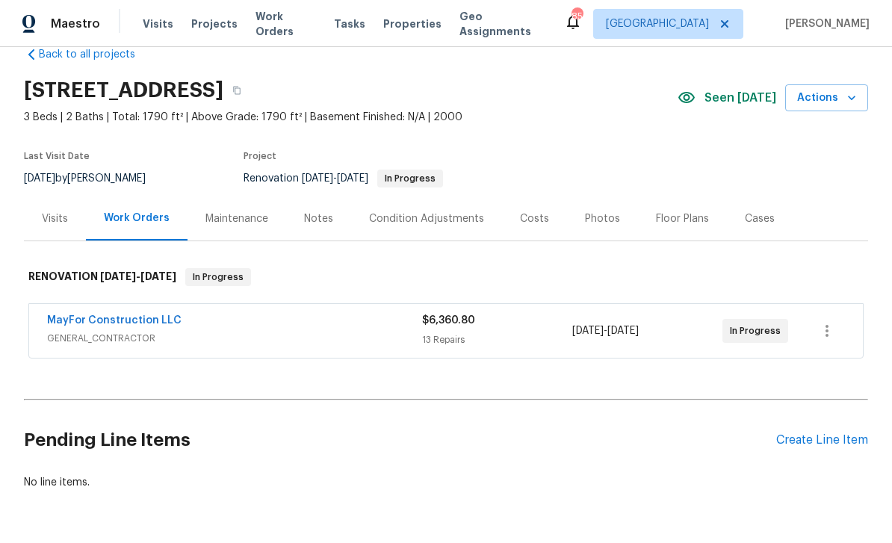
scroll to position [19, 0]
click at [229, 211] on div "Maintenance" at bounding box center [236, 218] width 63 height 15
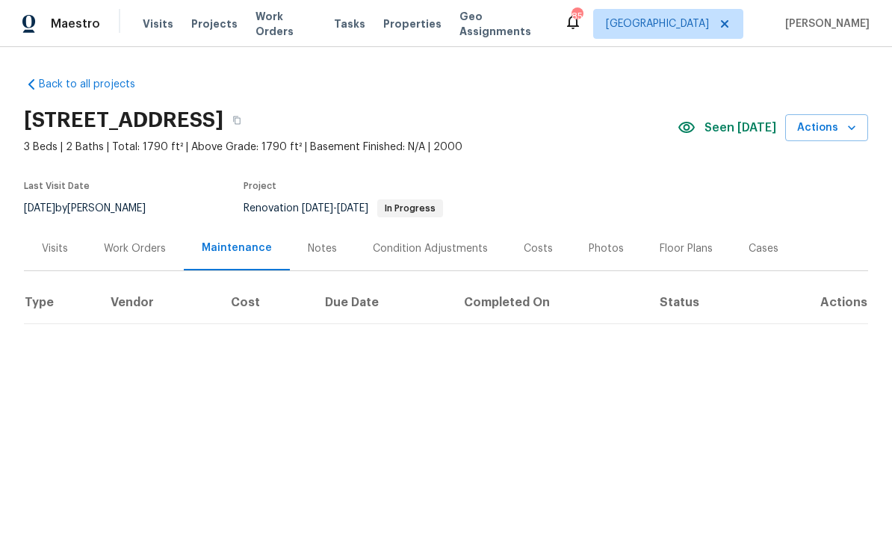
click at [312, 245] on div "Notes" at bounding box center [322, 248] width 29 height 15
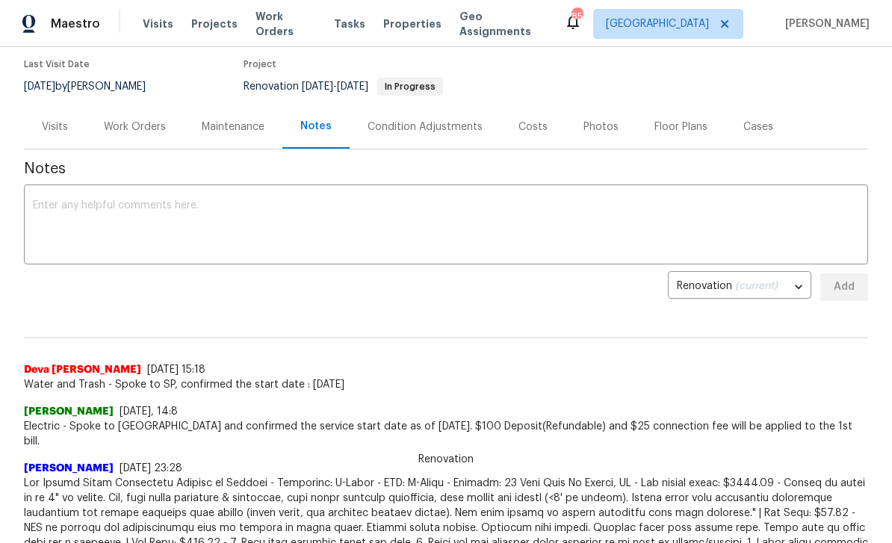
scroll to position [109, 0]
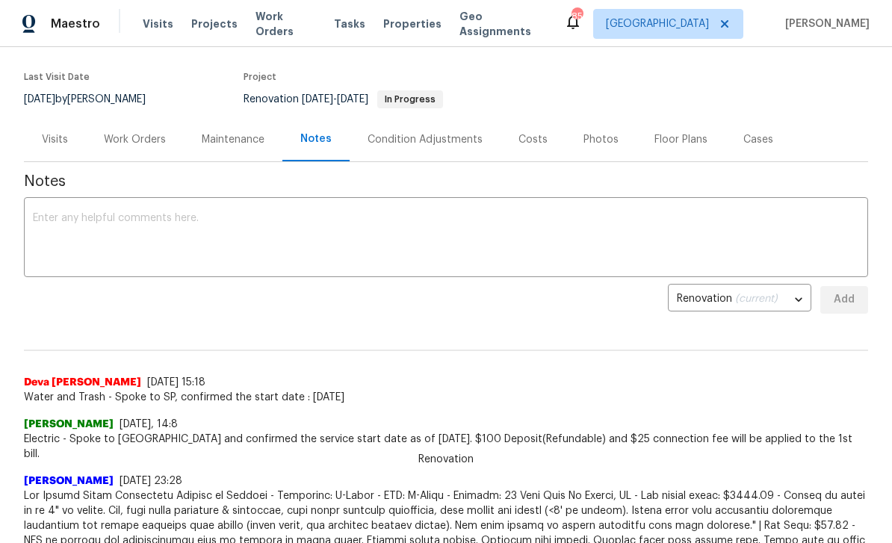
click at [211, 140] on div "Maintenance" at bounding box center [233, 139] width 63 height 15
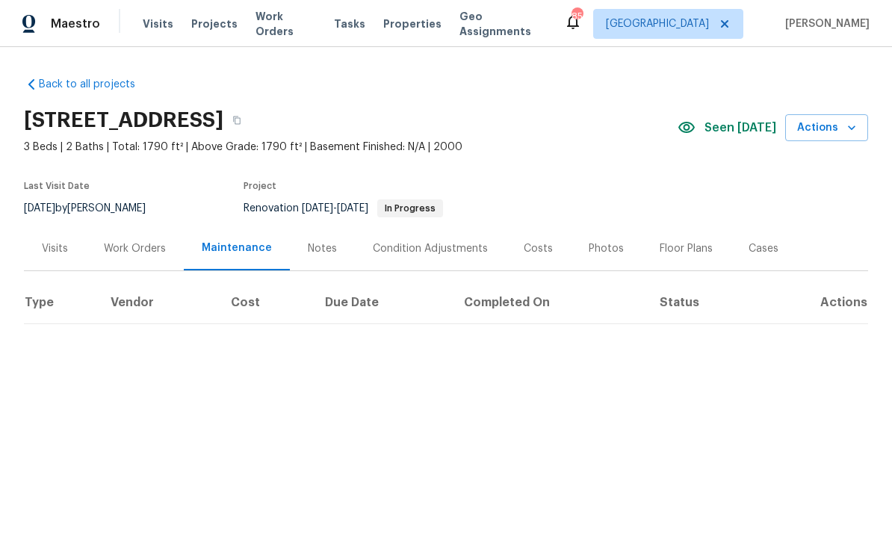
click at [126, 258] on div "Work Orders" at bounding box center [135, 248] width 98 height 44
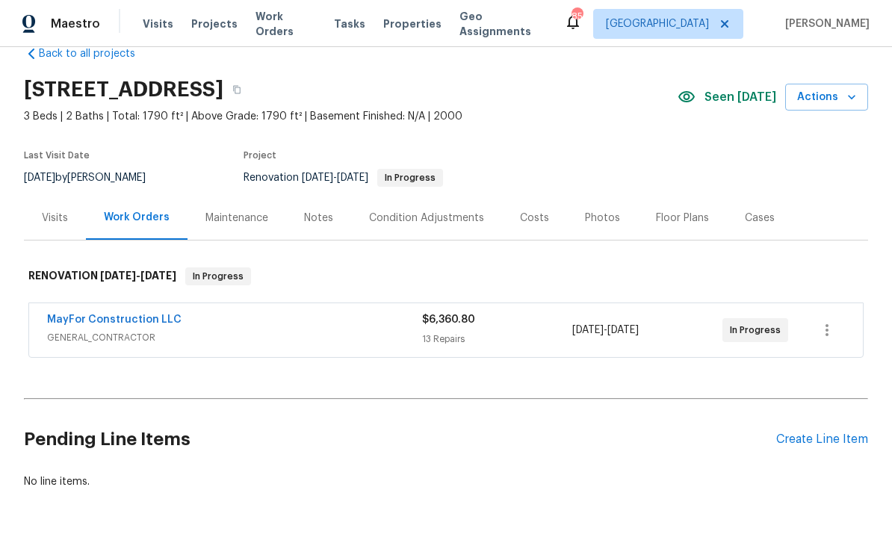
scroll to position [30, 0]
click at [95, 320] on link "MayFor Construction LLC" at bounding box center [114, 320] width 134 height 10
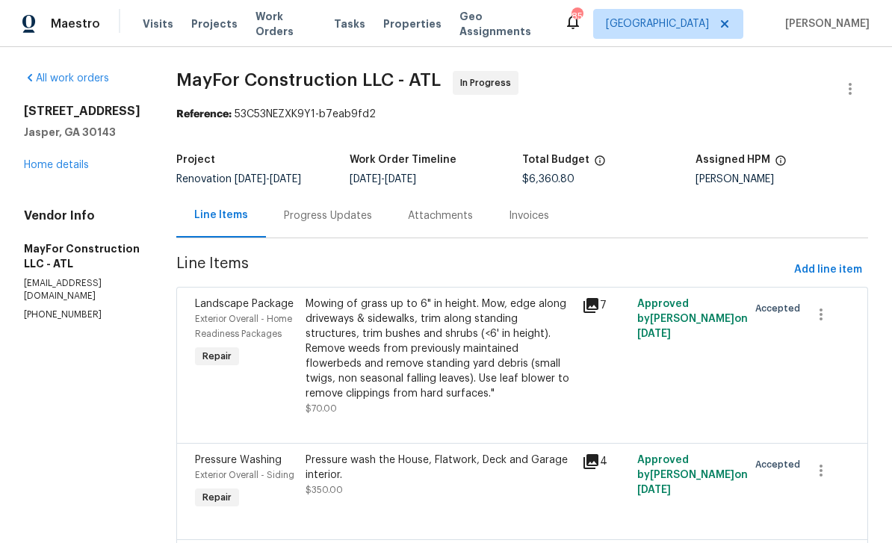
click at [49, 160] on link "Home details" at bounding box center [56, 165] width 65 height 10
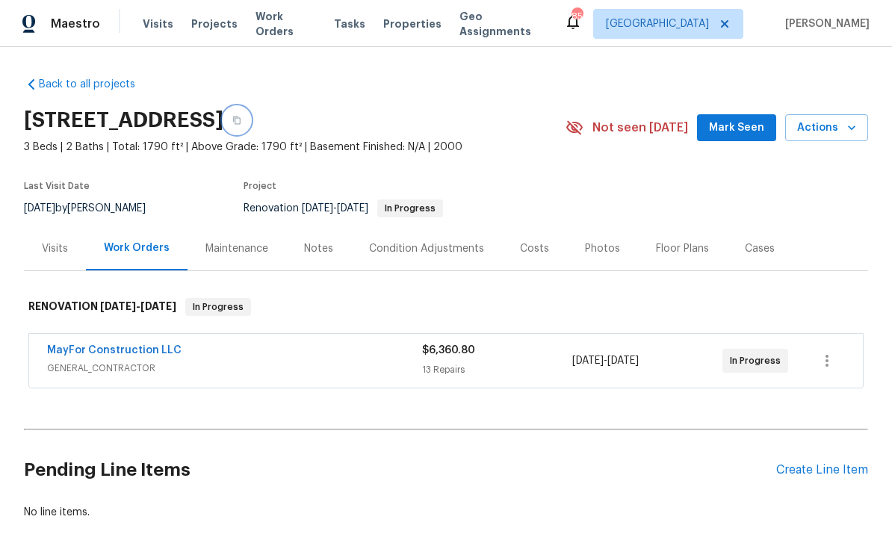
click at [250, 114] on button "button" at bounding box center [236, 120] width 27 height 27
click at [241, 120] on icon "button" at bounding box center [236, 120] width 9 height 9
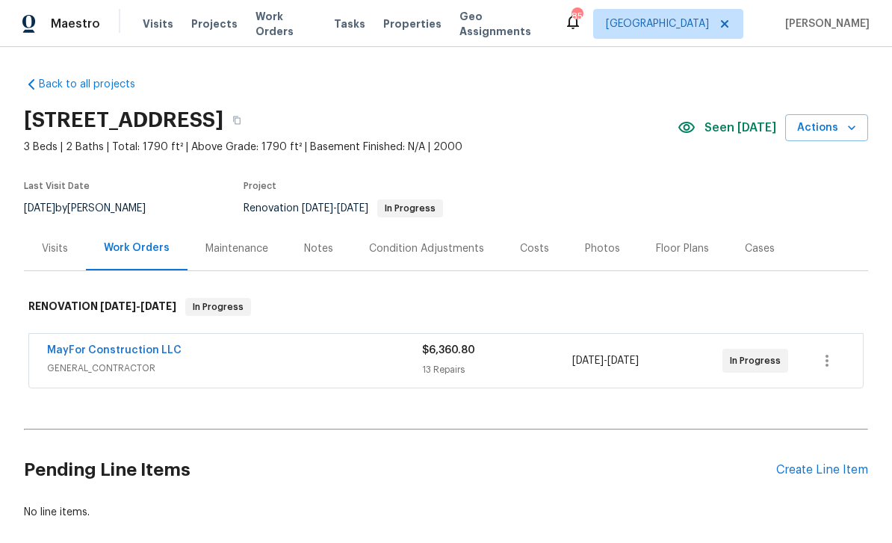
click at [319, 244] on div "Notes" at bounding box center [318, 248] width 29 height 15
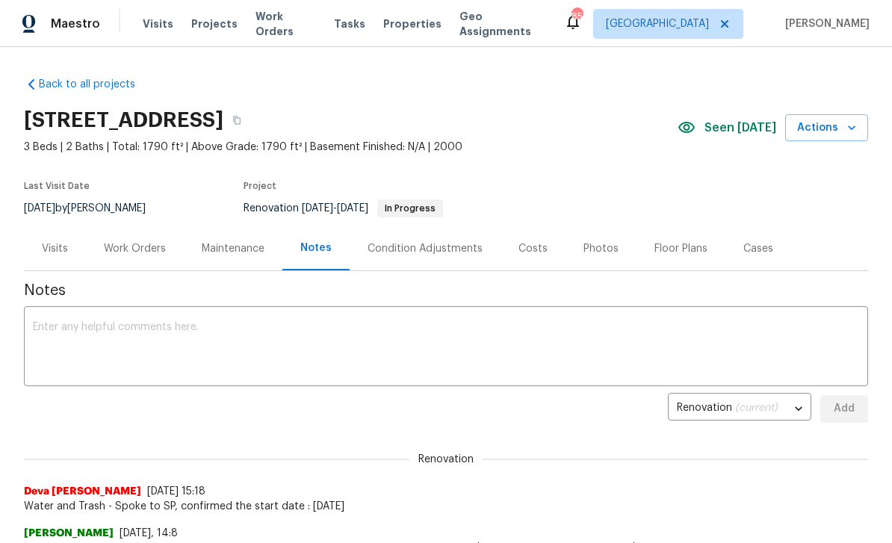
click at [73, 339] on textarea at bounding box center [446, 348] width 826 height 52
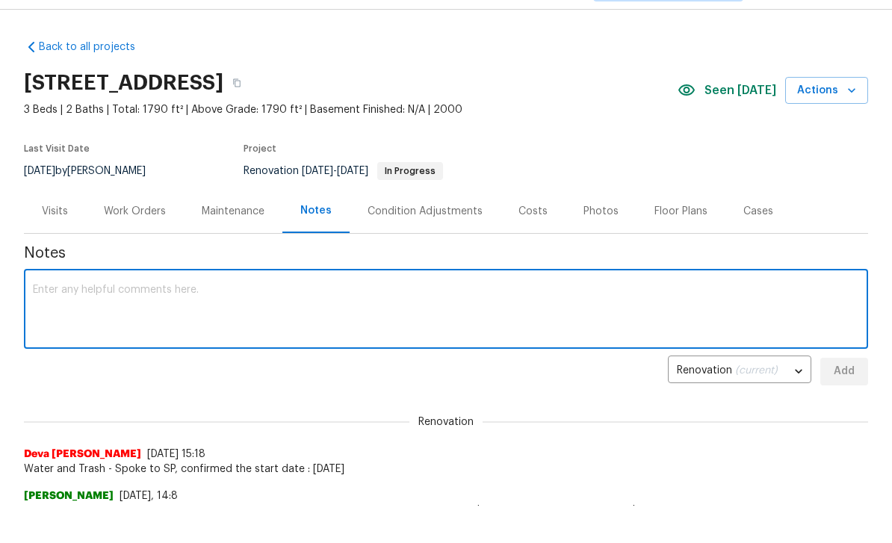
click at [66, 295] on textarea at bounding box center [446, 311] width 826 height 52
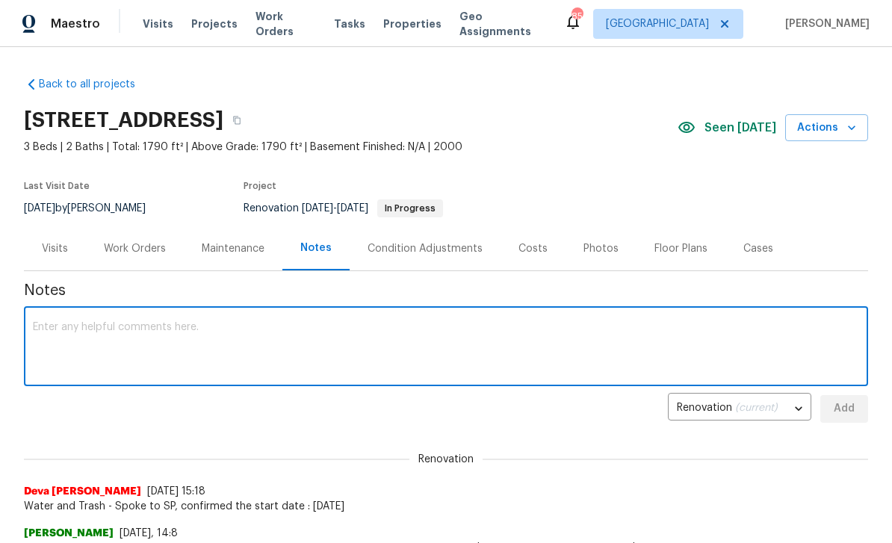
click at [137, 247] on div "Work Orders" at bounding box center [135, 248] width 62 height 15
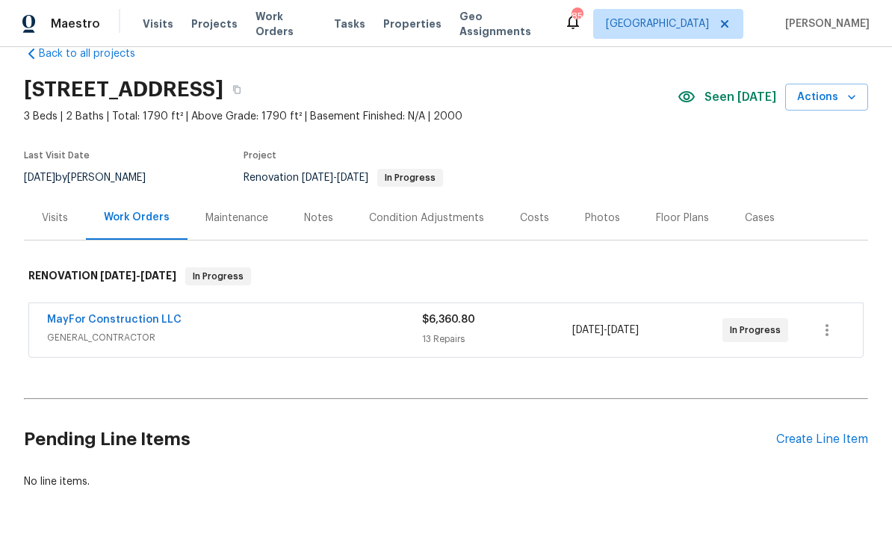
scroll to position [30, 0]
click at [86, 321] on link "MayFor Construction LLC" at bounding box center [114, 320] width 134 height 10
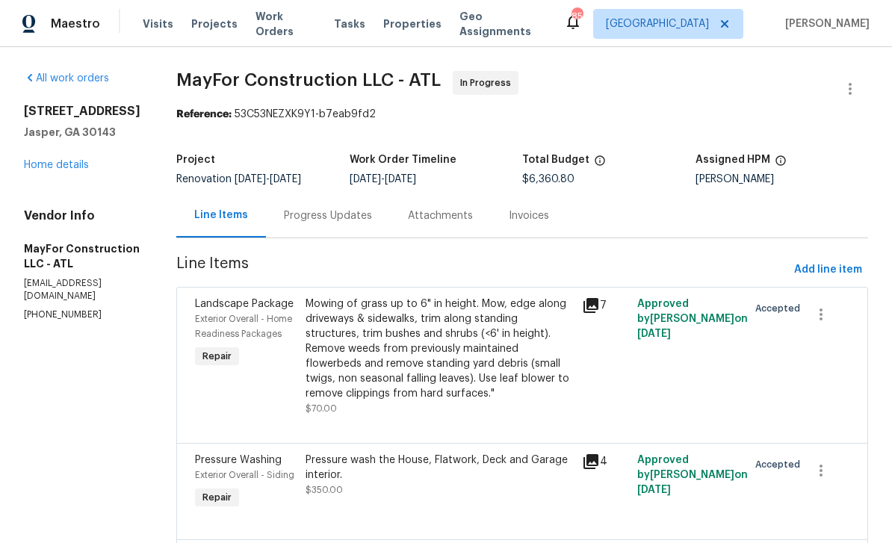
click at [60, 167] on link "Home details" at bounding box center [56, 165] width 65 height 10
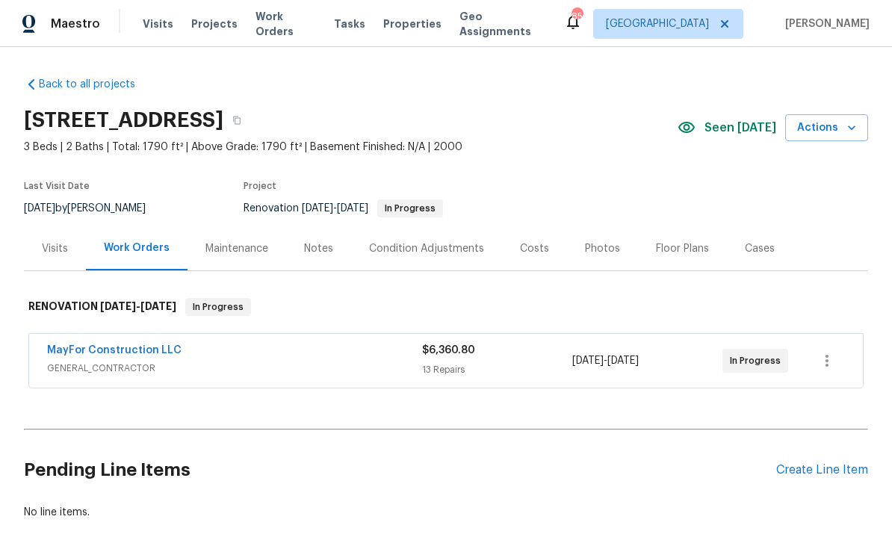
click at [68, 348] on link "MayFor Construction LLC" at bounding box center [114, 350] width 134 height 10
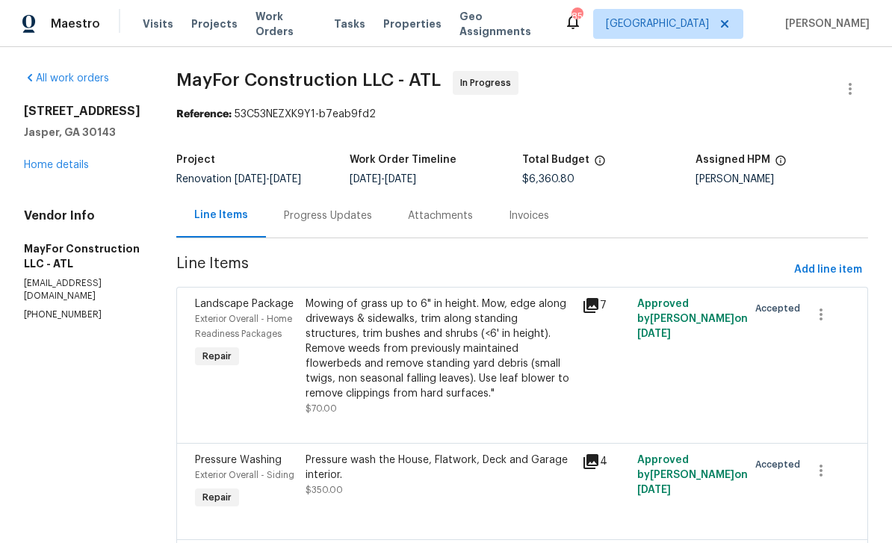
click at [339, 211] on div "Progress Updates" at bounding box center [328, 215] width 88 height 15
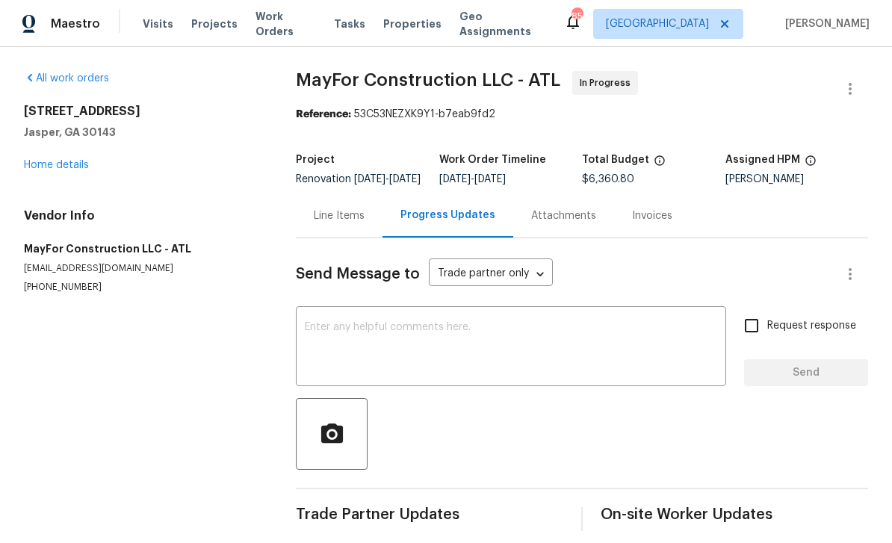
scroll to position [23, 0]
click at [328, 322] on textarea at bounding box center [511, 348] width 412 height 52
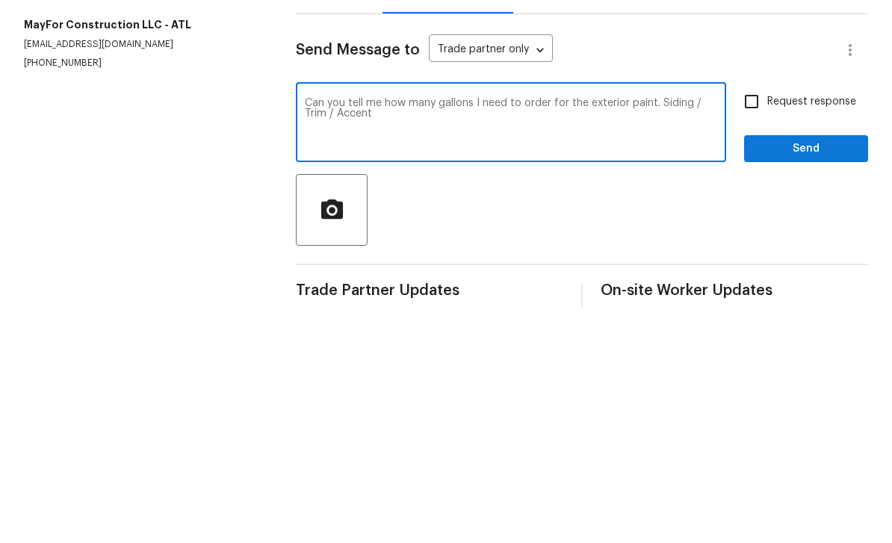
click at [472, 322] on textarea "Can you tell me how many gallons I need to order for the exterior paint. Siding…" at bounding box center [511, 348] width 412 height 52
click at [488, 322] on textarea "Can you tell me how many gallons I need to order for the exterior paint. Siding…" at bounding box center [511, 348] width 412 height 52
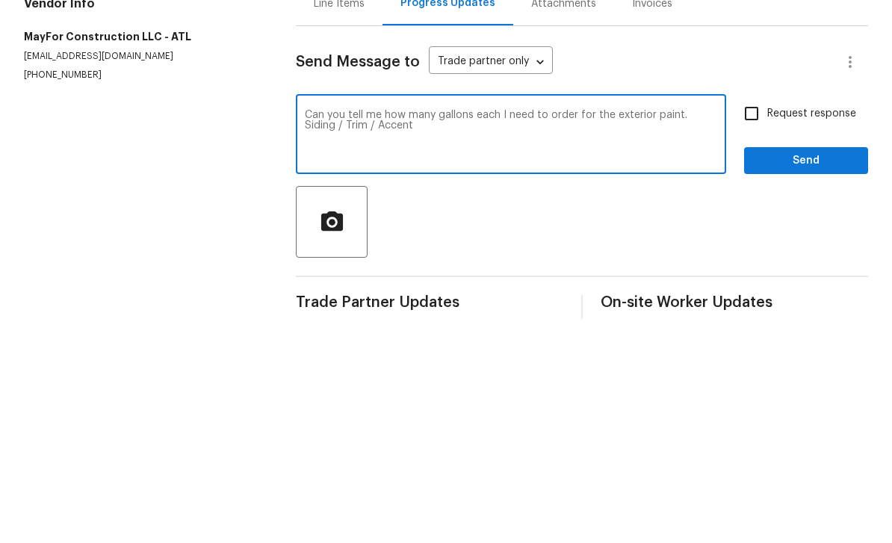
click at [548, 322] on textarea "Can you tell me how many gallons each I need to order for the exterior paint. S…" at bounding box center [511, 348] width 412 height 52
type textarea "Can you tell me how many gallons each I need to order for the exterior paint. S…"
click at [762, 310] on input "Request response" at bounding box center [751, 325] width 31 height 31
checkbox input "true"
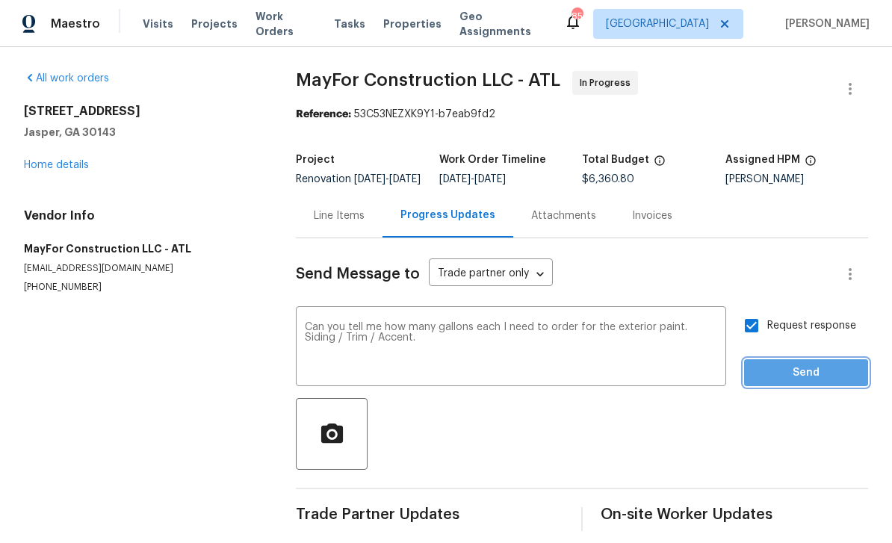
click at [807, 364] on span "Send" at bounding box center [806, 373] width 100 height 19
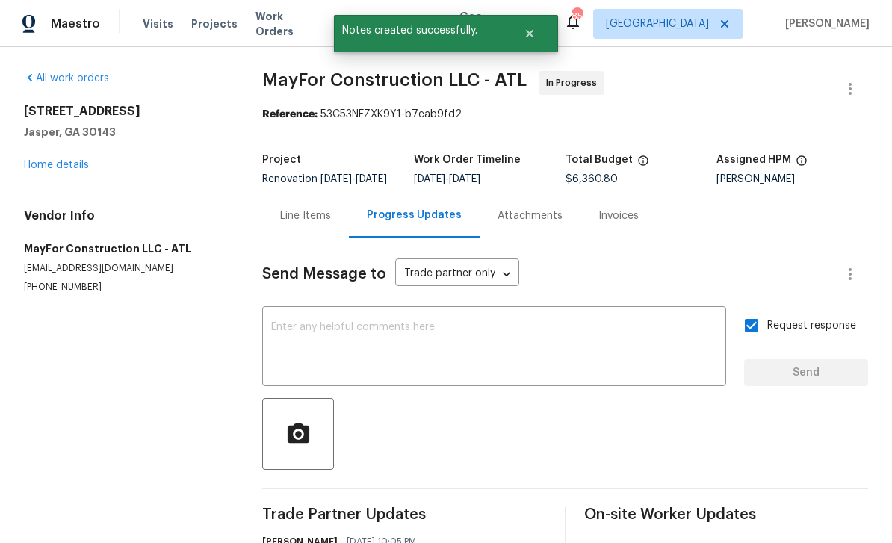
click at [49, 160] on link "Home details" at bounding box center [56, 165] width 65 height 10
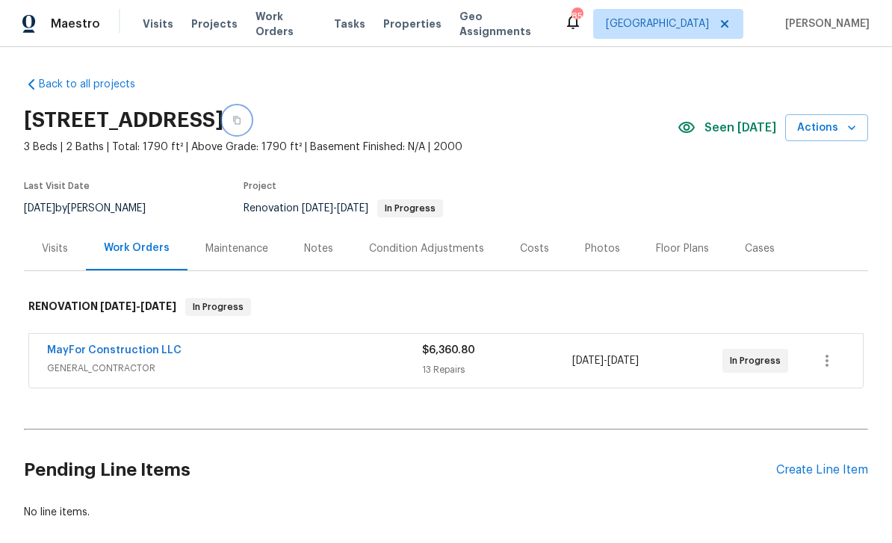
click at [250, 107] on button "button" at bounding box center [236, 120] width 27 height 27
click at [241, 116] on icon "button" at bounding box center [236, 120] width 9 height 9
